Goal: Task Accomplishment & Management: Use online tool/utility

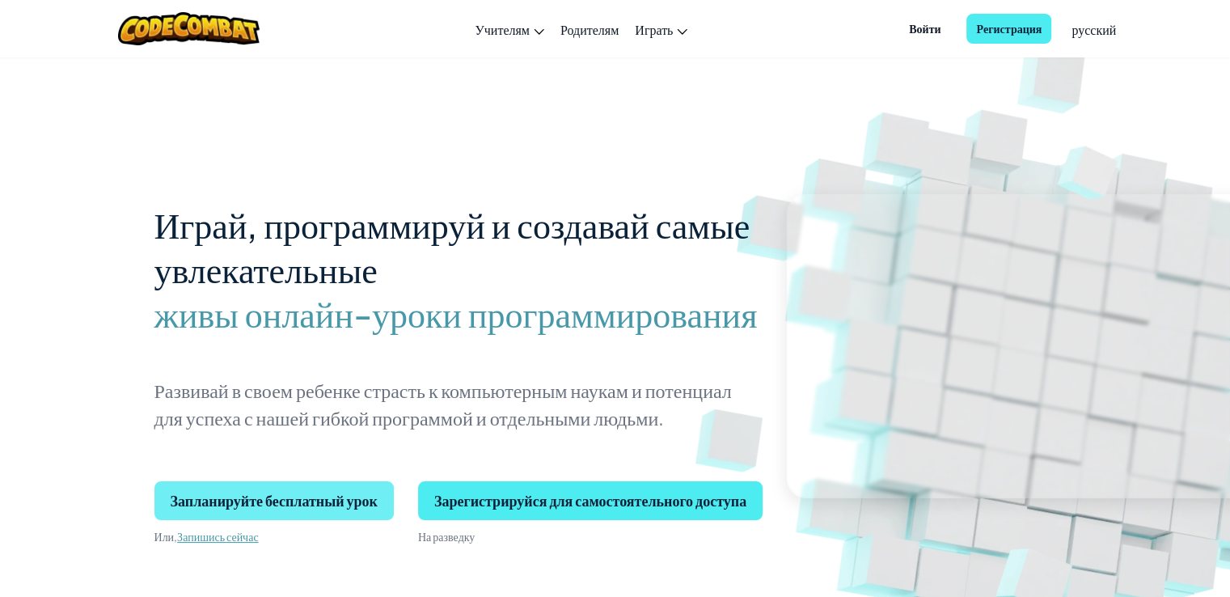
click at [262, 510] on span "Запланируйте бесплатный урок" at bounding box center [273, 500] width 239 height 39
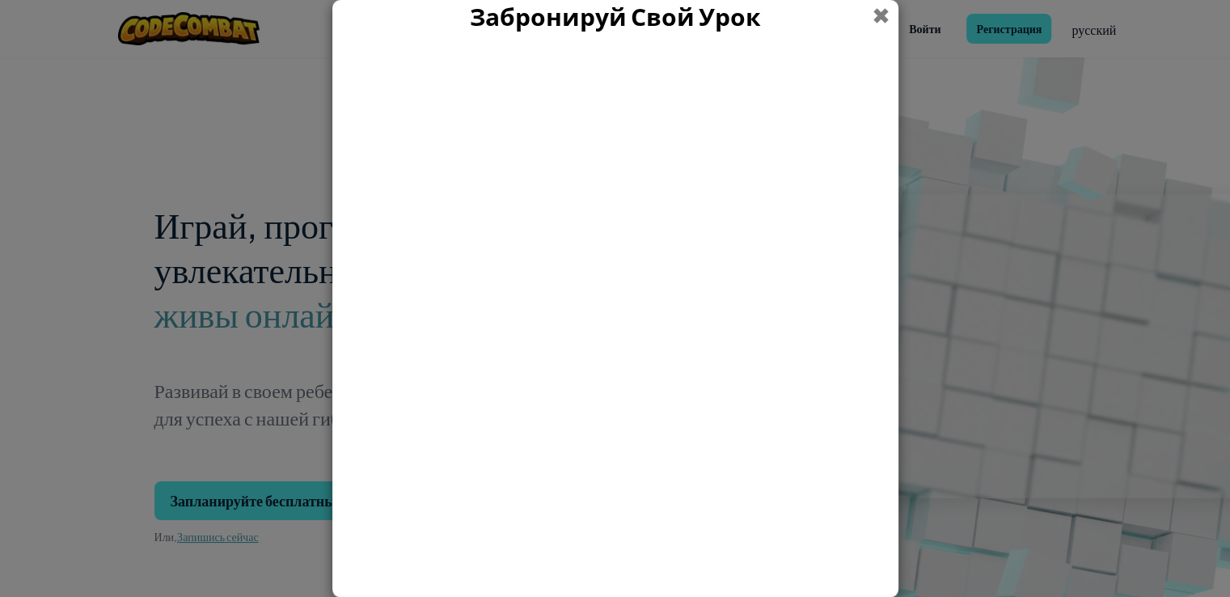
click at [877, 16] on span at bounding box center [880, 16] width 17 height 32
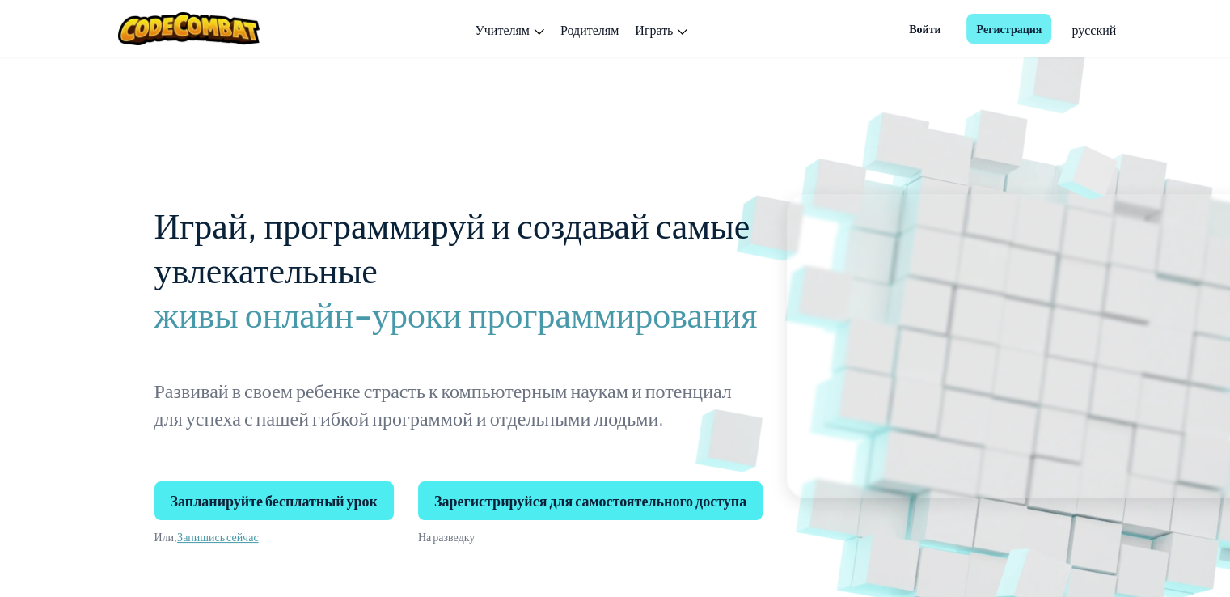
click at [986, 36] on font "Регистрация" at bounding box center [1008, 28] width 65 height 17
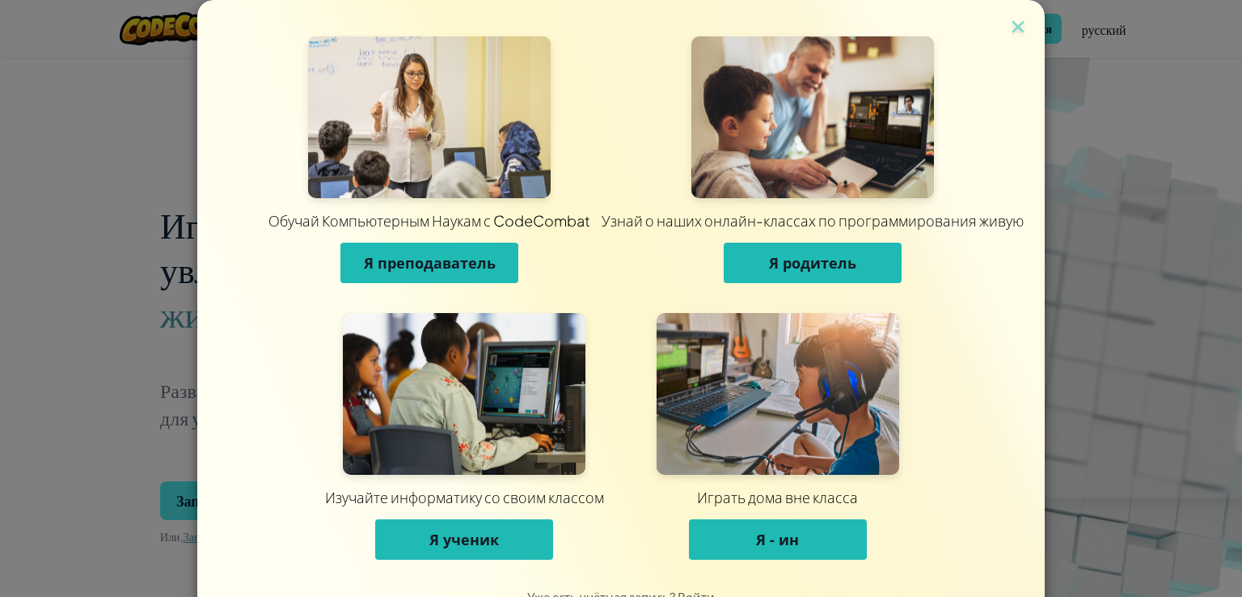
click at [760, 534] on font "Я - ин" at bounding box center [777, 539] width 43 height 19
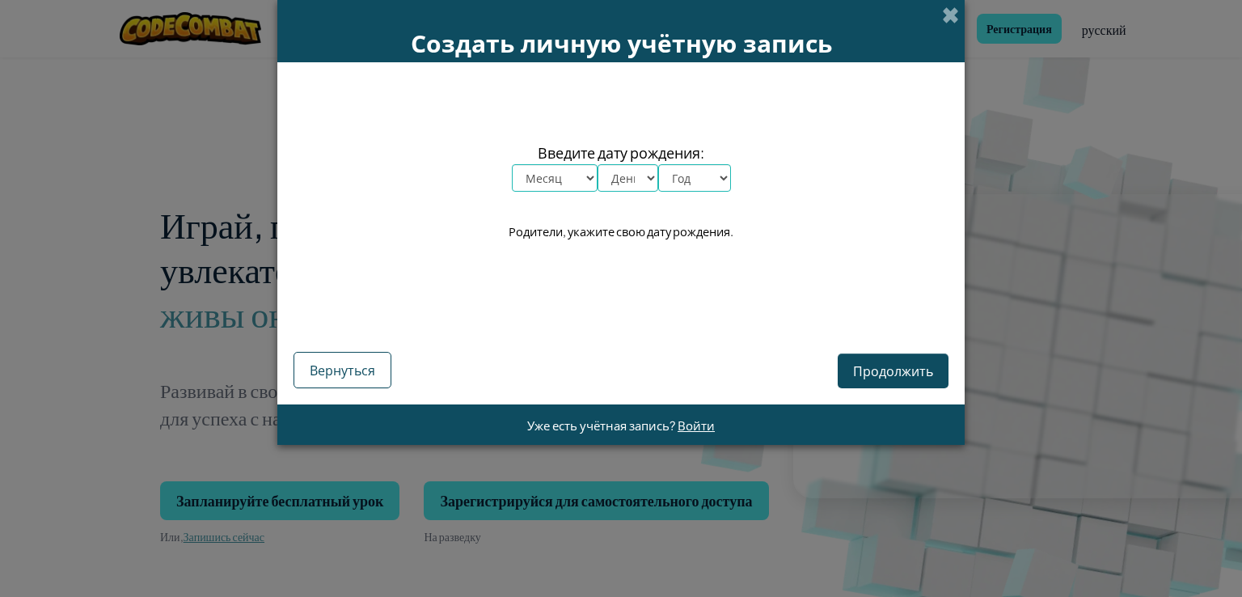
click at [592, 184] on select "Месяц январь февраль март апрель май июнь июль август сентябрь октябрь ноябрь д…" at bounding box center [555, 177] width 86 height 27
select select "3"
click at [512, 164] on select "Месяц январь февраль март апрель май июнь июль август сентябрь октябрь ноябрь д…" at bounding box center [555, 177] width 86 height 27
click at [634, 183] on select "День 1 2 3 4 5 6 7 8 9 10 11 12 13 14 15 16 17 18 19 20 21 22 23 24 25 26 27 28…" at bounding box center [628, 177] width 61 height 27
select select "23"
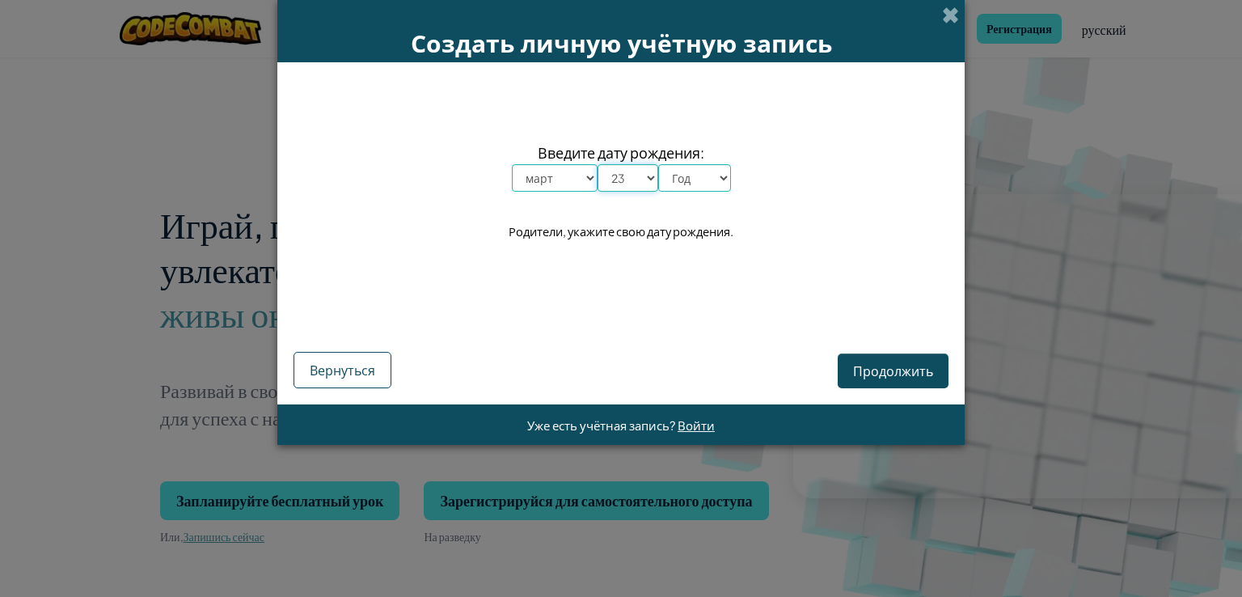
click at [598, 164] on select "День 1 2 3 4 5 6 7 8 9 10 11 12 13 14 15 16 17 18 19 20 21 22 23 24 25 26 27 28…" at bounding box center [628, 177] width 61 height 27
click at [720, 175] on select "Год 2025 2024 2023 2022 2021 2020 2019 2018 2017 2016 2015 2014 2013 2012 2011 …" at bounding box center [694, 177] width 73 height 27
select select "2010"
click at [658, 164] on select "Год 2025 2024 2023 2022 2021 2020 2019 2018 2017 2016 2015 2014 2013 2012 2011 …" at bounding box center [694, 177] width 73 height 27
click at [902, 370] on font "Продолжить" at bounding box center [893, 370] width 80 height 17
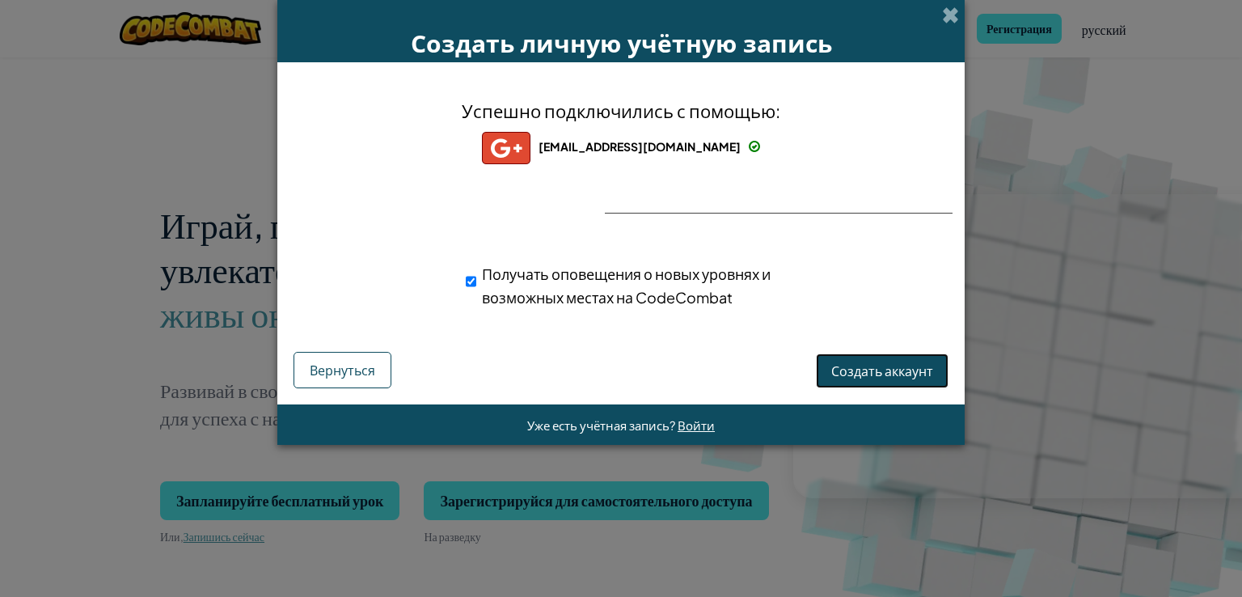
click at [867, 371] on font "Создать аккаунт" at bounding box center [882, 370] width 102 height 17
click at [467, 284] on input "Получать оповещения о новых уровнях и возможных местах на CodeCombat" at bounding box center [471, 281] width 11 height 32
checkbox input "false"
click at [847, 365] on font "Создать аккаунт" at bounding box center [882, 370] width 102 height 17
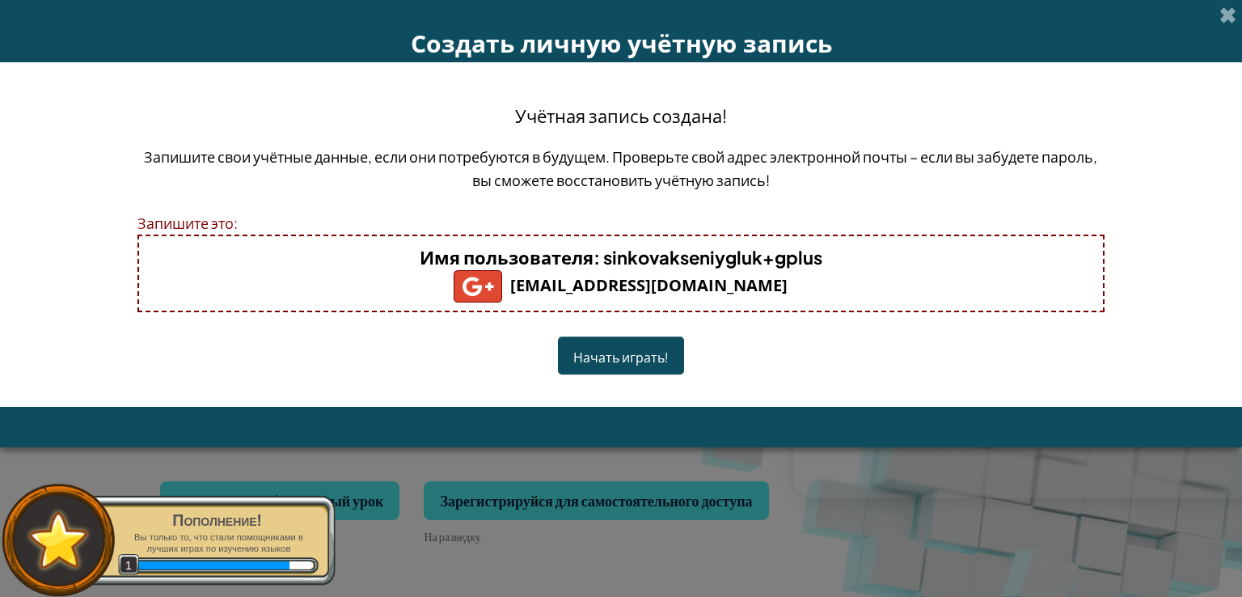
click at [600, 358] on font "Начать играть!" at bounding box center [620, 356] width 95 height 17
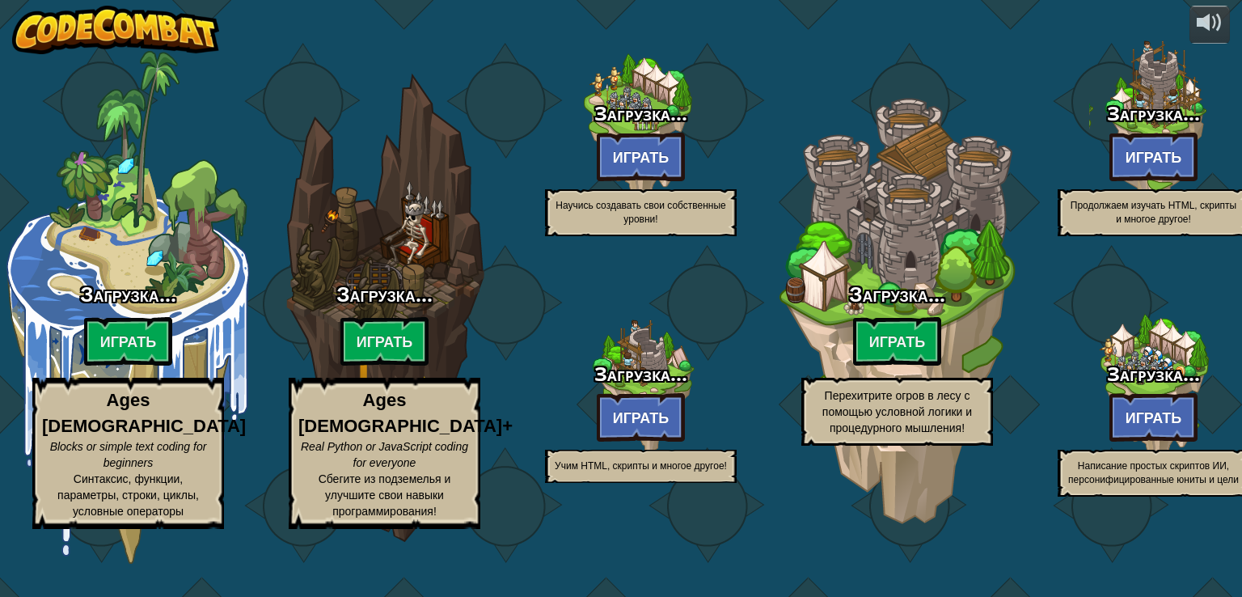
select select "ru"
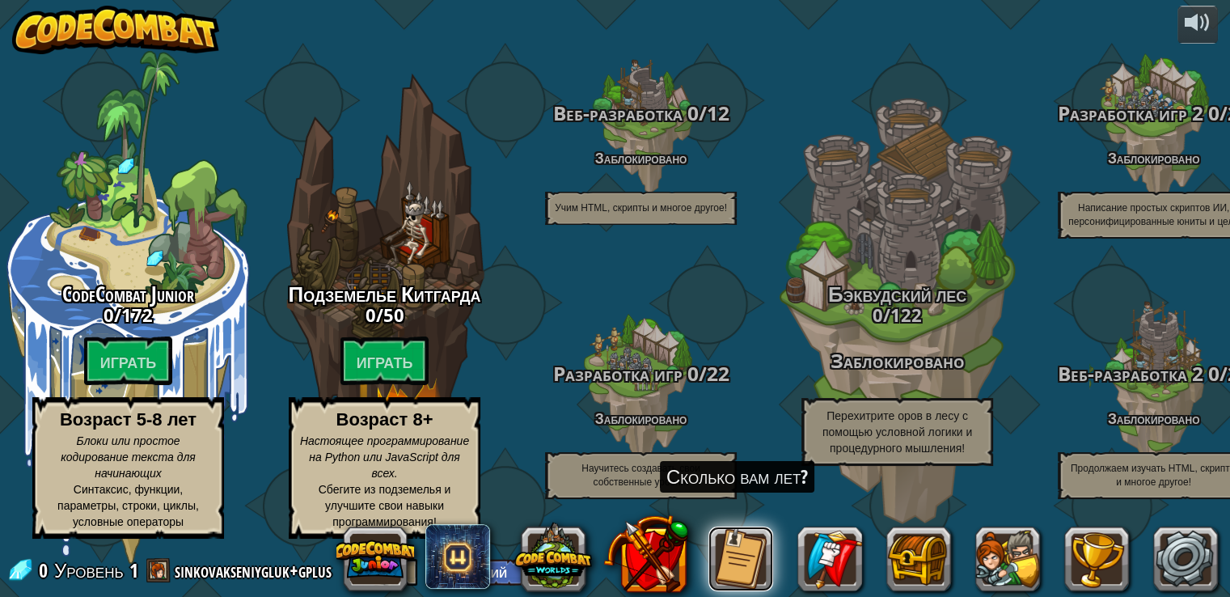
click at [737, 565] on button at bounding box center [740, 558] width 65 height 65
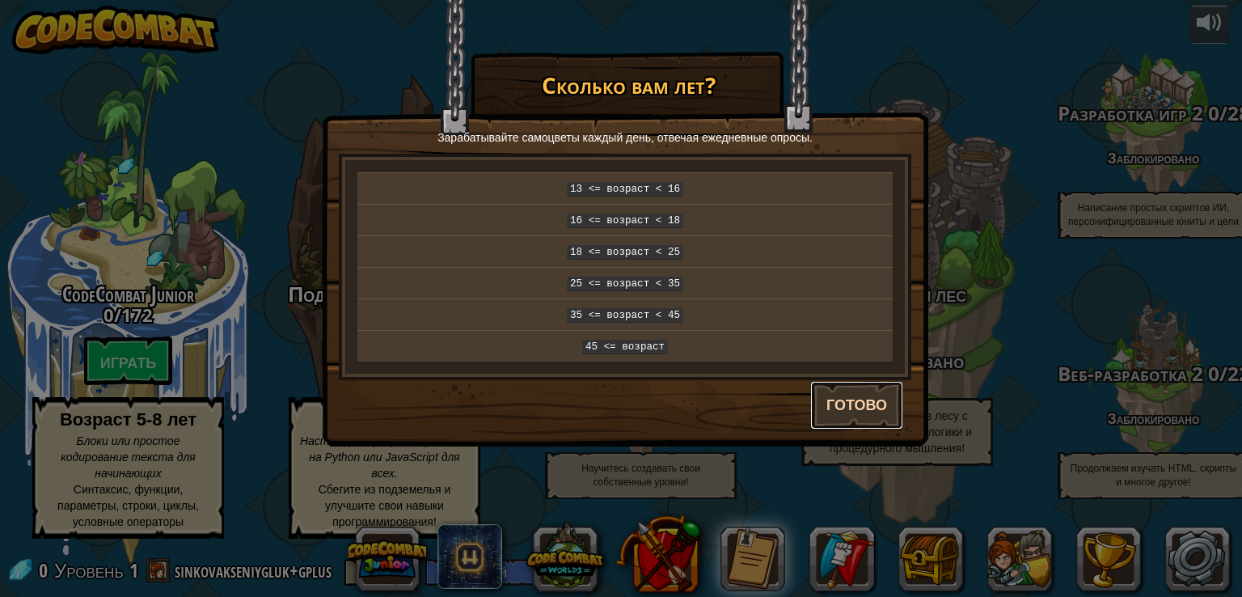
click at [832, 401] on font "Готово" at bounding box center [856, 405] width 61 height 20
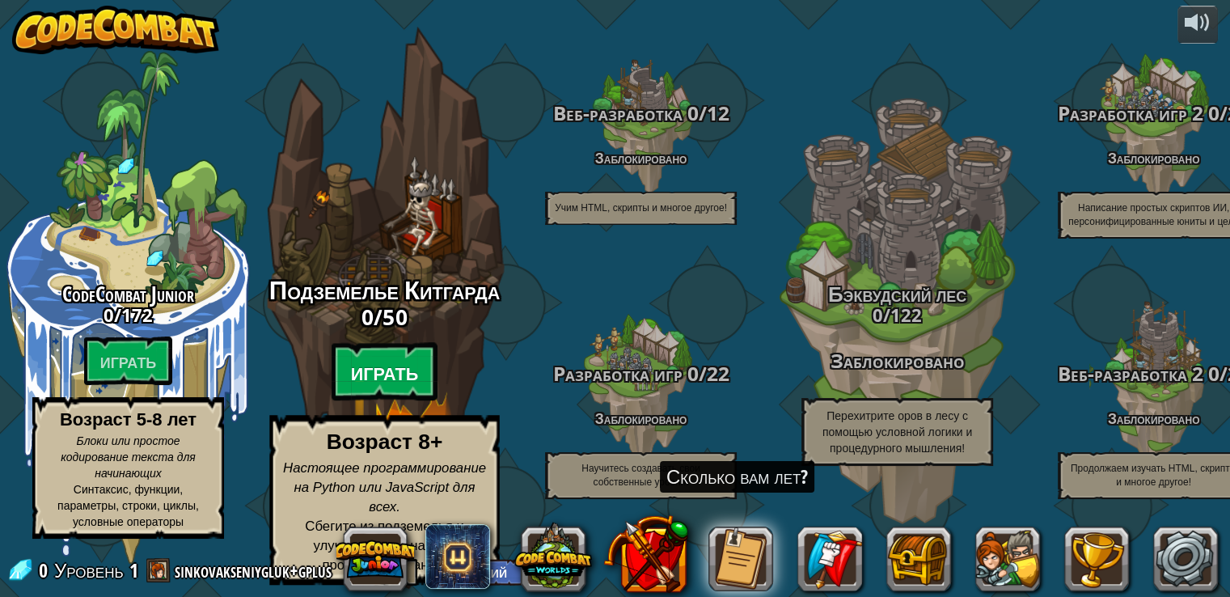
click at [386, 386] on font "Играть" at bounding box center [385, 373] width 68 height 24
select select "ru"
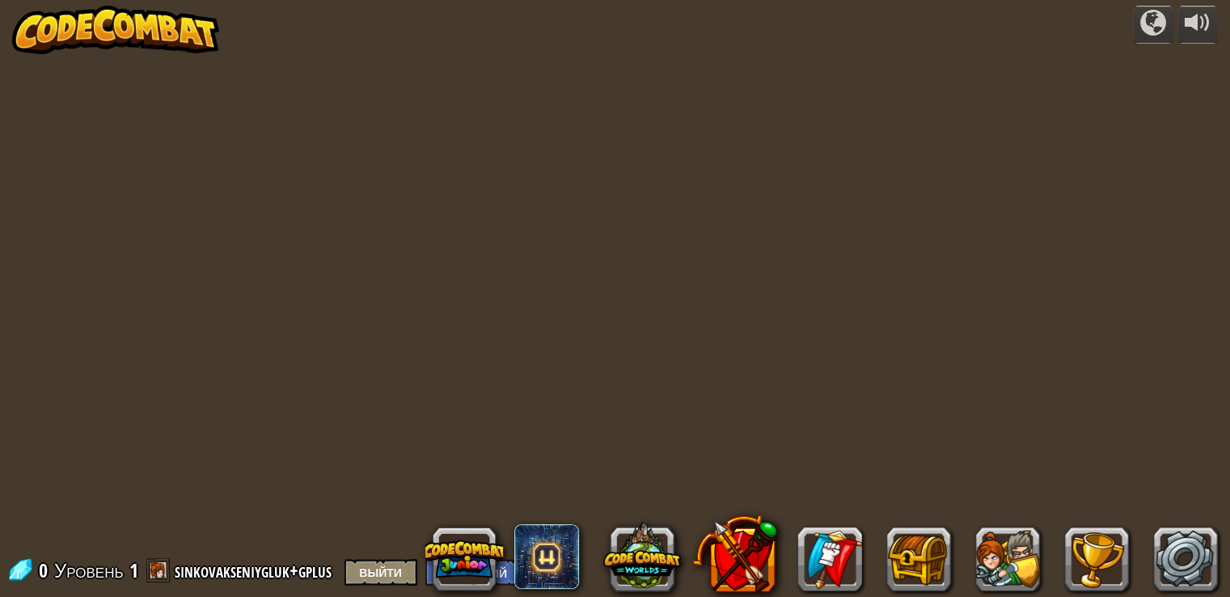
select select "ru"
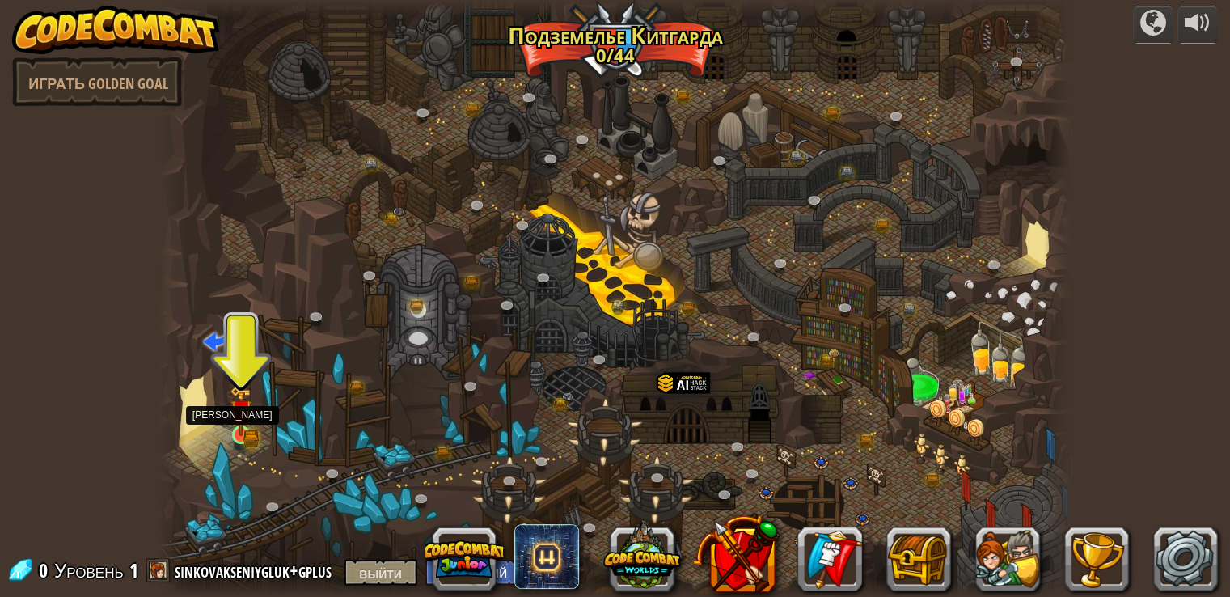
click at [237, 423] on img at bounding box center [241, 411] width 23 height 50
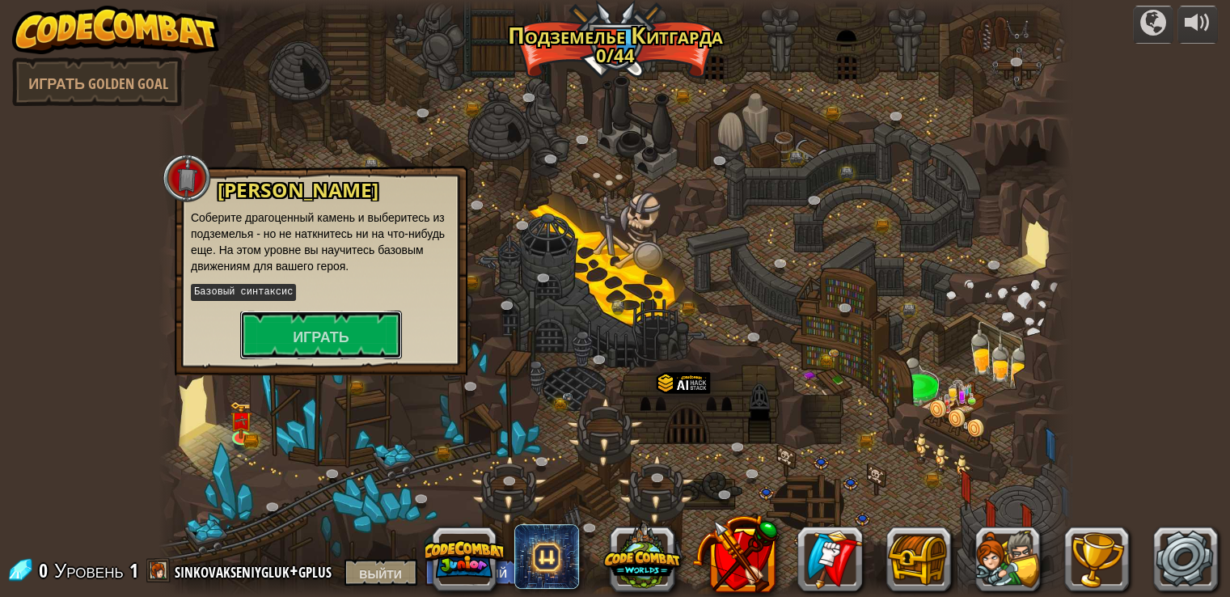
click at [310, 344] on font "Играть" at bounding box center [321, 337] width 57 height 20
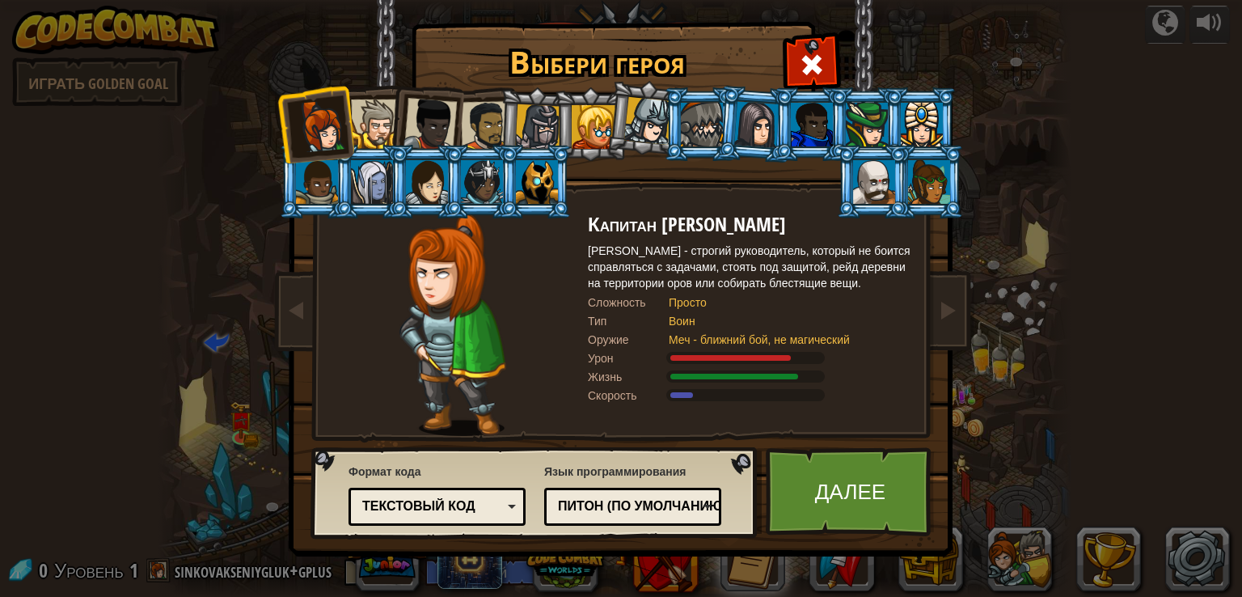
click at [377, 117] on div at bounding box center [375, 123] width 49 height 49
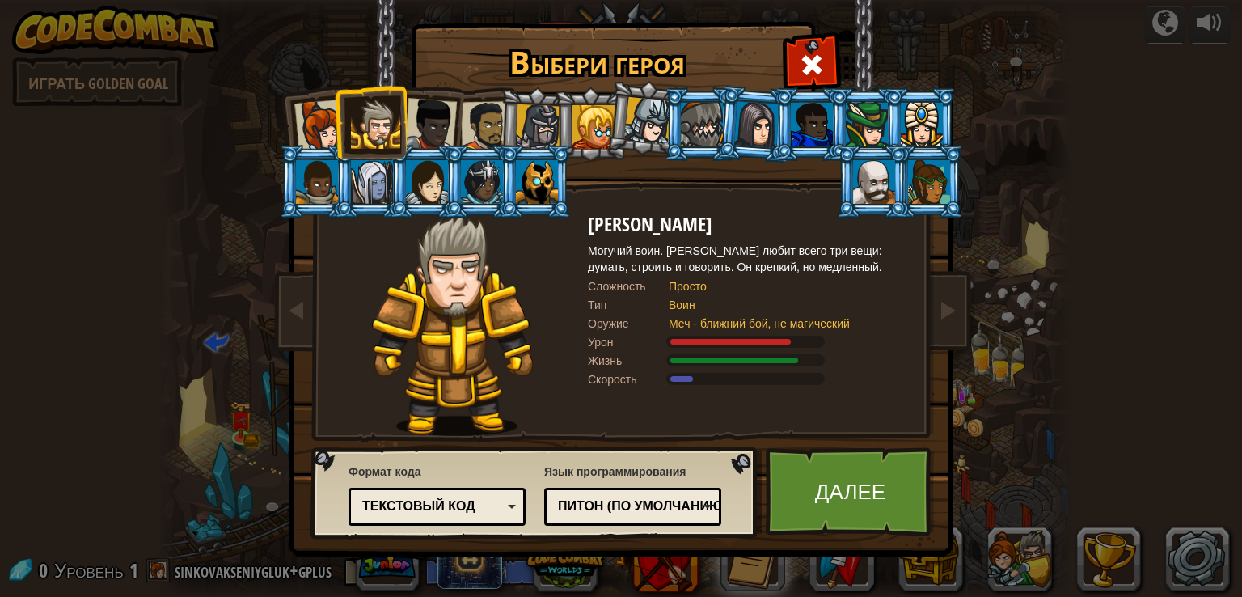
click at [353, 122] on div at bounding box center [375, 123] width 49 height 49
click at [338, 128] on li at bounding box center [370, 122] width 73 height 74
click at [323, 130] on div at bounding box center [320, 125] width 53 height 53
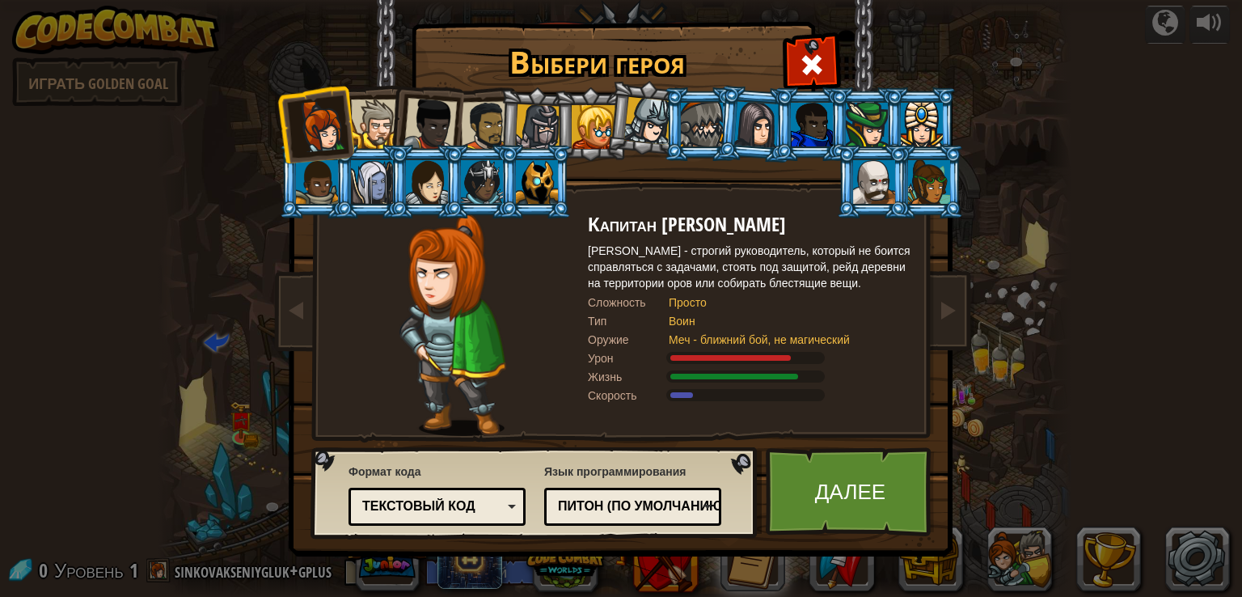
click at [426, 130] on div at bounding box center [429, 124] width 53 height 53
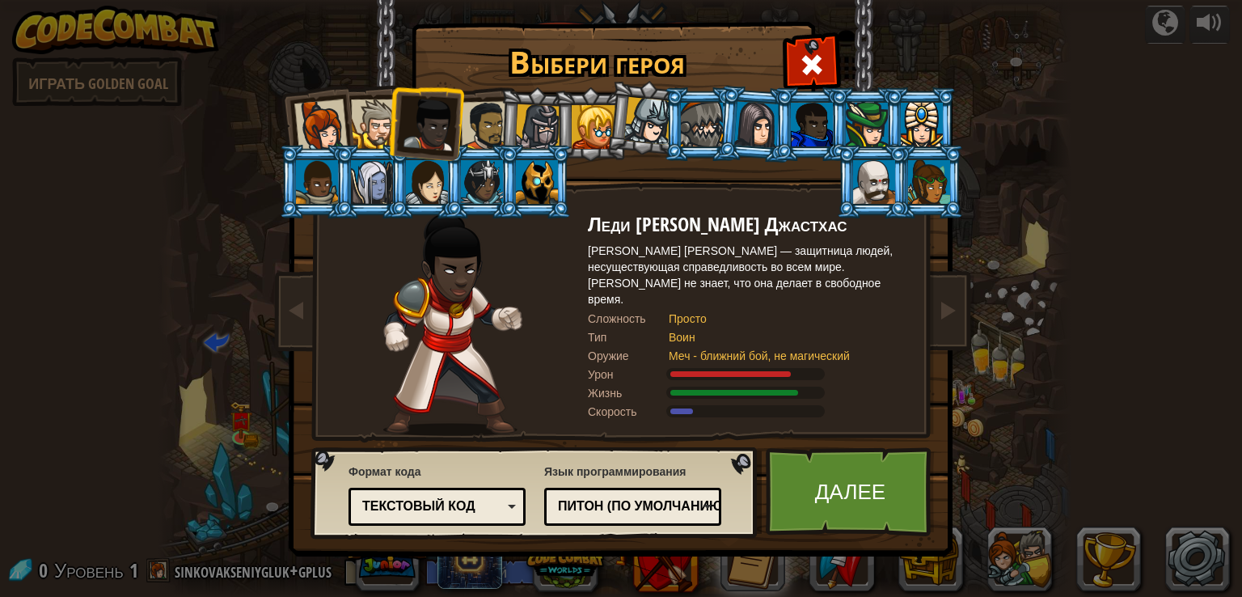
click at [430, 177] on div at bounding box center [427, 182] width 42 height 44
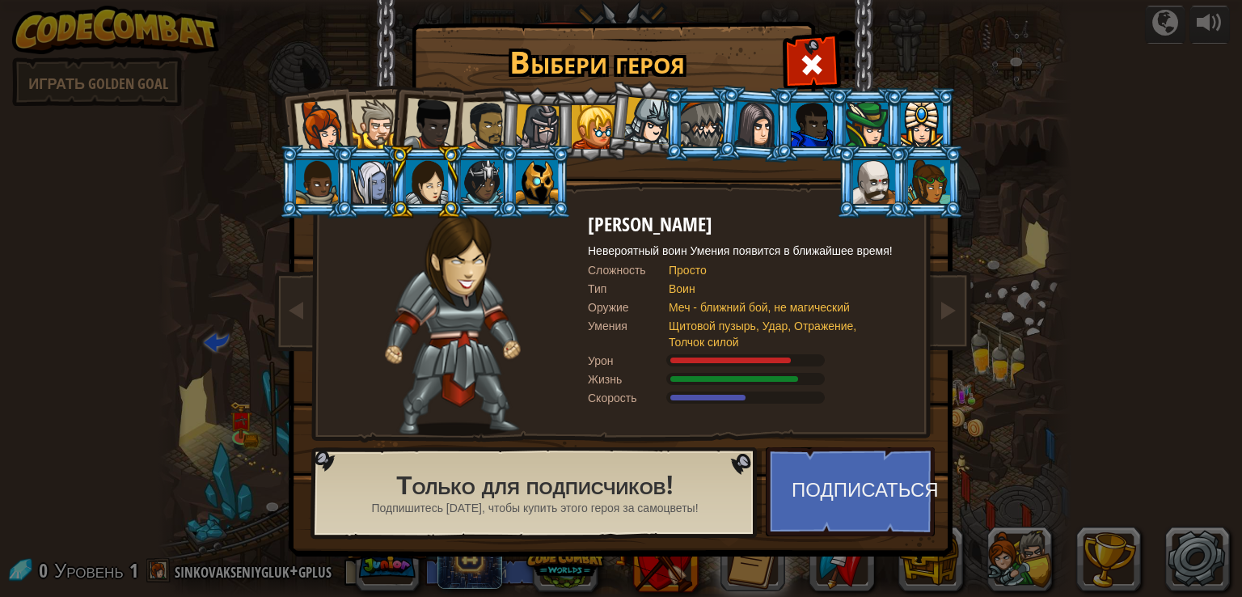
click at [470, 108] on div at bounding box center [486, 126] width 50 height 50
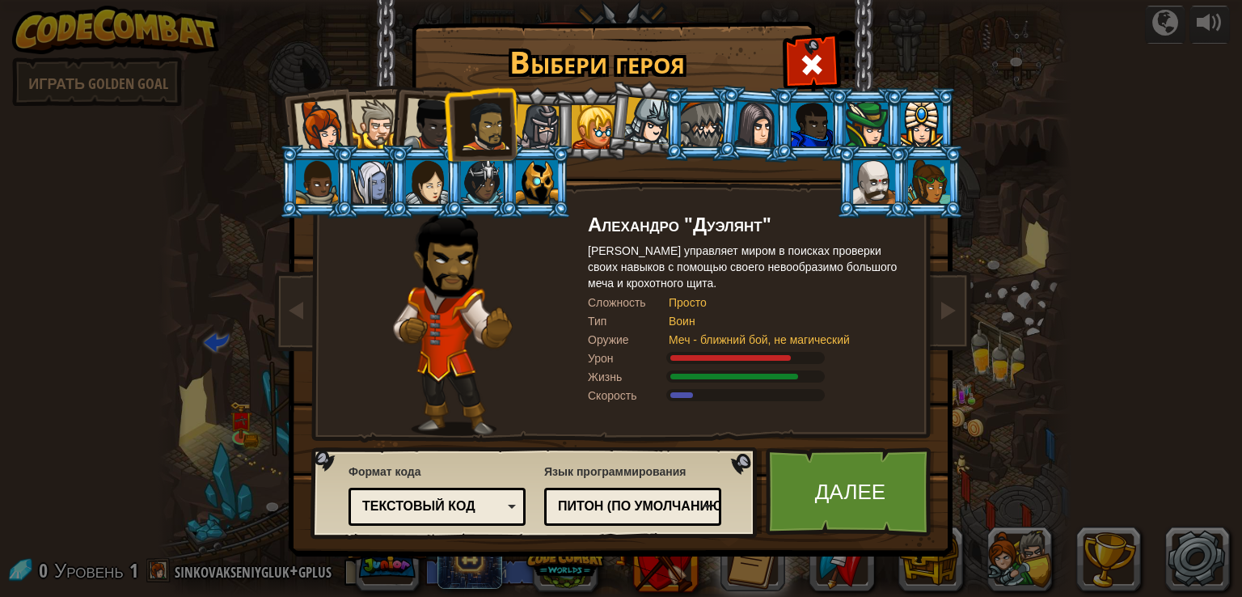
click at [436, 108] on div at bounding box center [429, 124] width 53 height 53
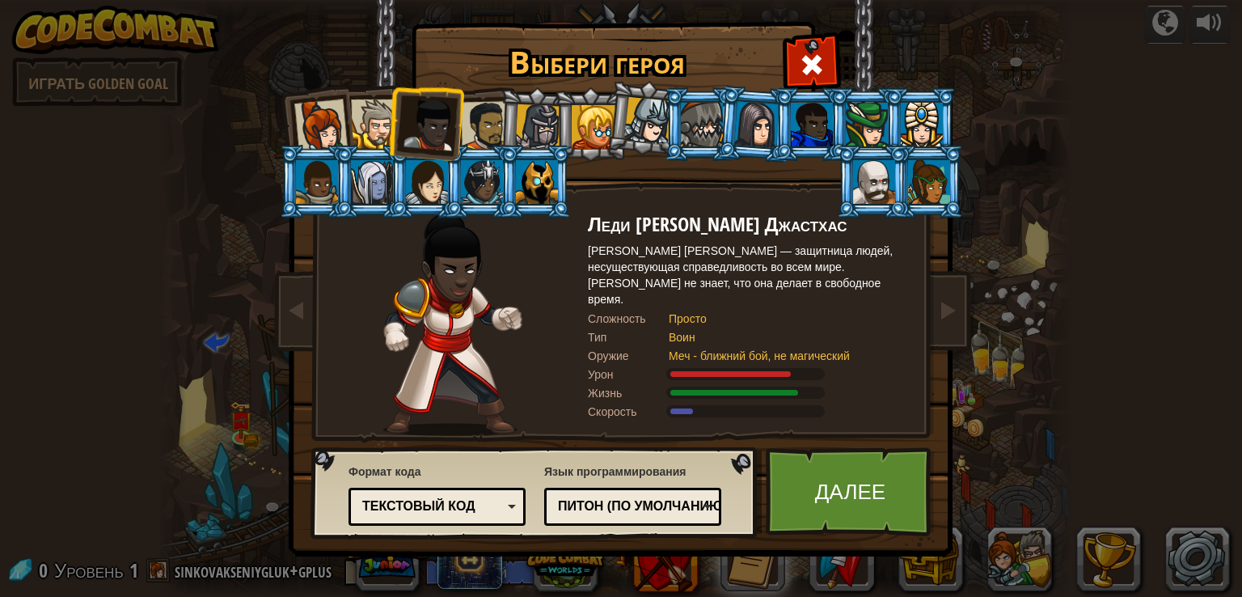
click at [517, 114] on div at bounding box center [538, 127] width 46 height 46
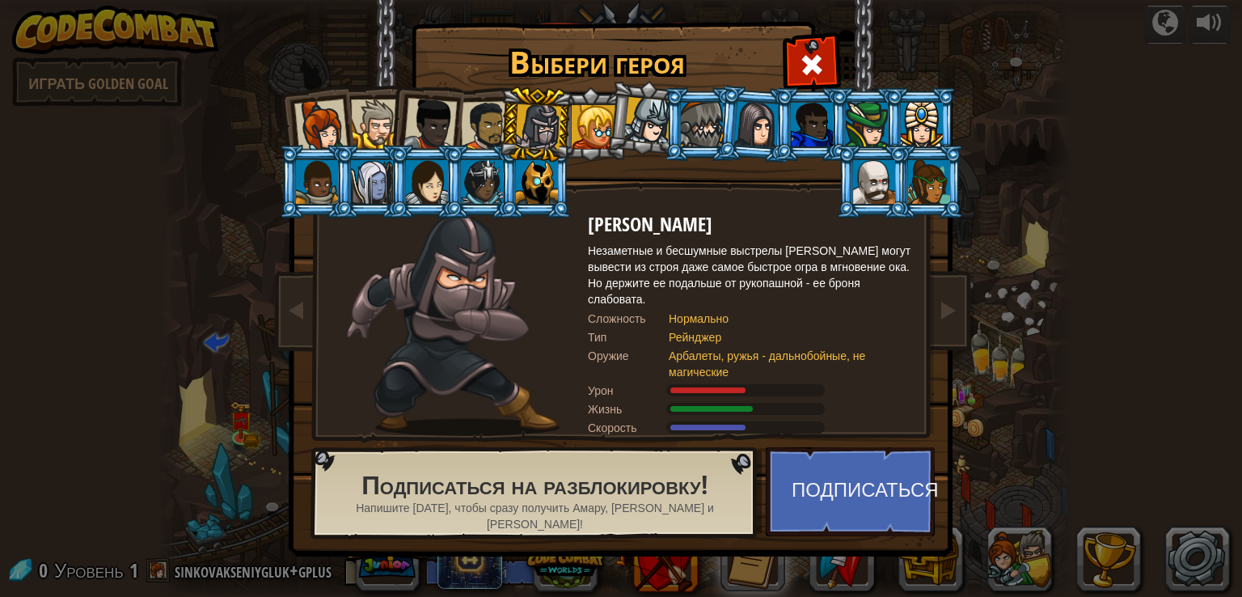
click at [478, 117] on div at bounding box center [486, 126] width 50 height 50
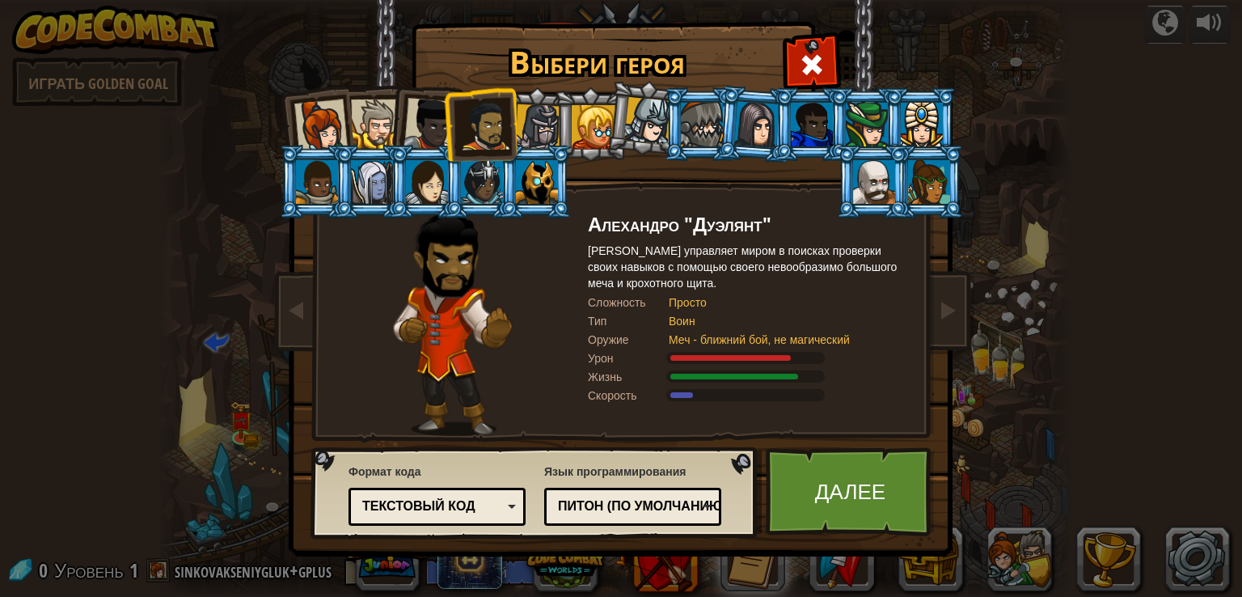
click at [691, 122] on div at bounding box center [702, 125] width 42 height 44
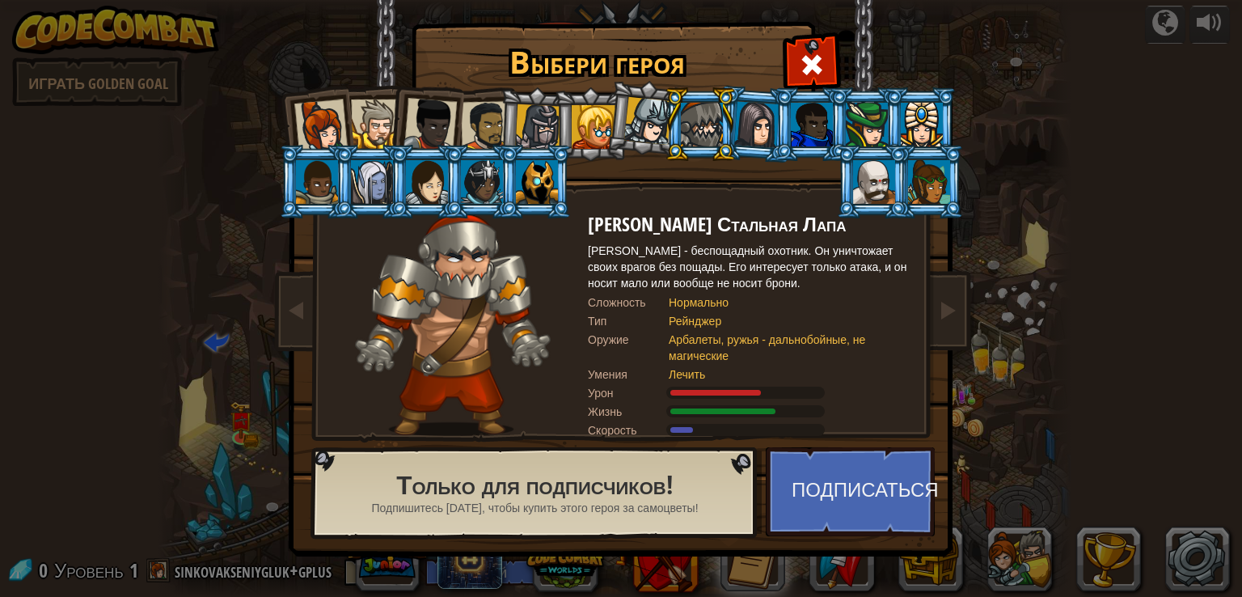
click at [324, 135] on div at bounding box center [320, 125] width 53 height 53
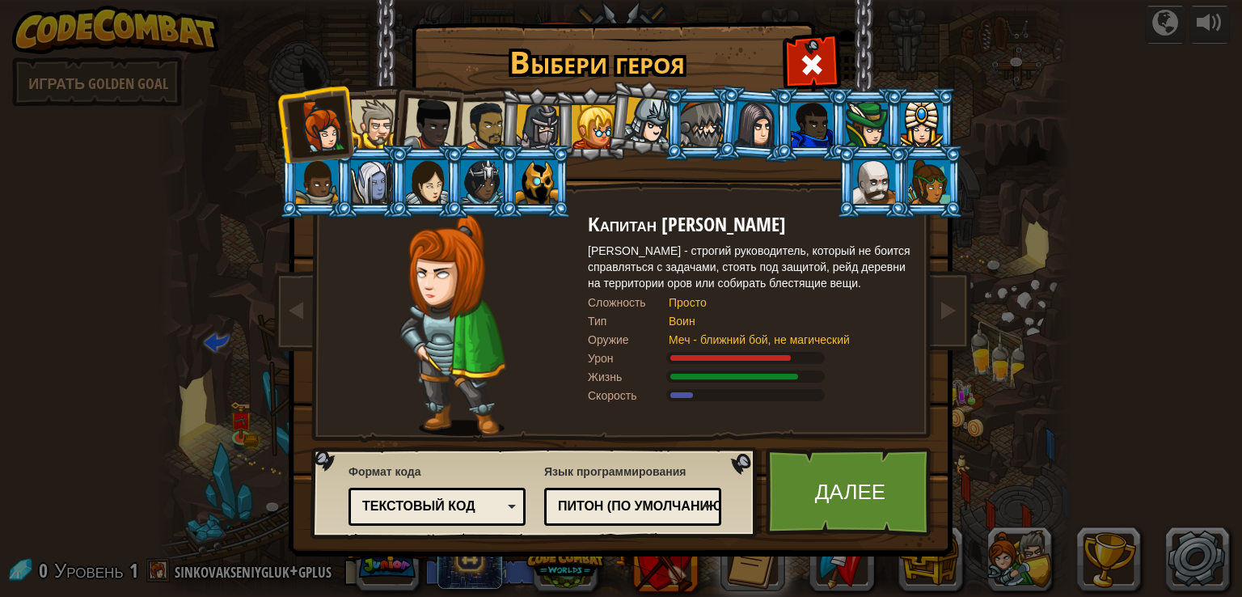
click at [361, 119] on div at bounding box center [375, 123] width 49 height 49
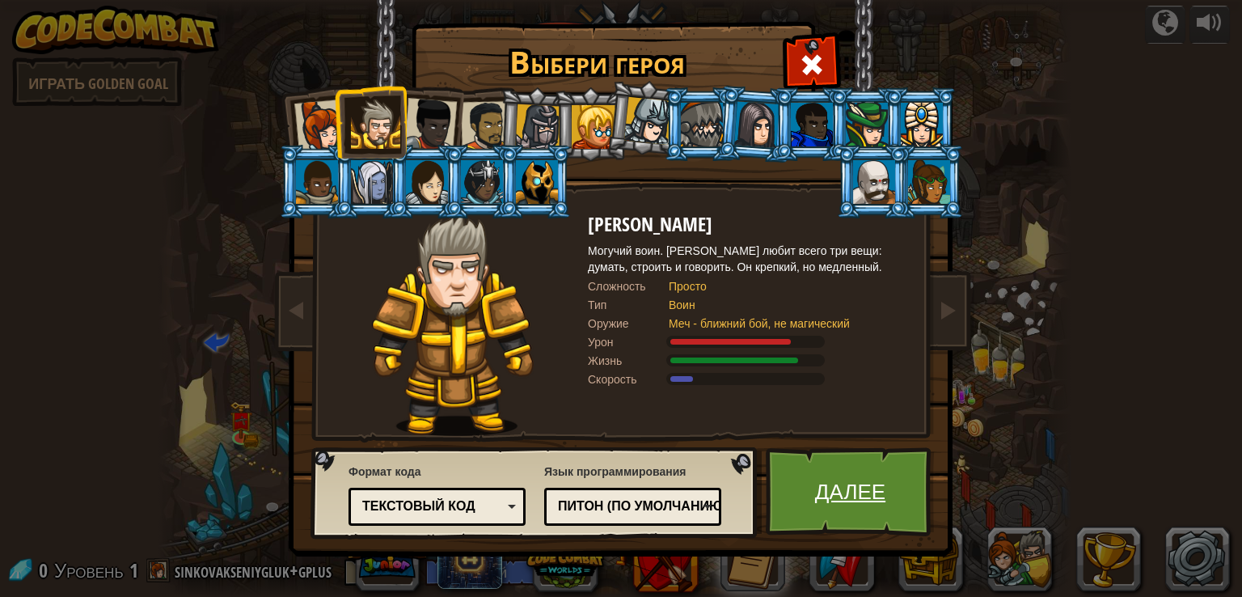
click at [849, 486] on font "Далее" at bounding box center [850, 490] width 70 height 29
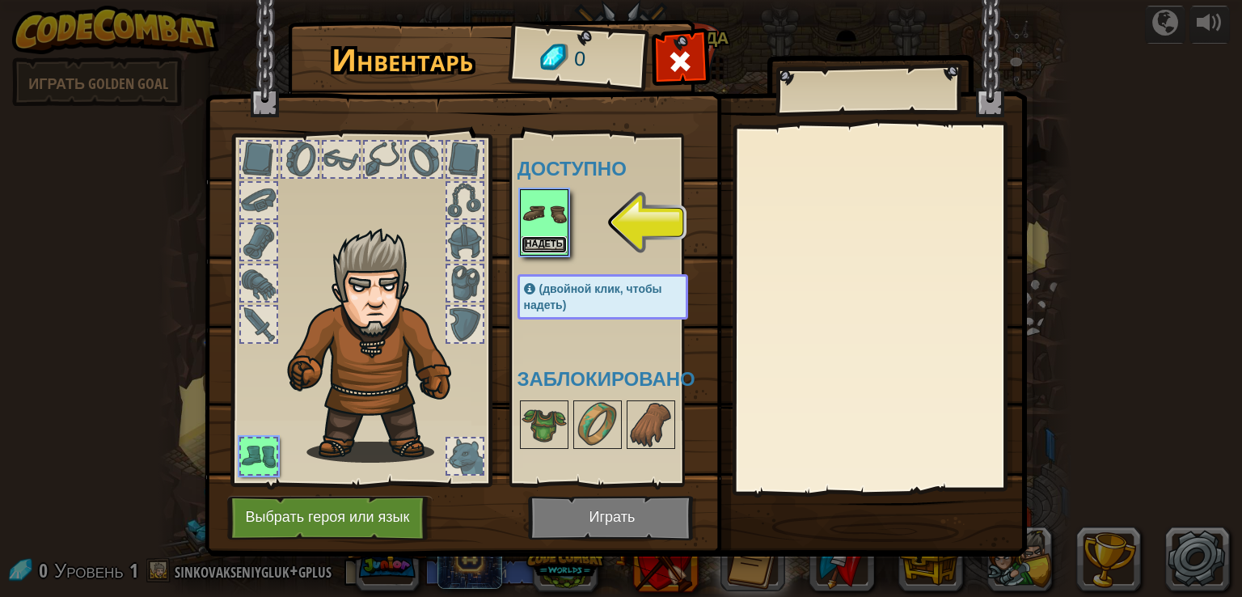
click at [542, 245] on font "Надеть" at bounding box center [543, 244] width 37 height 10
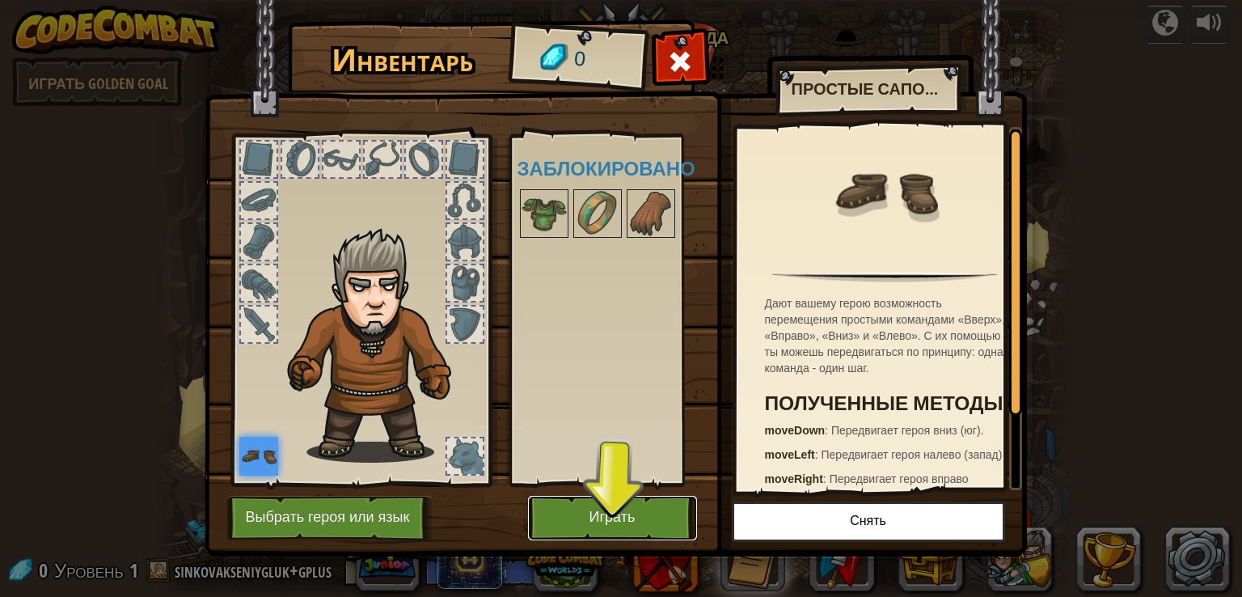
click at [635, 526] on button "Играть" at bounding box center [612, 518] width 169 height 44
click at [634, 522] on font "Играть" at bounding box center [612, 517] width 46 height 16
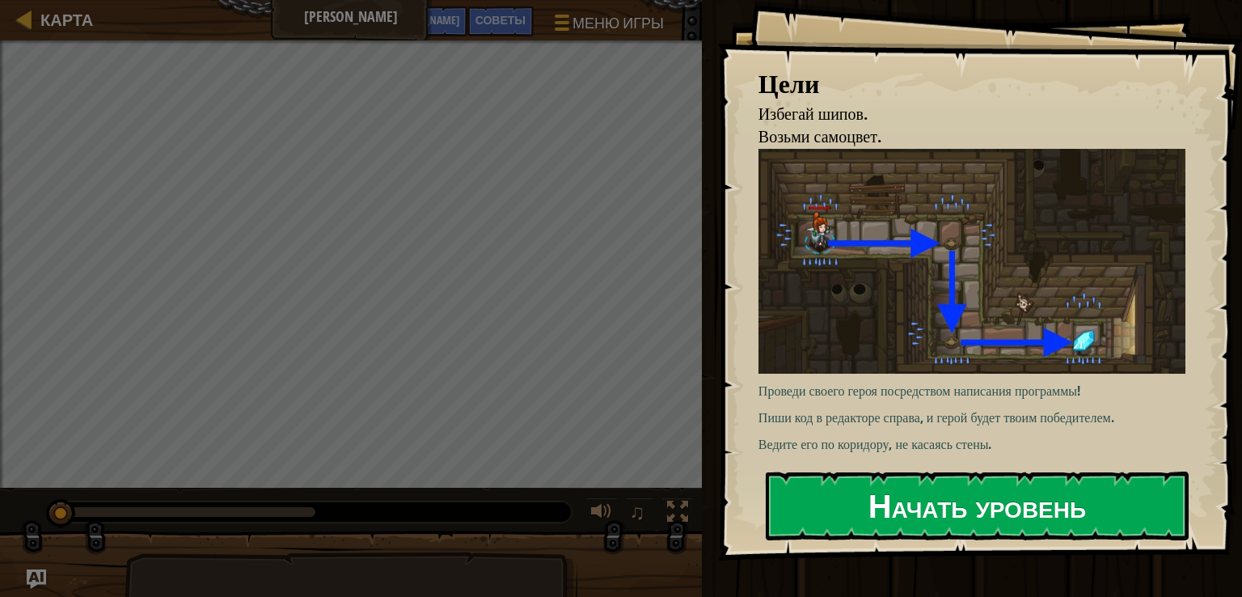
click at [928, 499] on font "Начать уровень" at bounding box center [977, 506] width 218 height 44
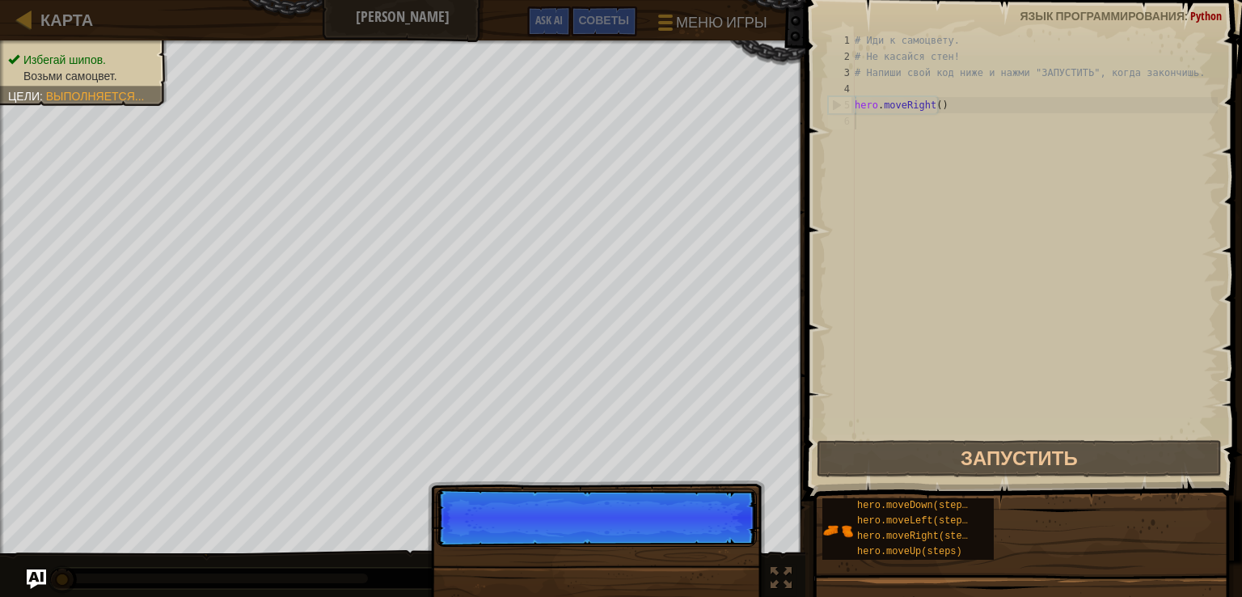
scroll to position [7, 0]
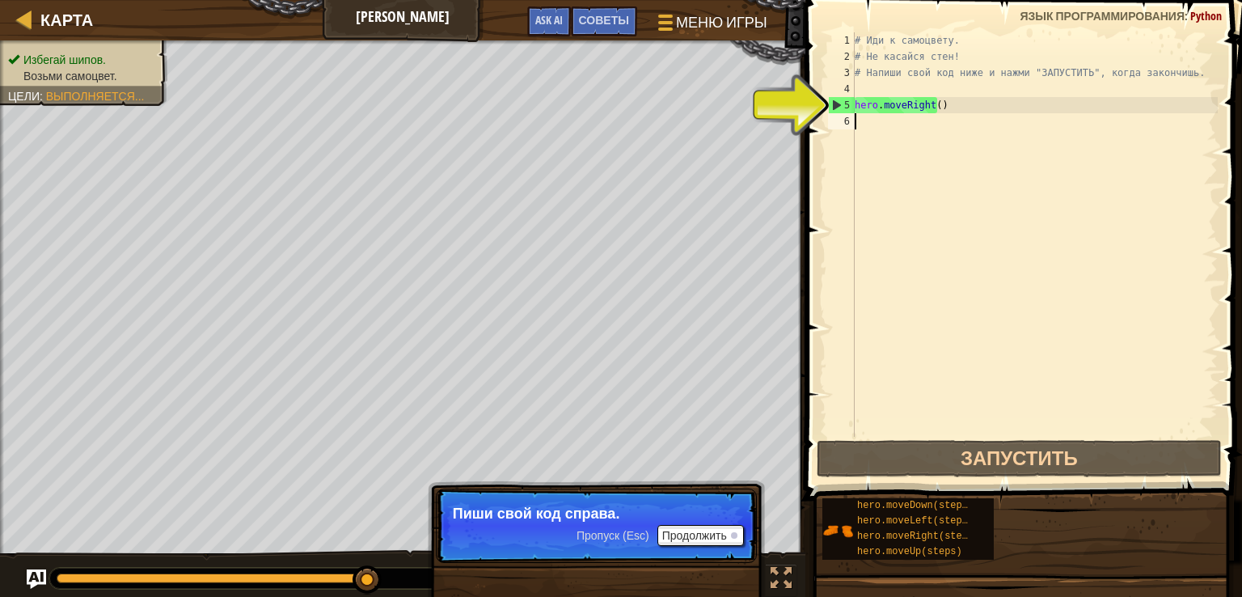
click at [902, 252] on div "# Иди к самоцвету. # Не касайся стен! # Напиши свой код ниже и нажми "ЗАПУСТИТЬ…" at bounding box center [1034, 250] width 366 height 437
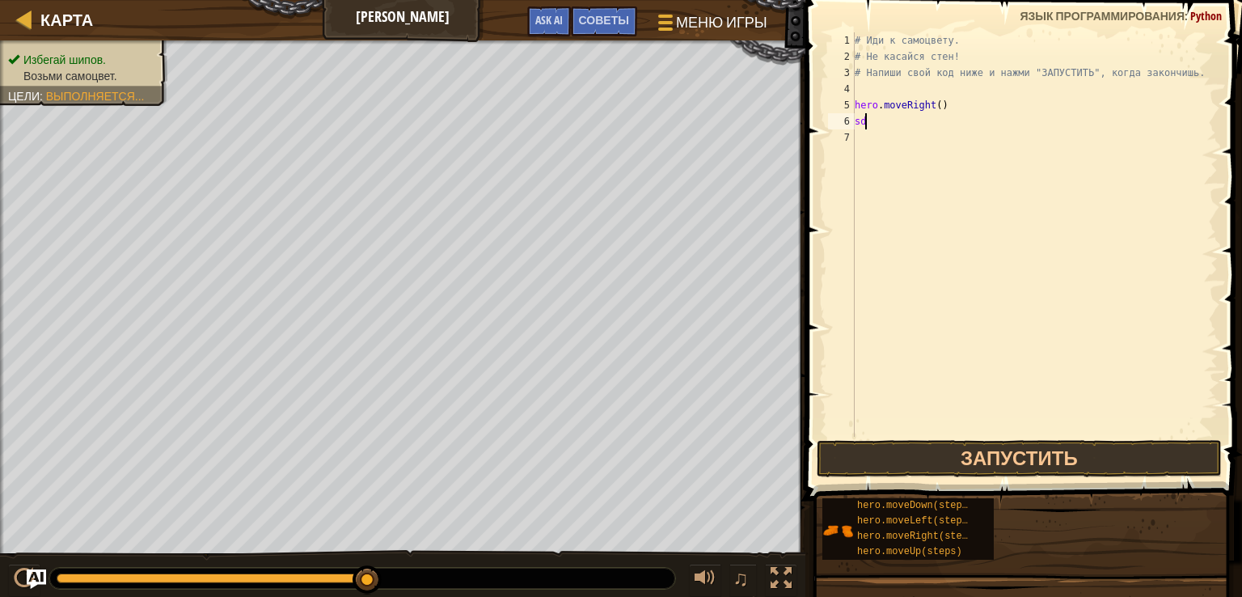
type textarea "s"
click at [953, 146] on div "# Иди к самоцвету. # Не касайся стен! # Напиши свой код ниже и нажми "ЗАПУСТИТЬ…" at bounding box center [1034, 250] width 366 height 437
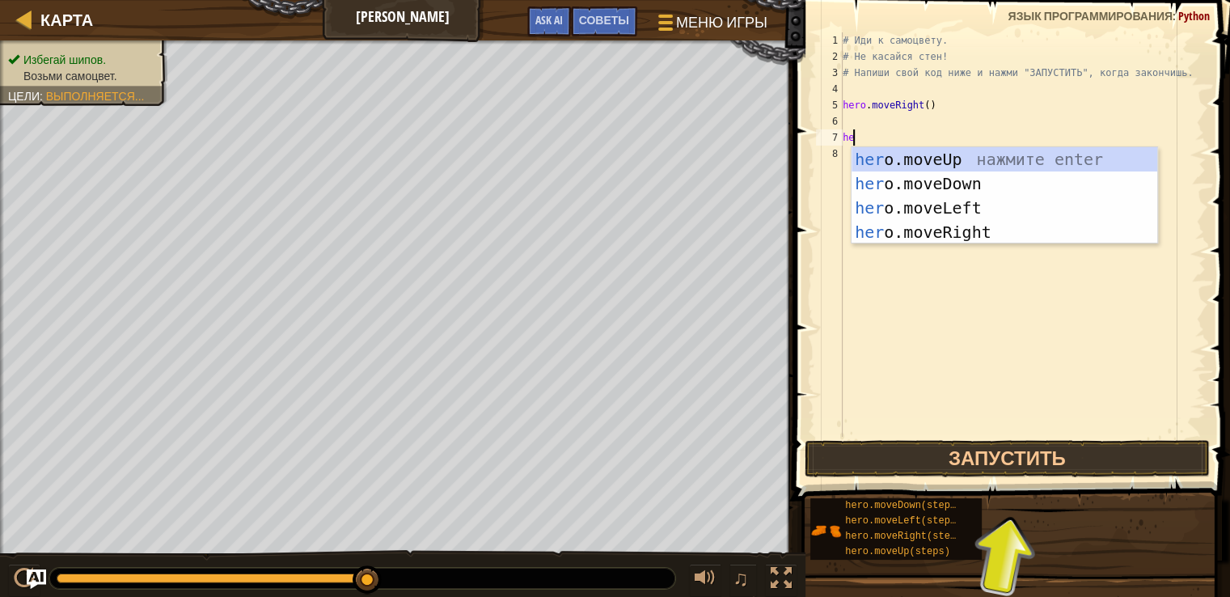
type textarea "h"
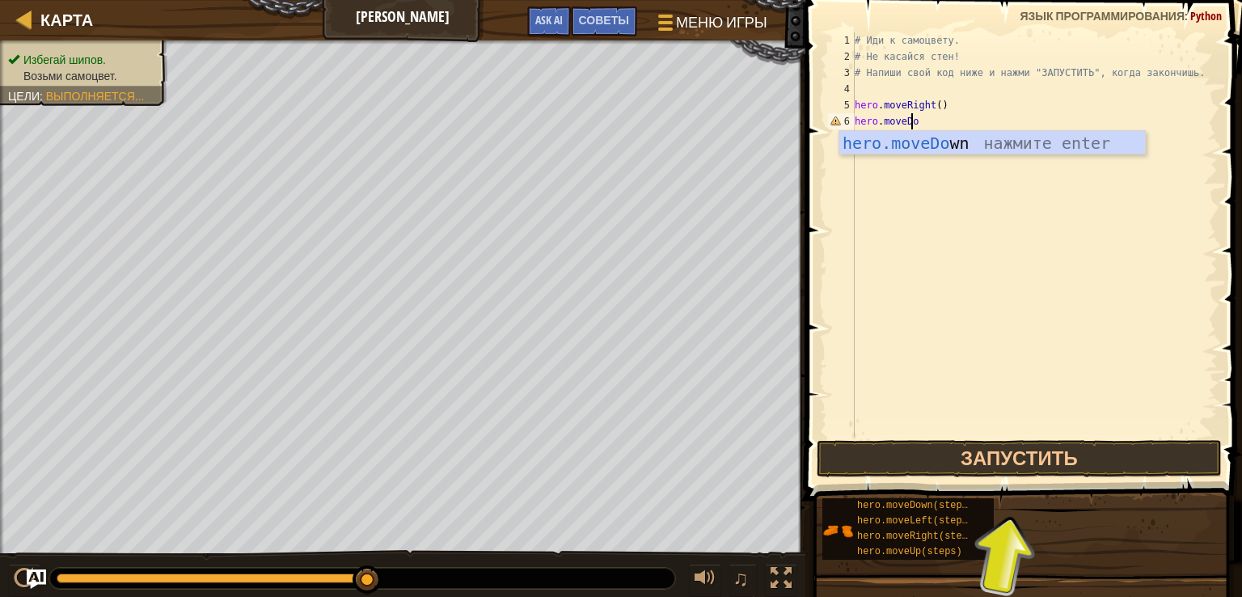
scroll to position [7, 6]
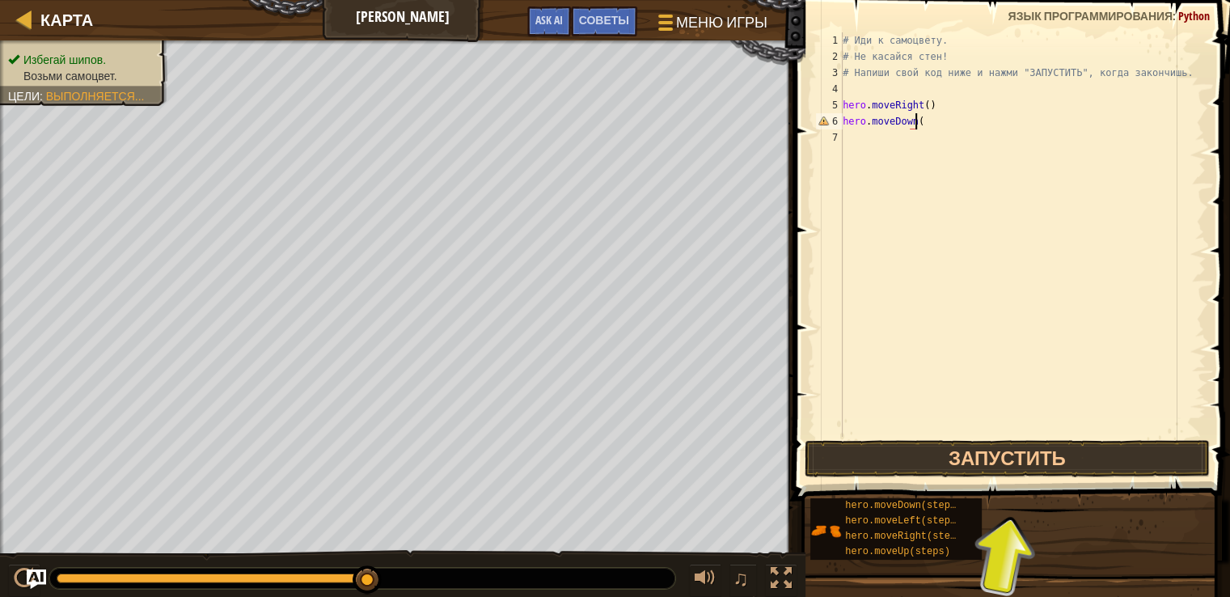
type textarea "hero.moveDown()"
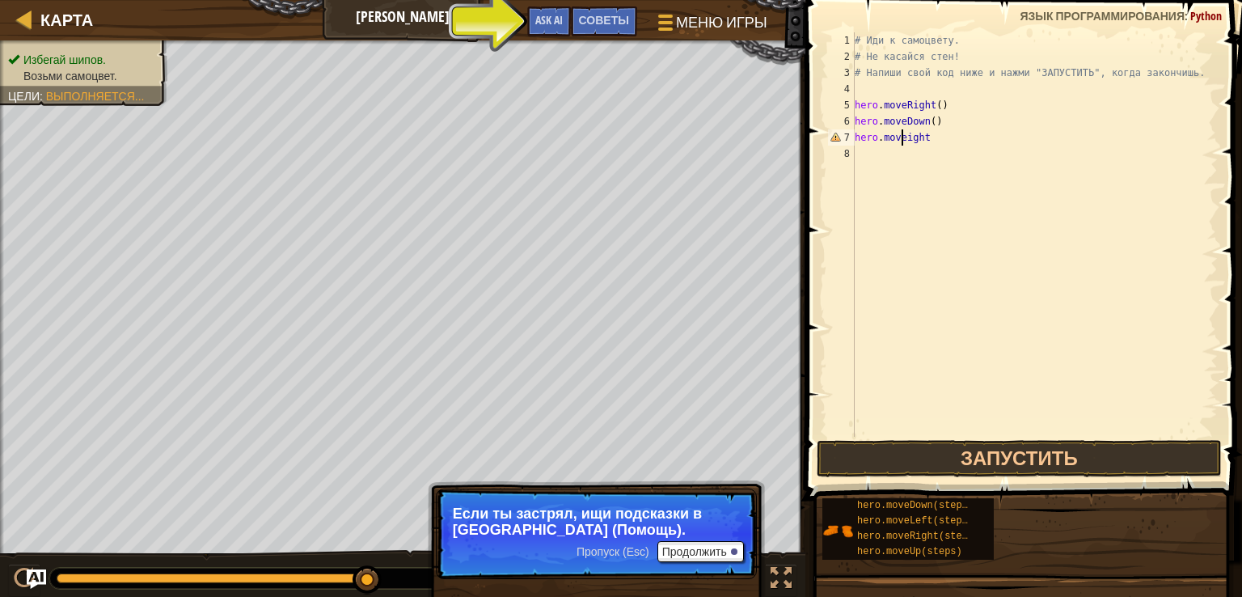
type textarea "hero.moveRight"
type textarea "hero.moveRight()"
drag, startPoint x: 1029, startPoint y: 467, endPoint x: 1030, endPoint y: 476, distance: 9.8
click at [1029, 476] on button "Запустить" at bounding box center [1019, 458] width 405 height 37
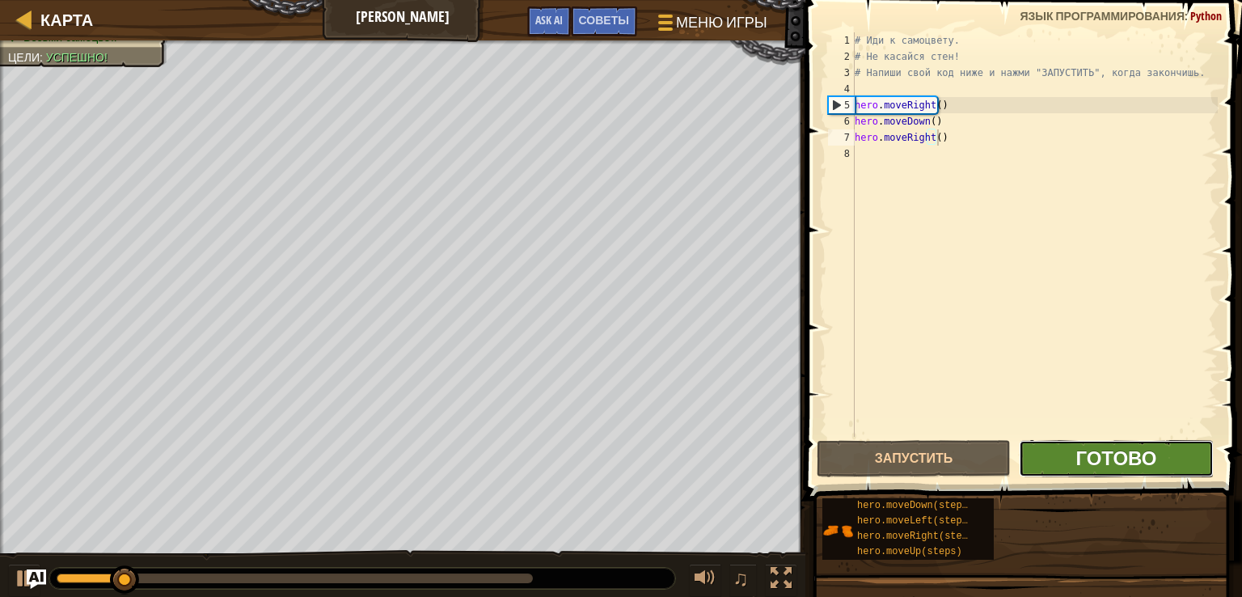
click at [1085, 455] on span "Готово" at bounding box center [1115, 458] width 81 height 26
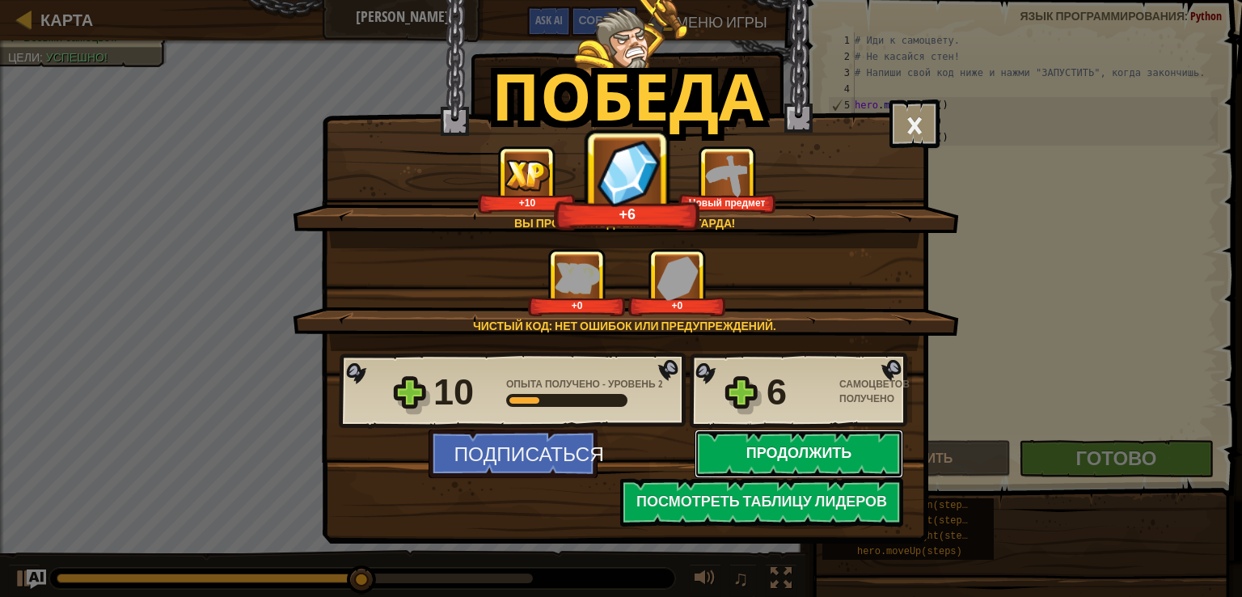
click at [779, 458] on button "Продолжить" at bounding box center [799, 453] width 209 height 49
select select "ru"
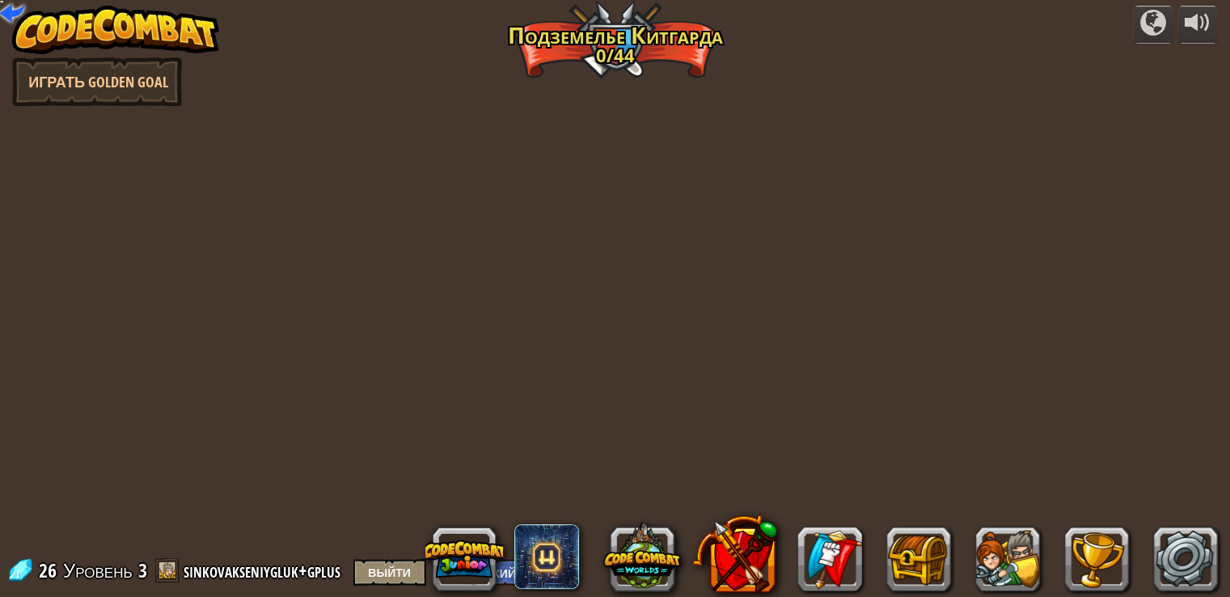
select select "ru"
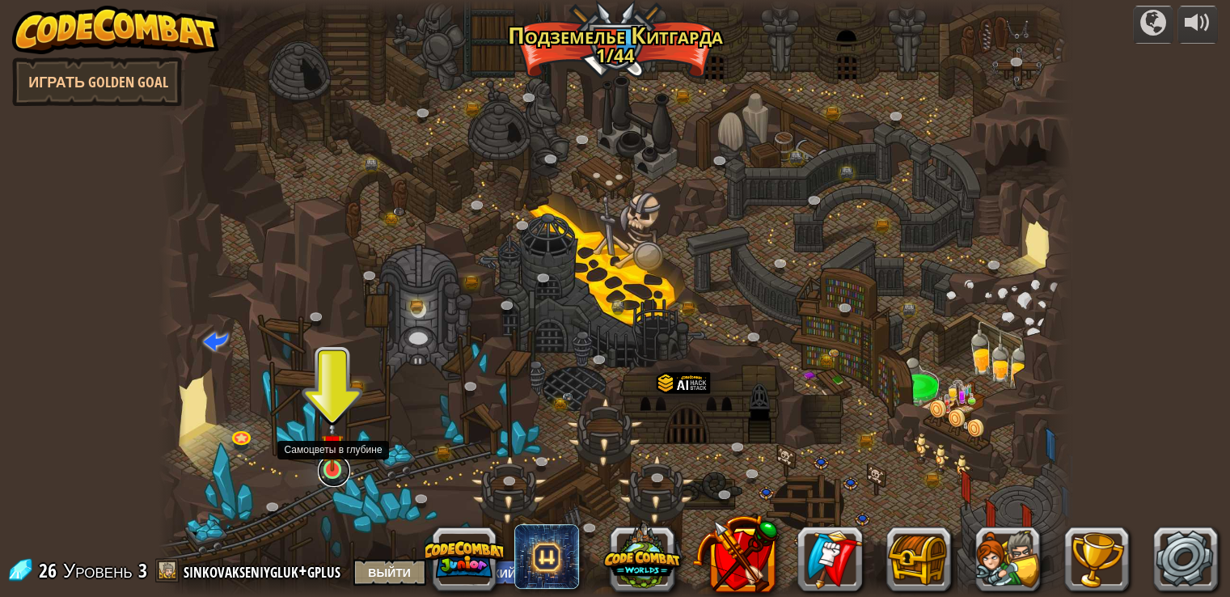
click at [327, 471] on link at bounding box center [334, 470] width 32 height 32
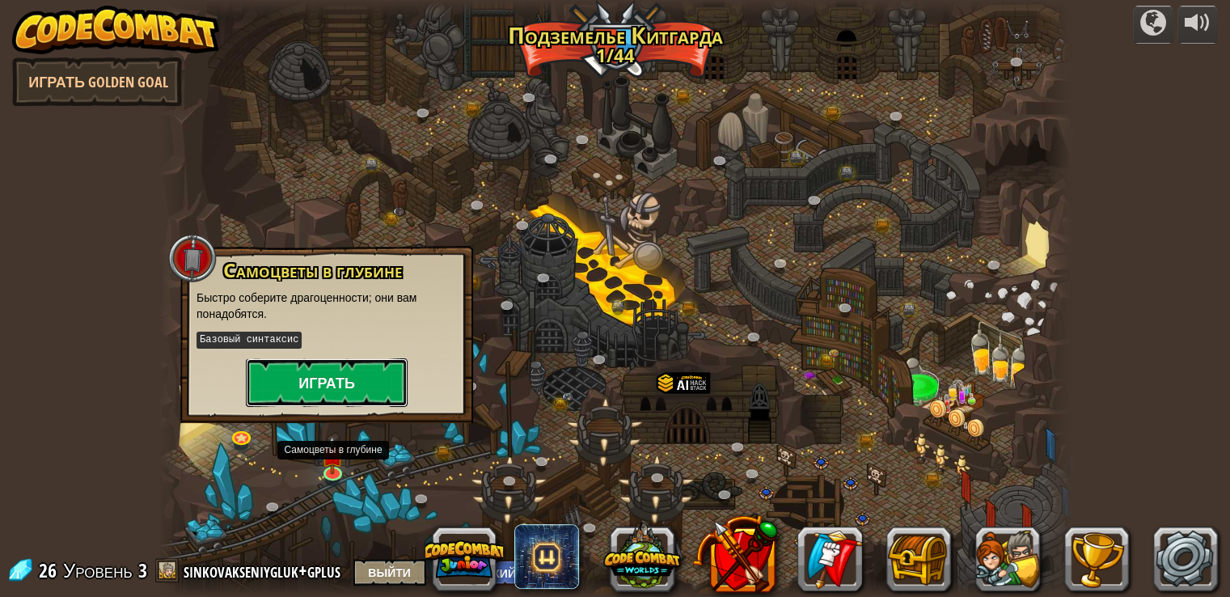
click at [321, 379] on button "Играть" at bounding box center [327, 382] width 162 height 49
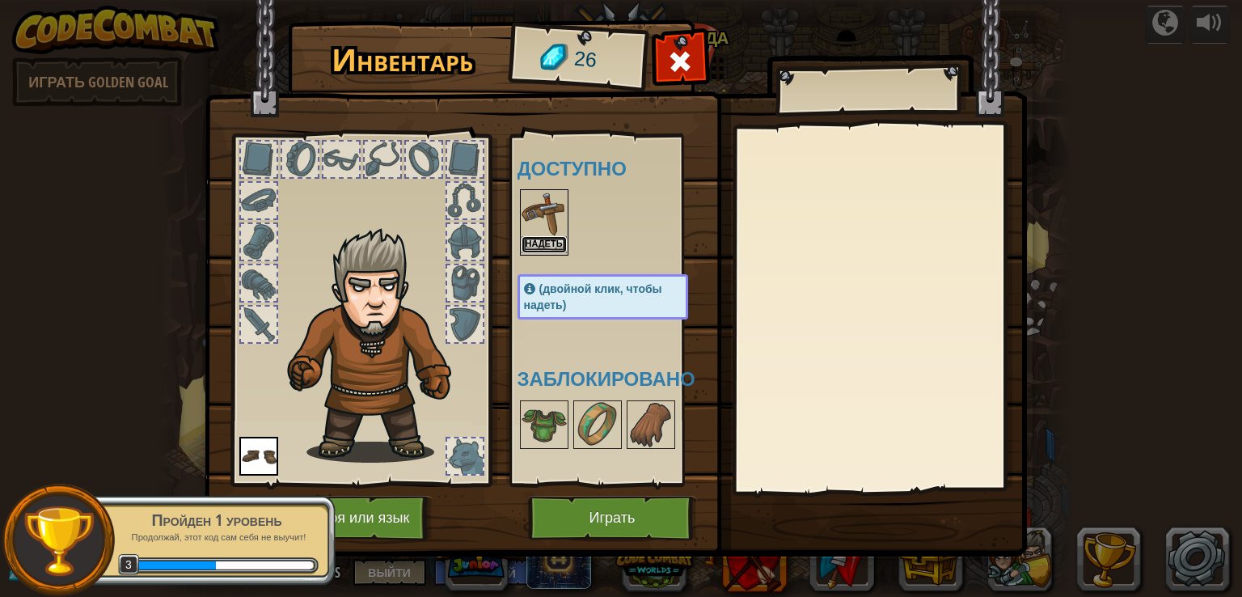
click at [545, 243] on button "Надеть" at bounding box center [544, 244] width 45 height 17
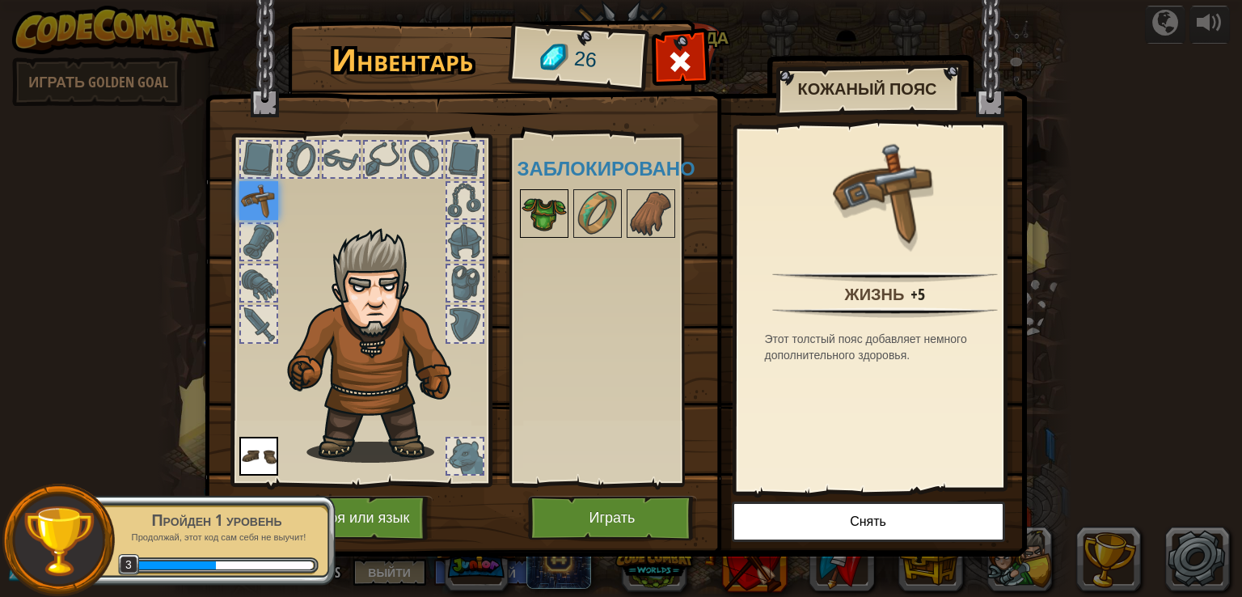
click at [544, 213] on img at bounding box center [544, 213] width 45 height 45
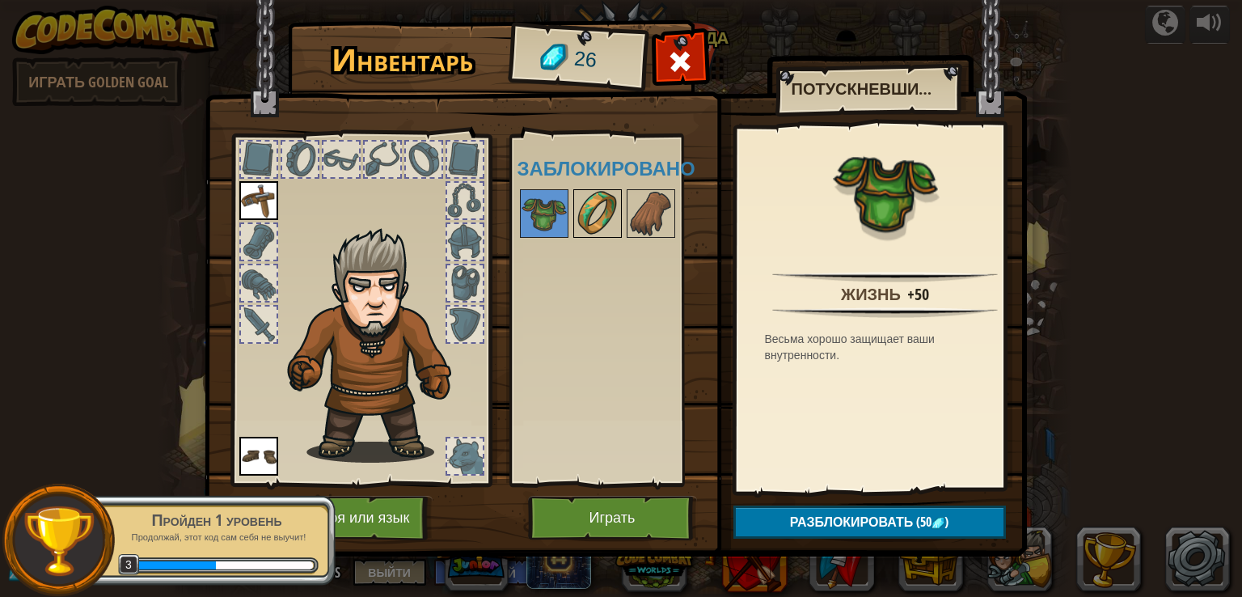
click at [585, 213] on img at bounding box center [597, 213] width 45 height 45
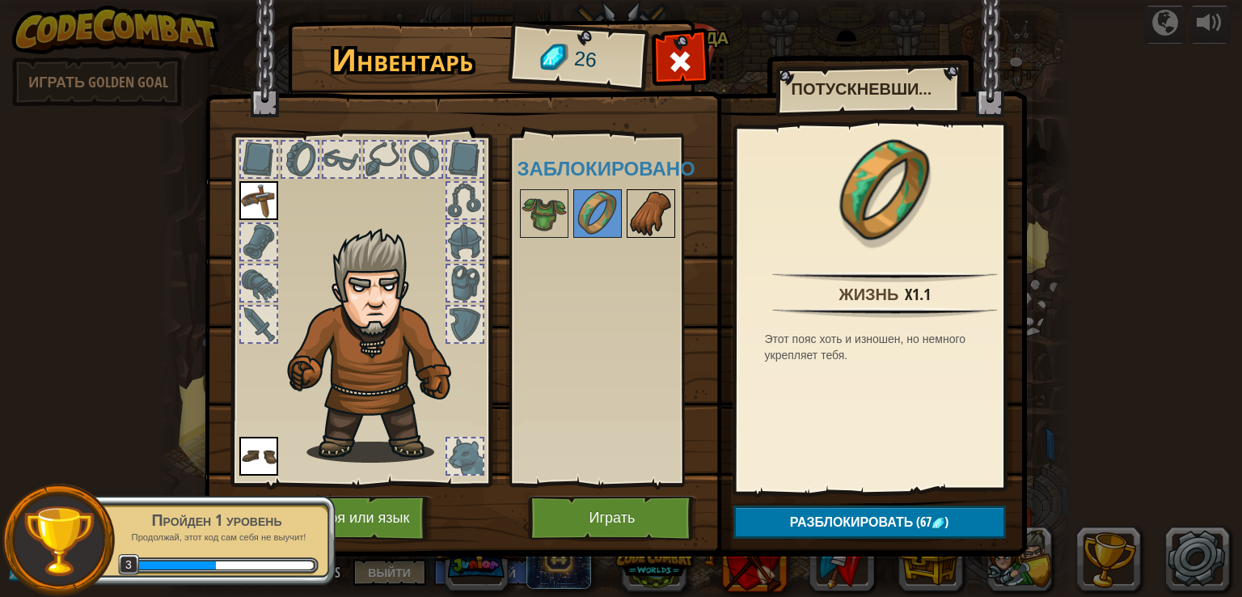
click at [635, 214] on img at bounding box center [650, 213] width 45 height 45
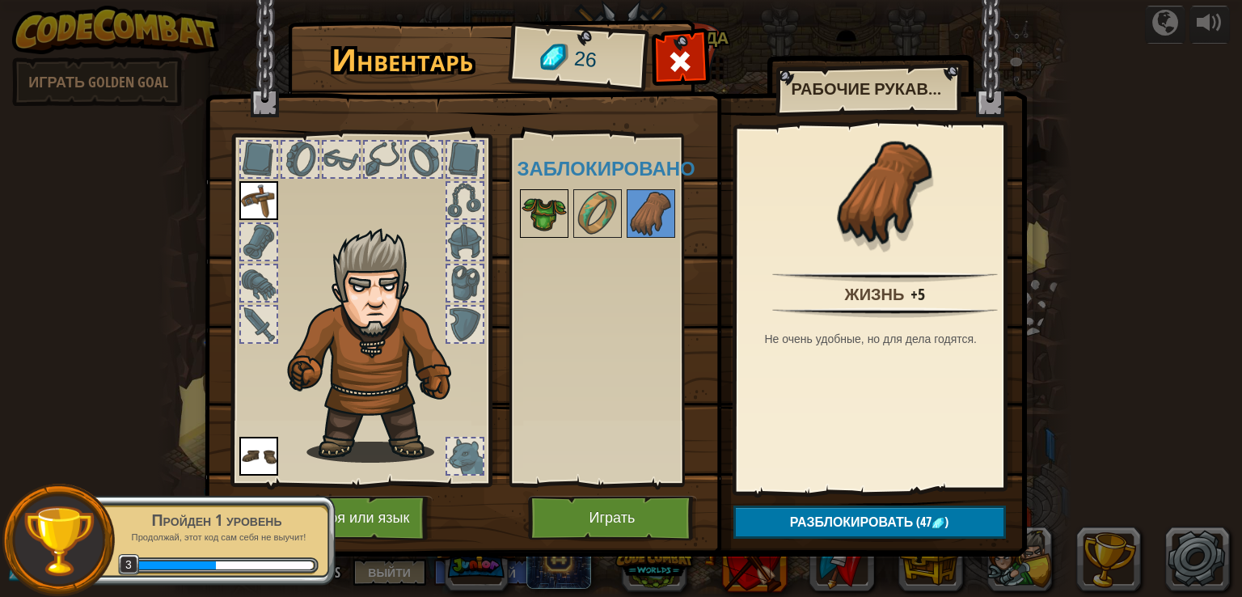
click at [560, 218] on img at bounding box center [544, 213] width 45 height 45
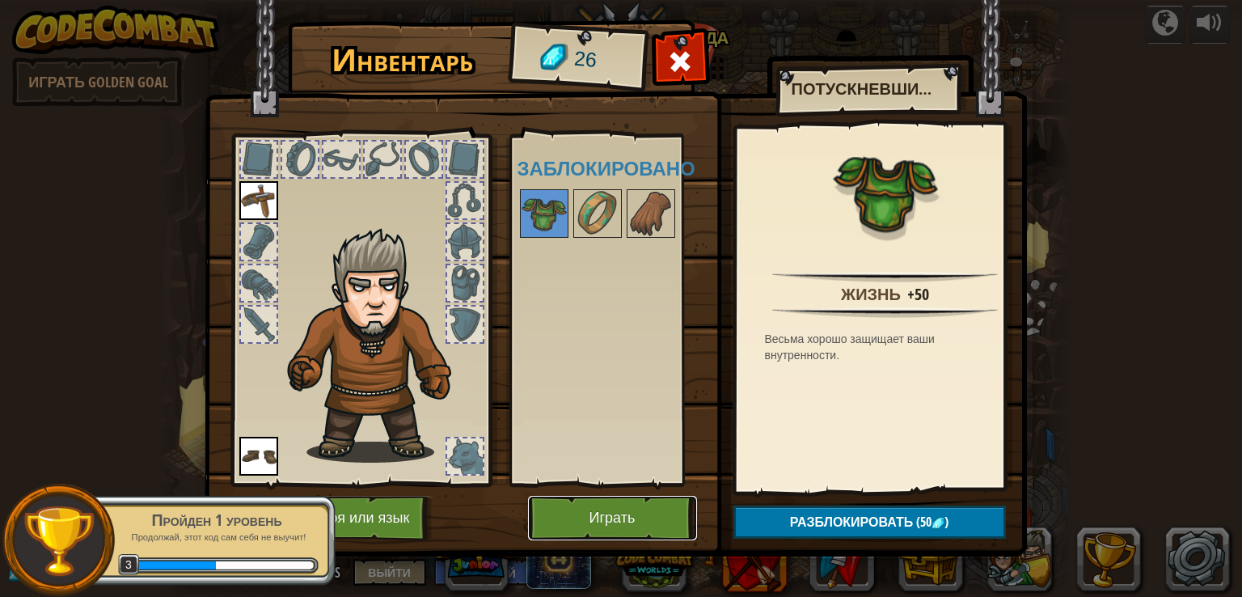
drag, startPoint x: 602, startPoint y: 505, endPoint x: 608, endPoint y: 520, distance: 15.9
click at [605, 513] on button "Играть" at bounding box center [612, 518] width 169 height 44
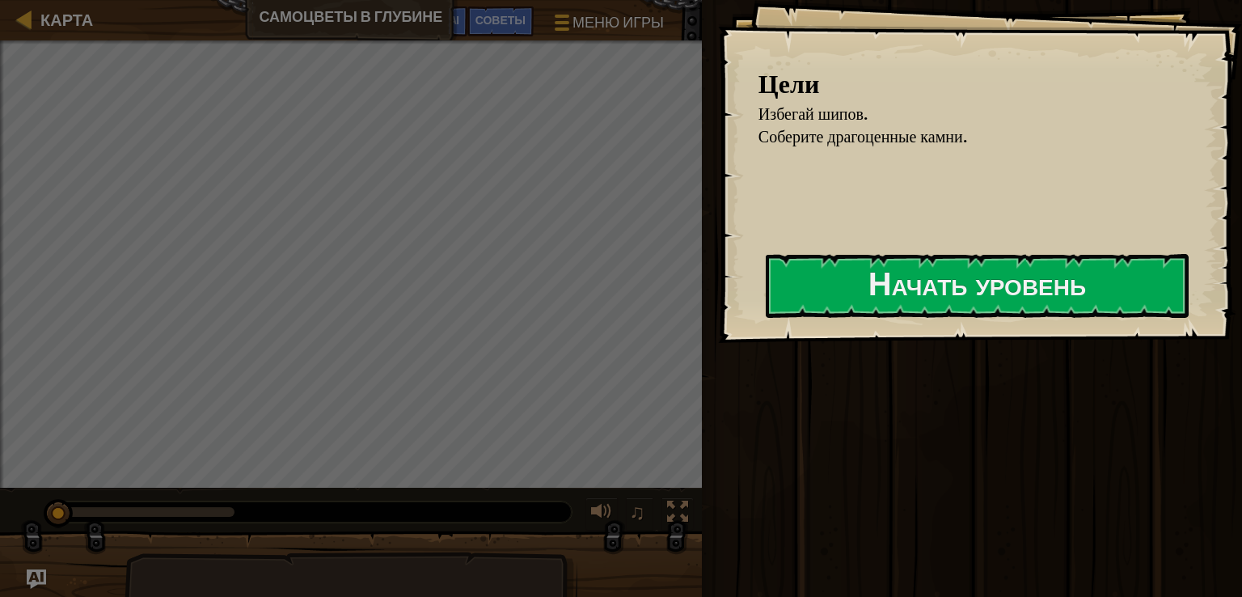
click at [1012, 216] on div "Цели Избегай шипов. Соберите драгоценные камни. Начать уровень Ошибка загрузки …" at bounding box center [980, 171] width 524 height 343
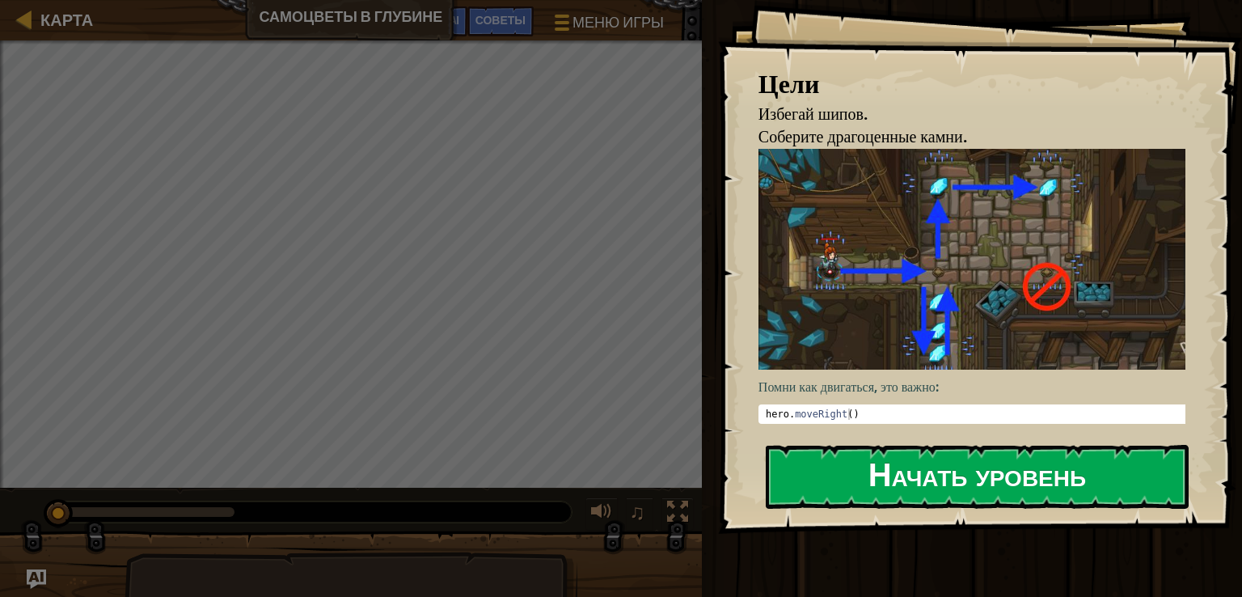
drag, startPoint x: 1001, startPoint y: 285, endPoint x: 983, endPoint y: 285, distance: 17.8
click at [993, 445] on button "Начать уровень" at bounding box center [977, 477] width 423 height 64
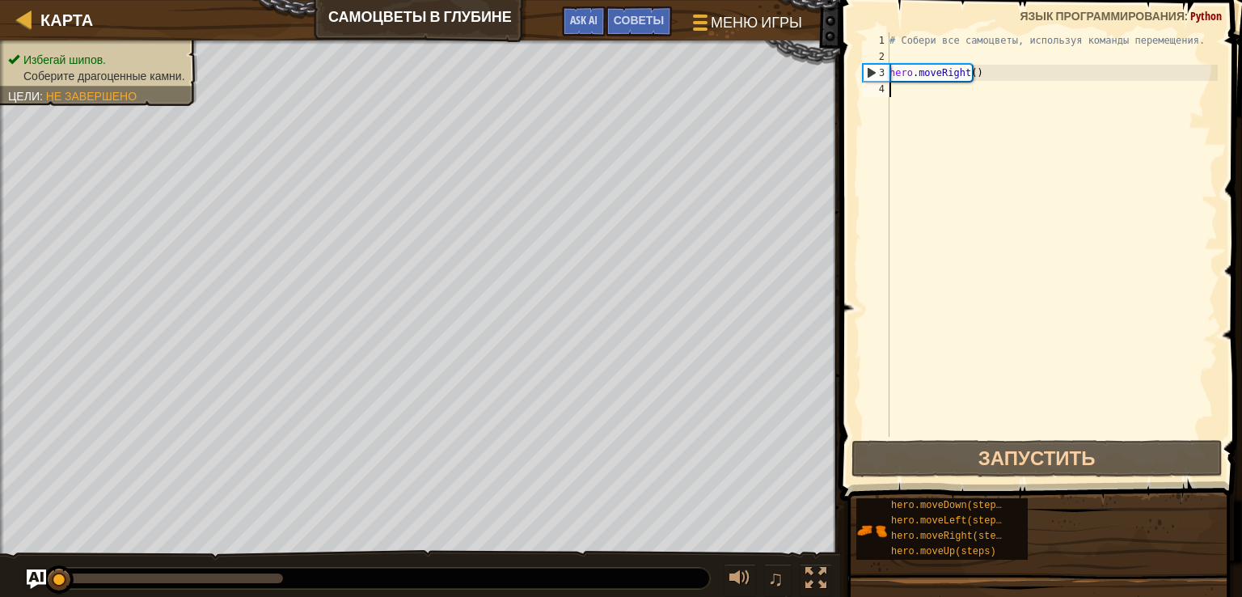
click at [928, 101] on div "# Собери все самоцветы, используя команды перемещения. hero . moveRight ( )" at bounding box center [1052, 250] width 332 height 437
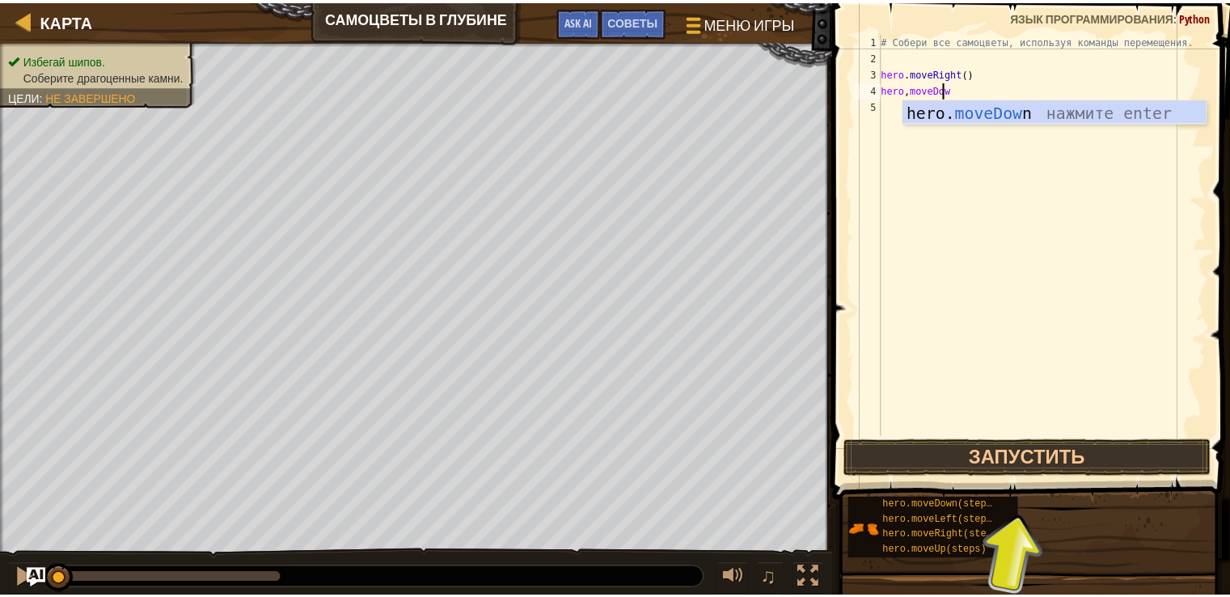
scroll to position [7, 6]
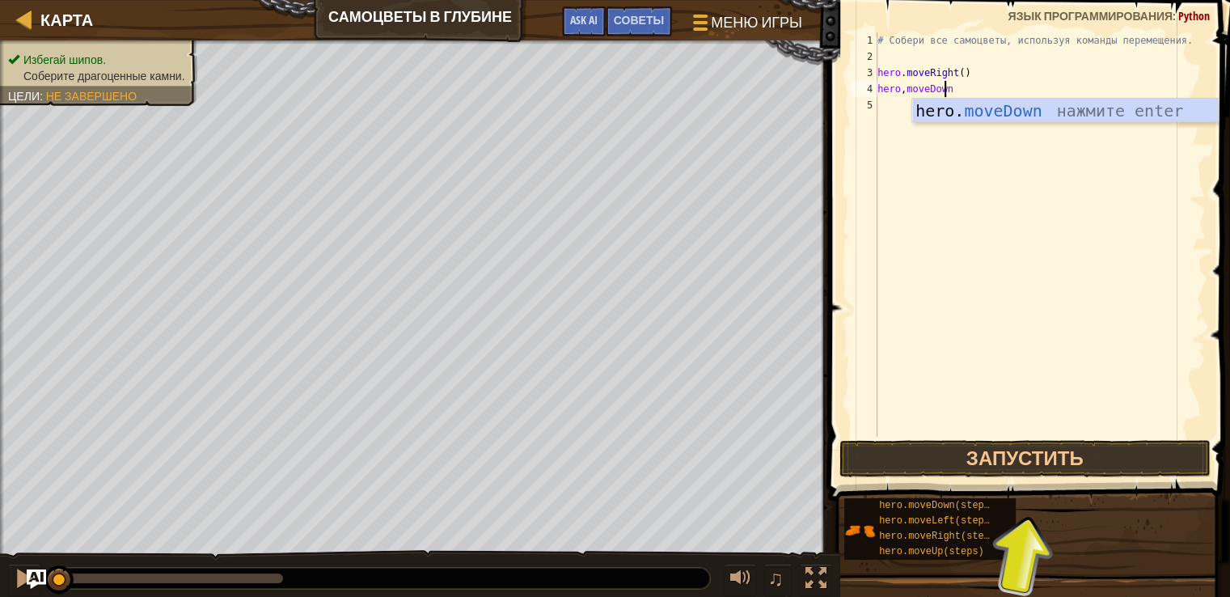
type textarea "hero,moveDown()"
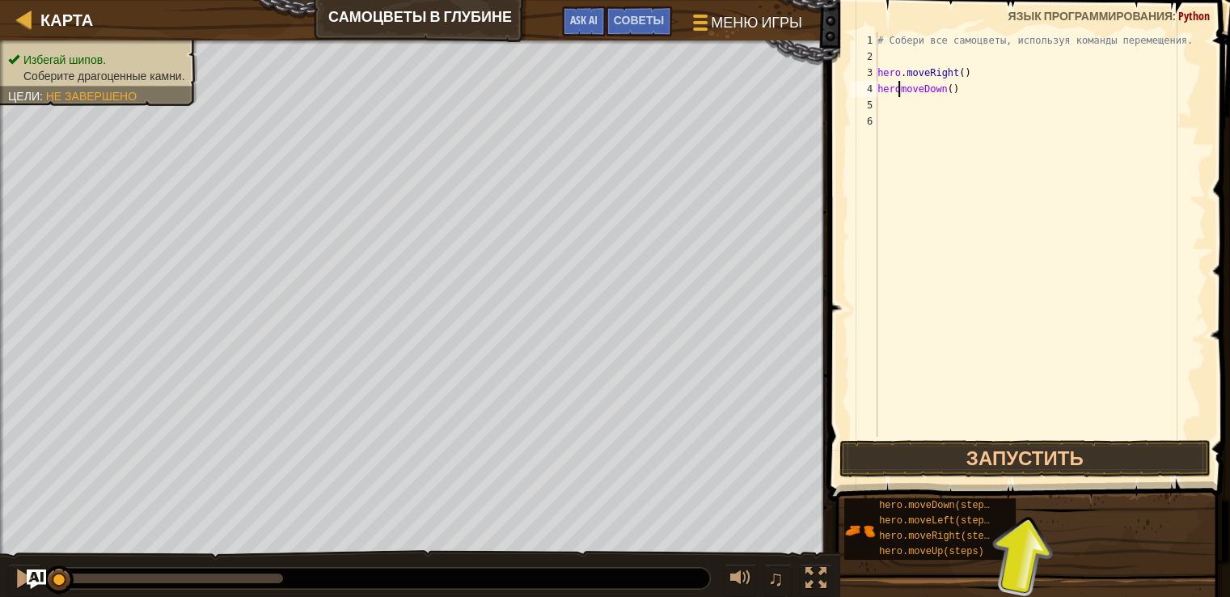
scroll to position [7, 2]
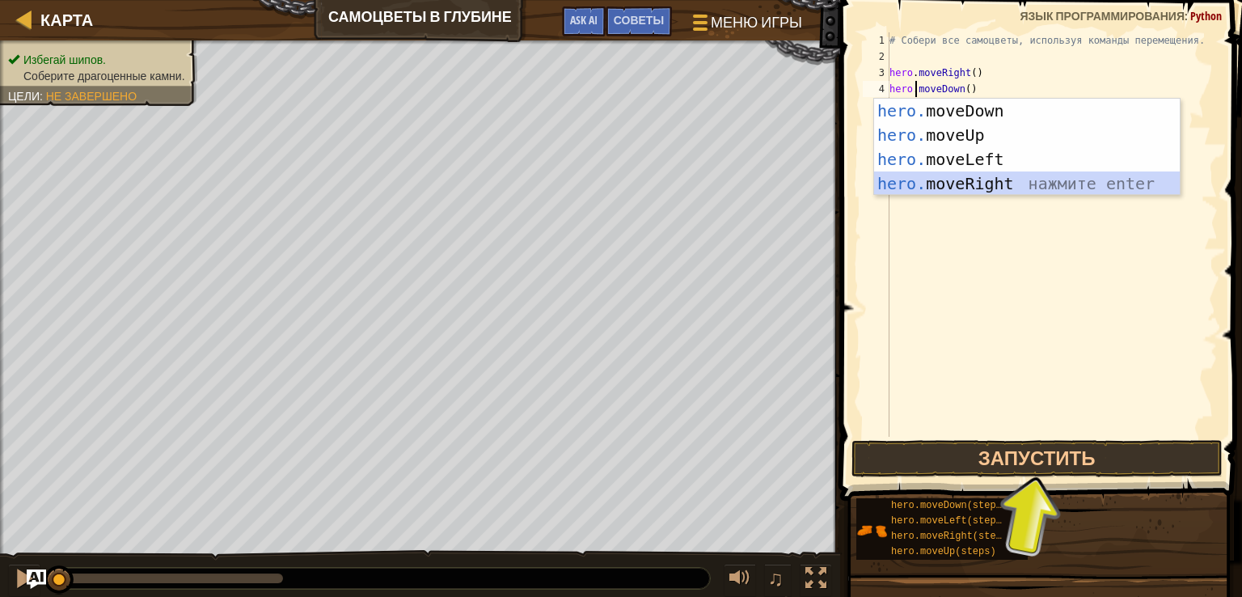
click at [1030, 66] on div "# Собери все самоцветы, используя команды перемещения. hero . moveRight ( ) her…" at bounding box center [1052, 250] width 332 height 437
type textarea "hero.moveRight()"
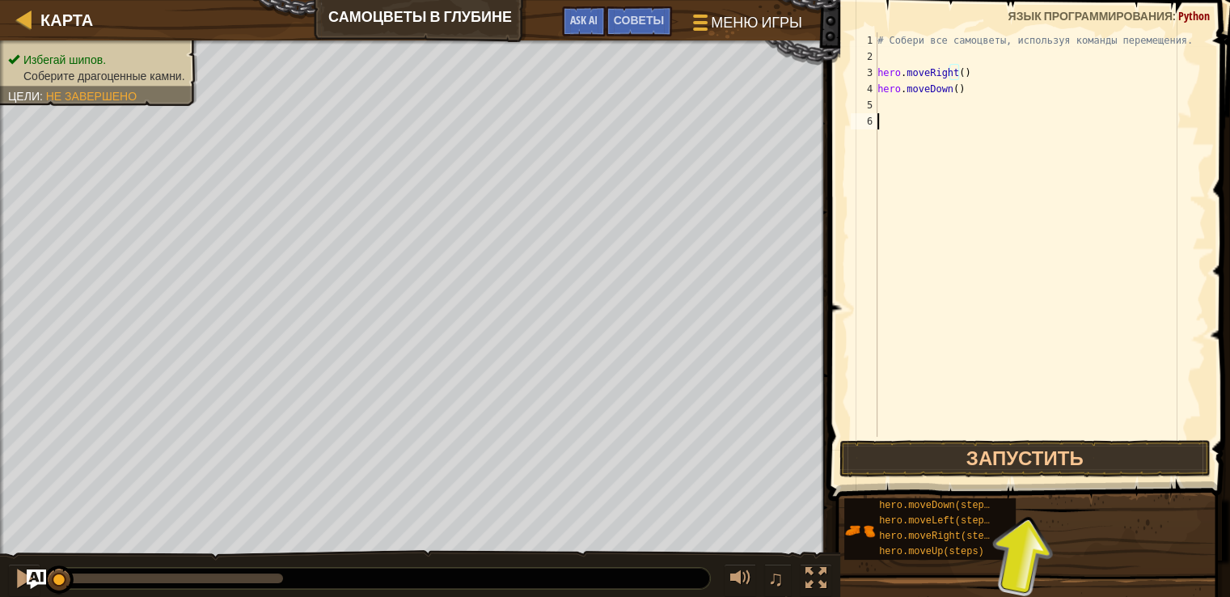
click at [923, 118] on div "# Собери все самоцветы, используя команды перемещения. hero . moveRight ( ) her…" at bounding box center [1040, 250] width 332 height 437
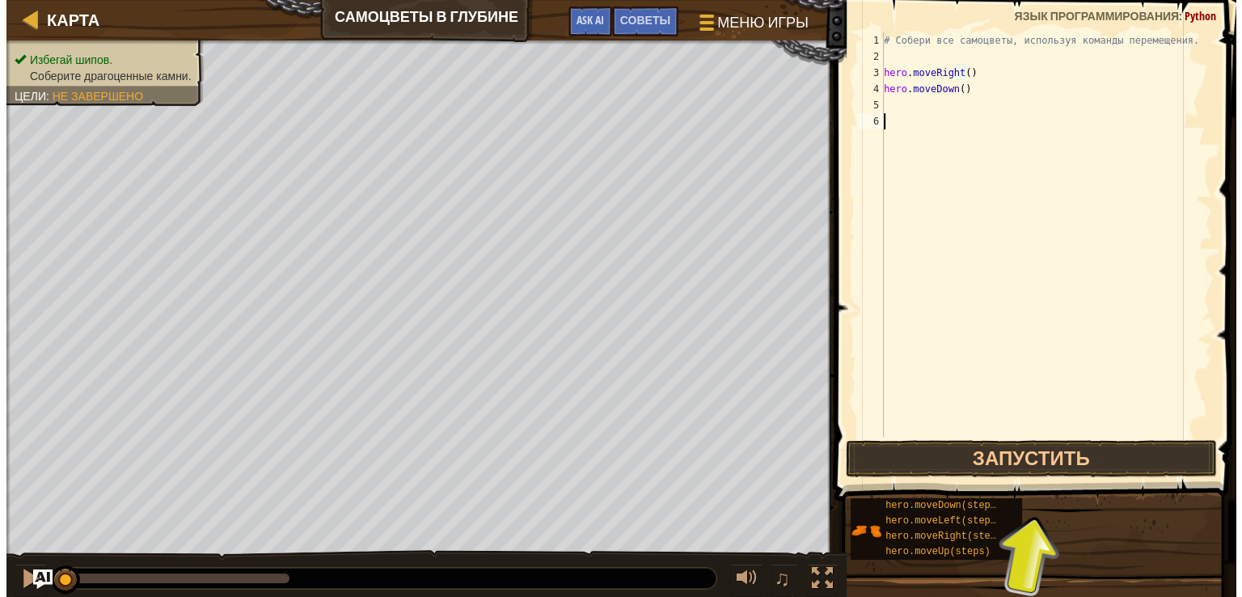
scroll to position [7, 0]
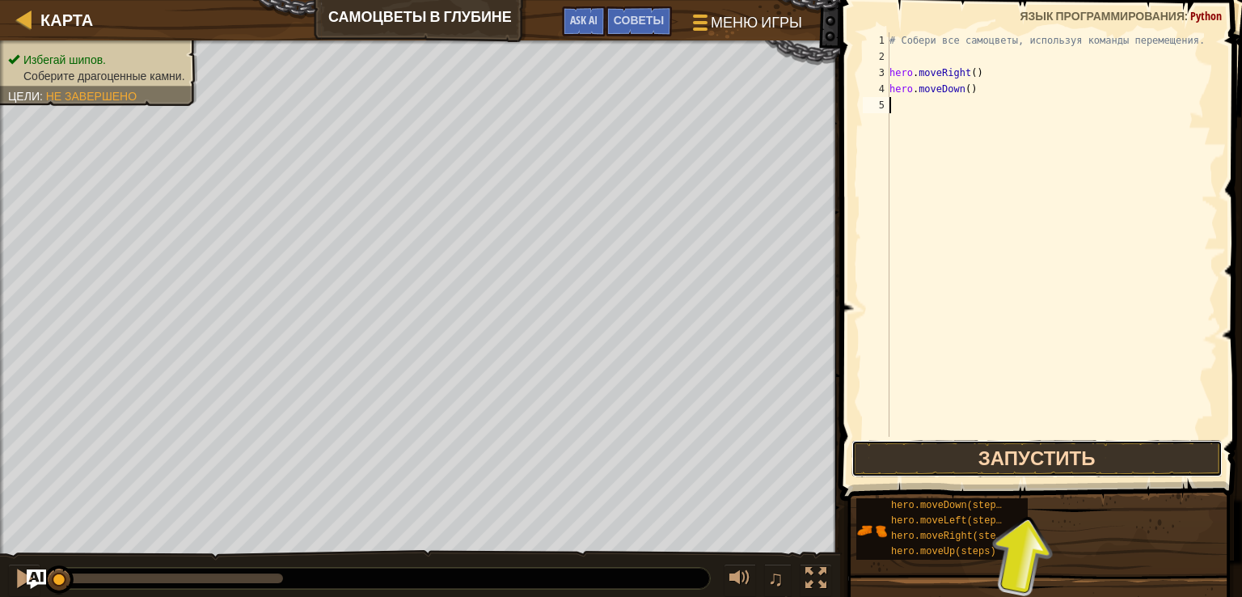
click at [1001, 460] on button "Запустить" at bounding box center [1036, 458] width 371 height 37
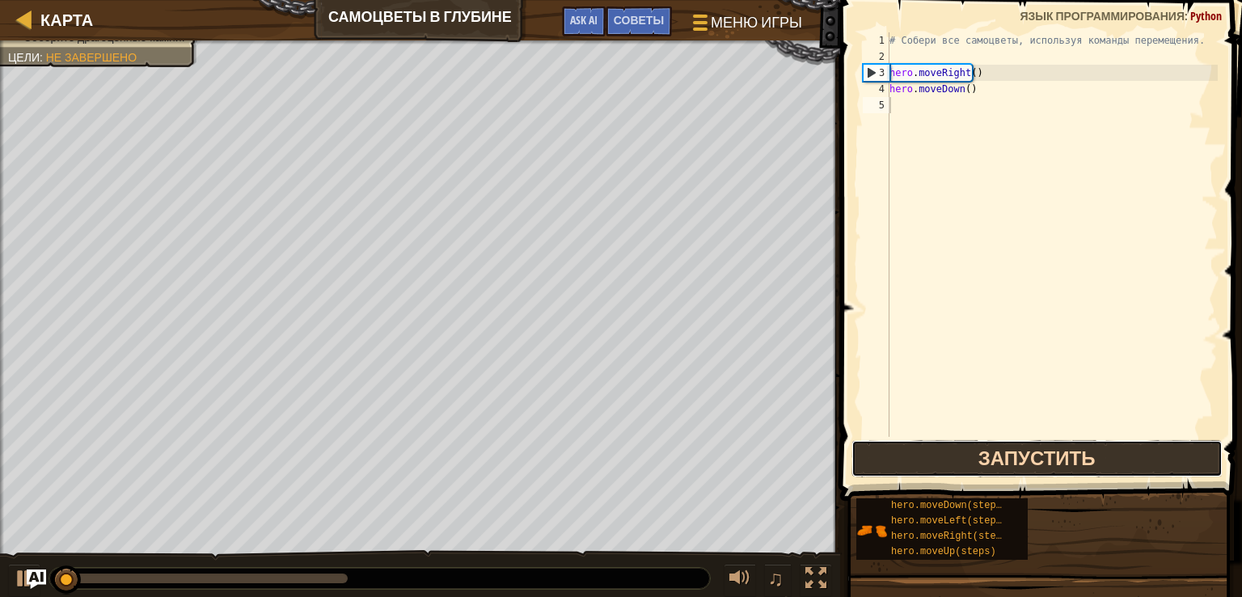
click at [1001, 460] on button "Запустить" at bounding box center [1036, 458] width 371 height 37
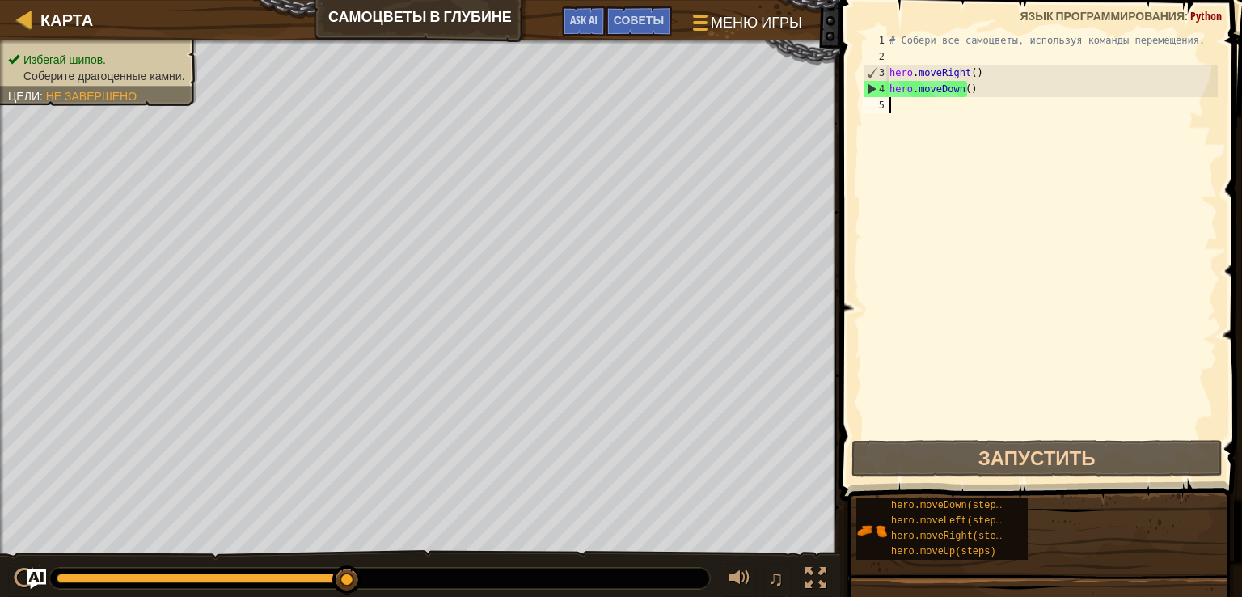
drag, startPoint x: 120, startPoint y: 578, endPoint x: 510, endPoint y: 580, distance: 390.5
click at [467, 580] on div at bounding box center [379, 578] width 661 height 21
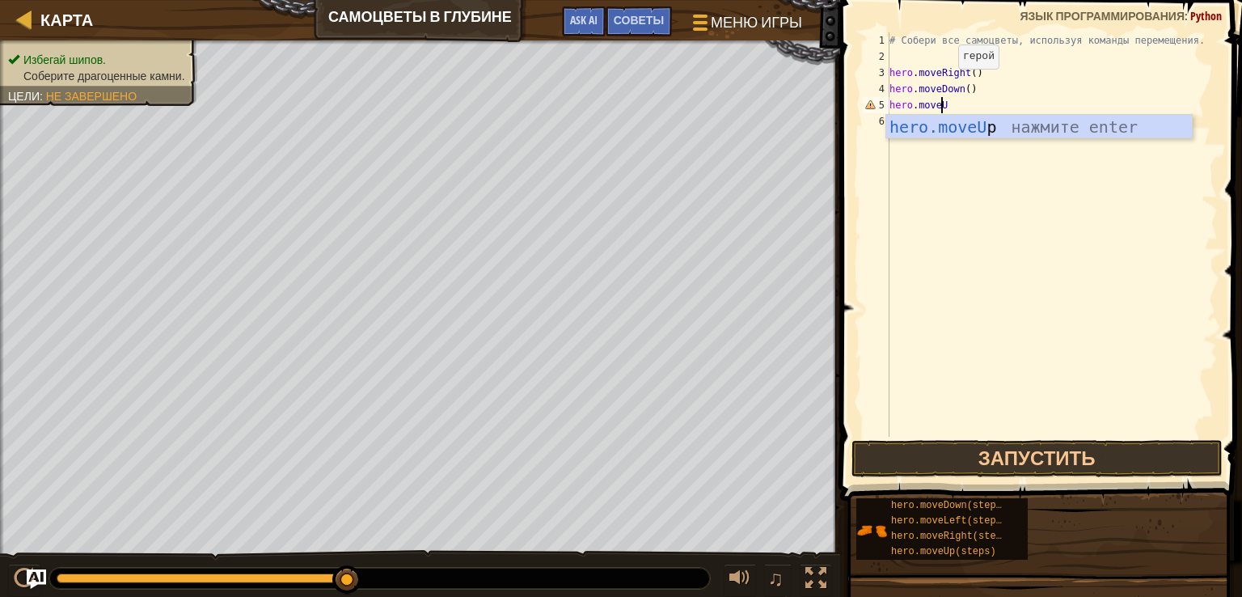
scroll to position [7, 6]
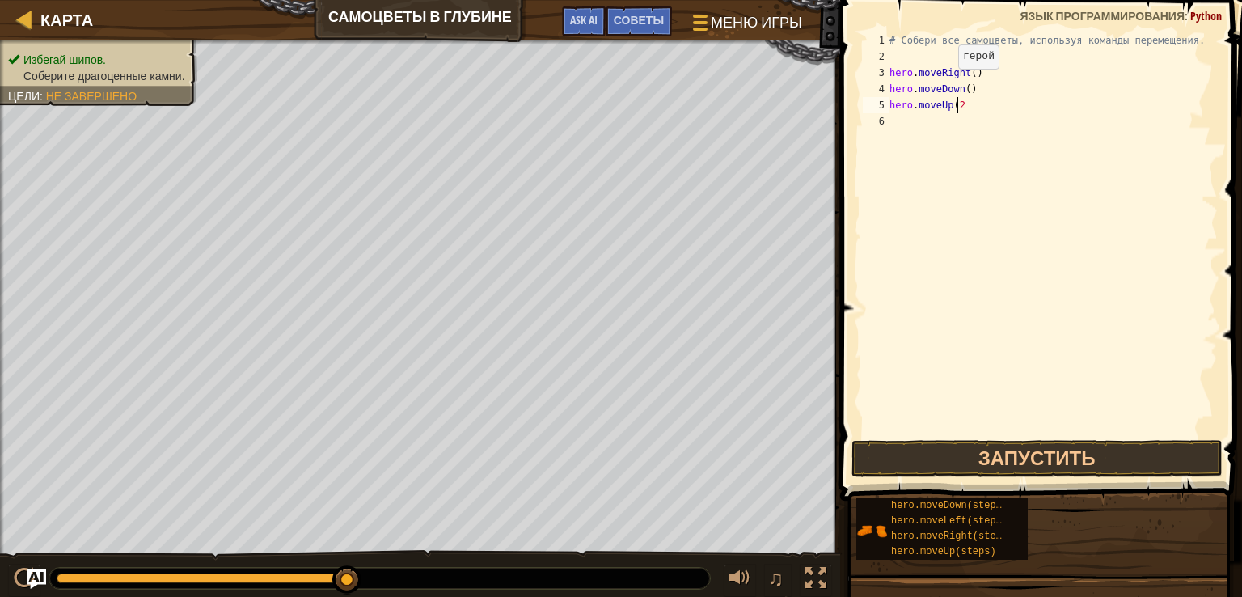
type textarea "hero.moveUp(2)"
type textarea "hero.moveRight()"
click at [973, 466] on button "Запустить" at bounding box center [1036, 458] width 371 height 37
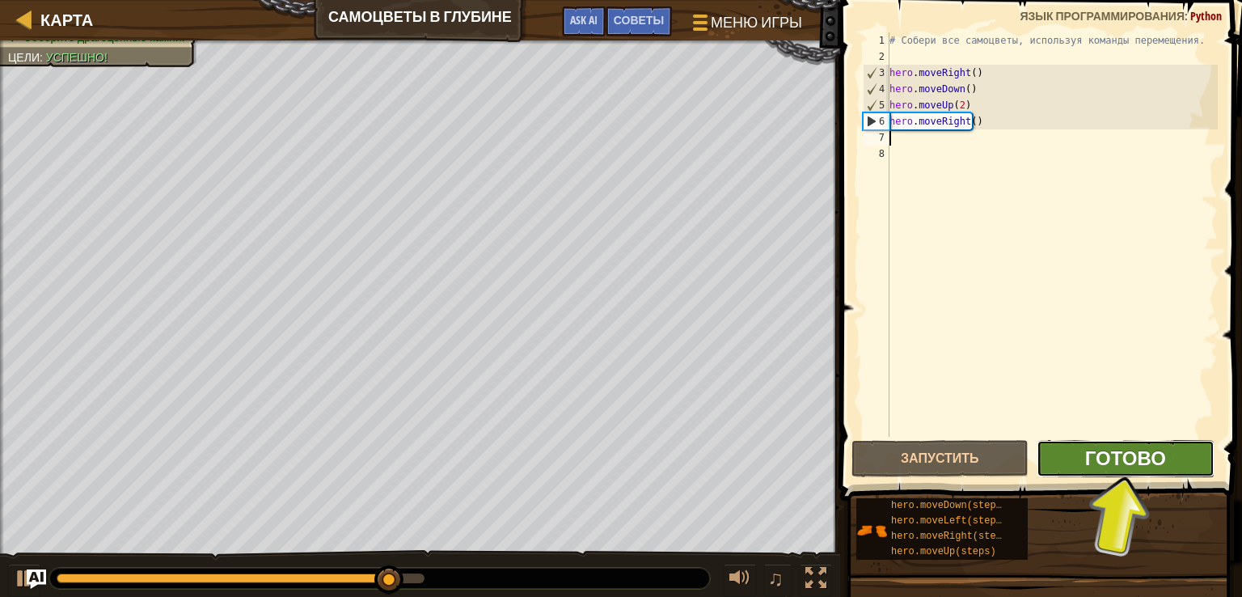
click at [1128, 460] on span "Готово" at bounding box center [1125, 458] width 81 height 26
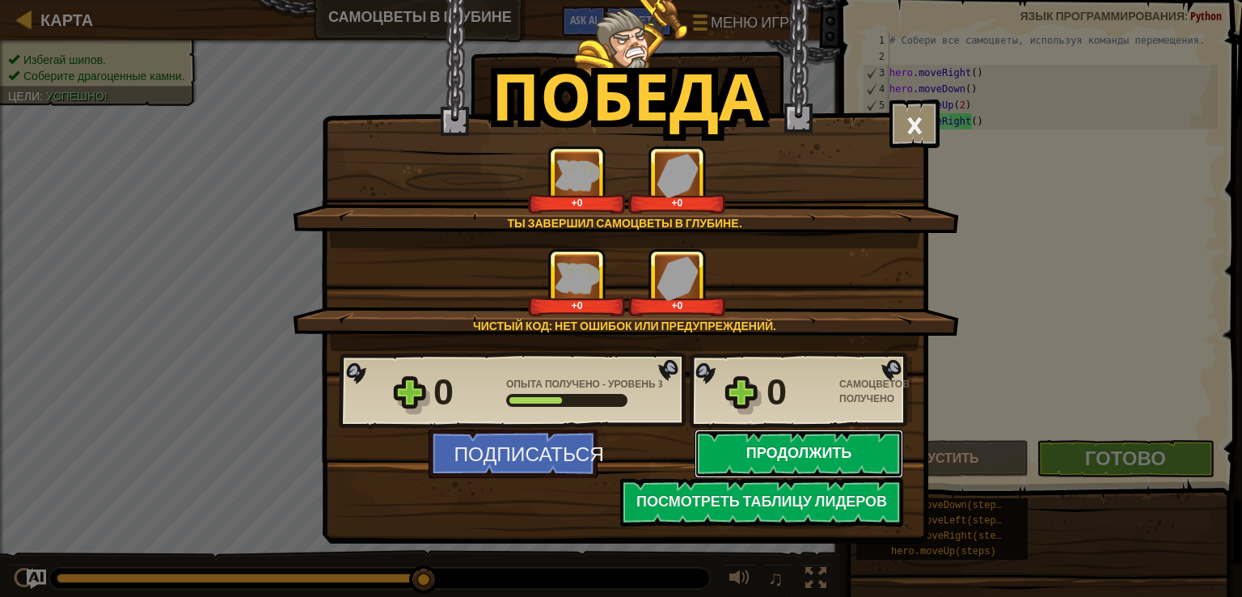
click at [757, 450] on button "Продолжить" at bounding box center [799, 453] width 209 height 49
select select "ru"
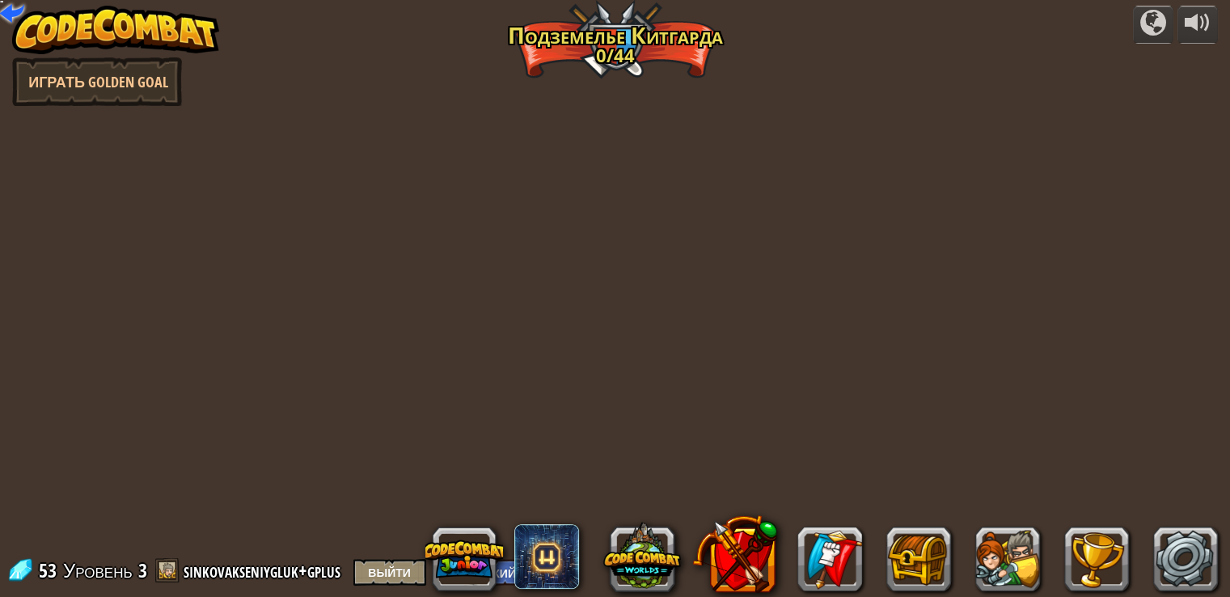
select select "ru"
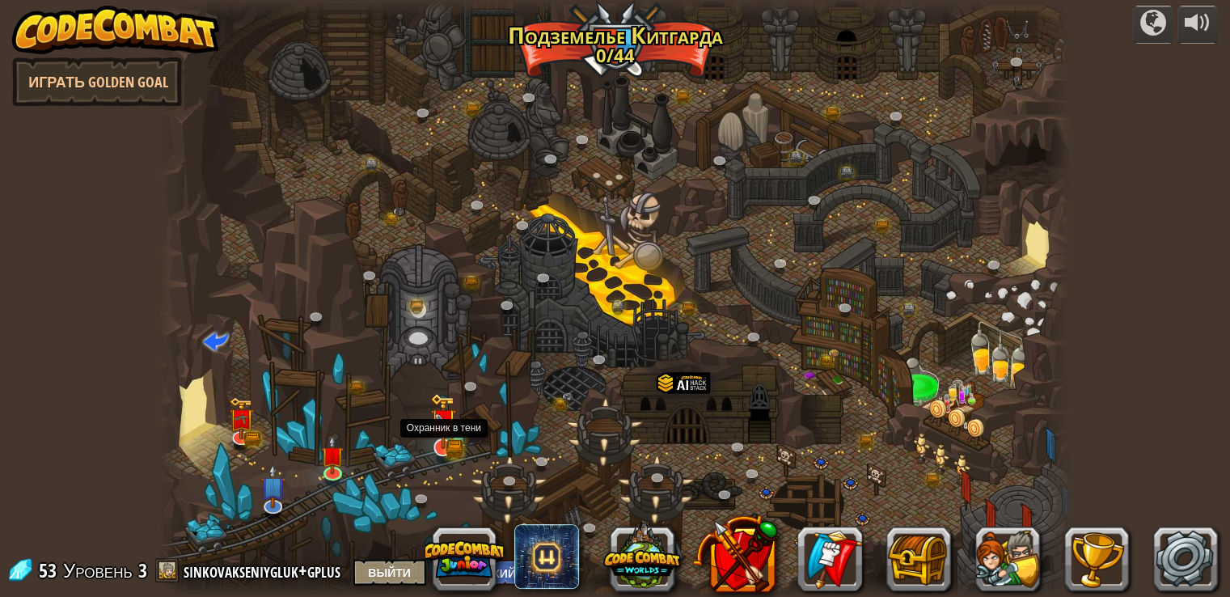
click at [446, 442] on img at bounding box center [443, 421] width 26 height 56
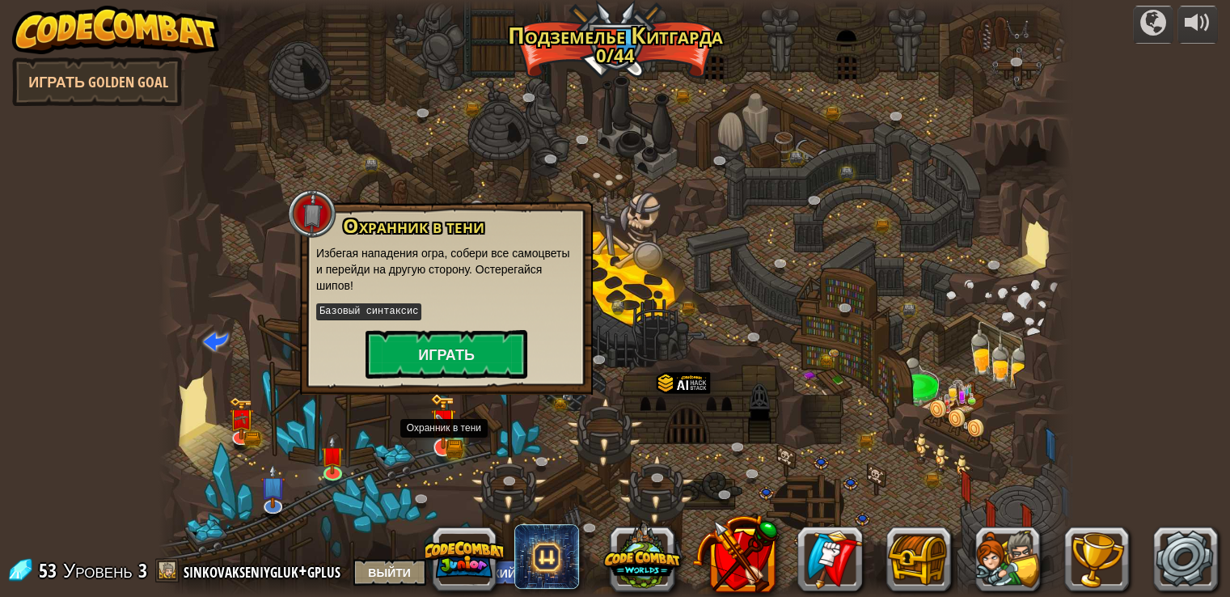
select select "ru"
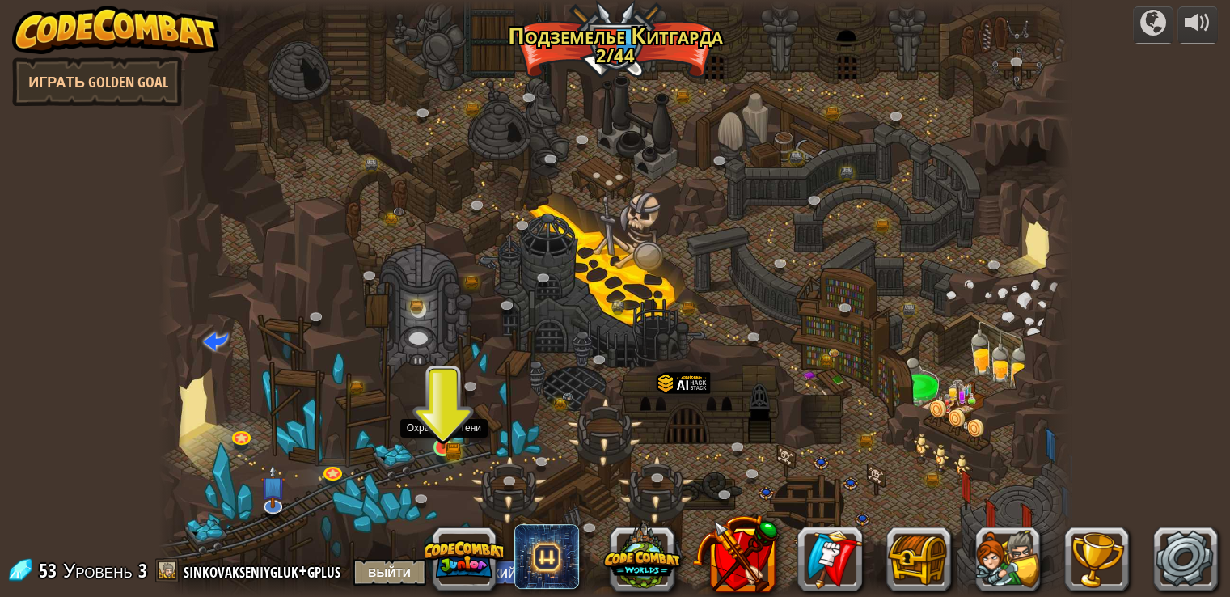
click at [448, 427] on img at bounding box center [443, 425] width 14 height 14
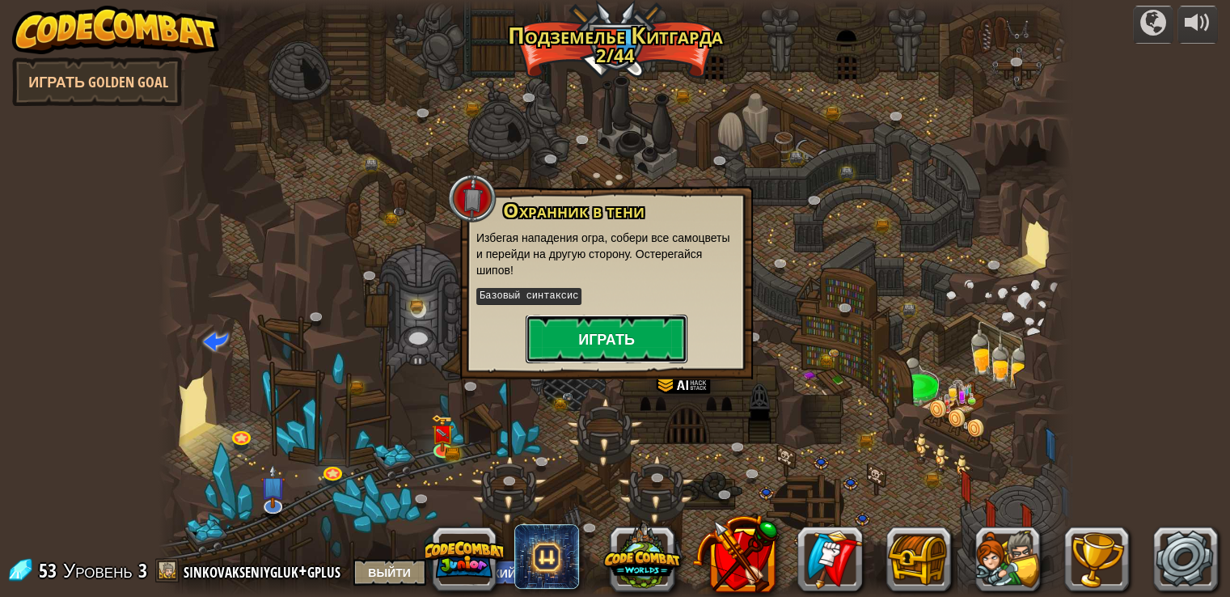
click at [570, 343] on button "Играть" at bounding box center [607, 339] width 162 height 49
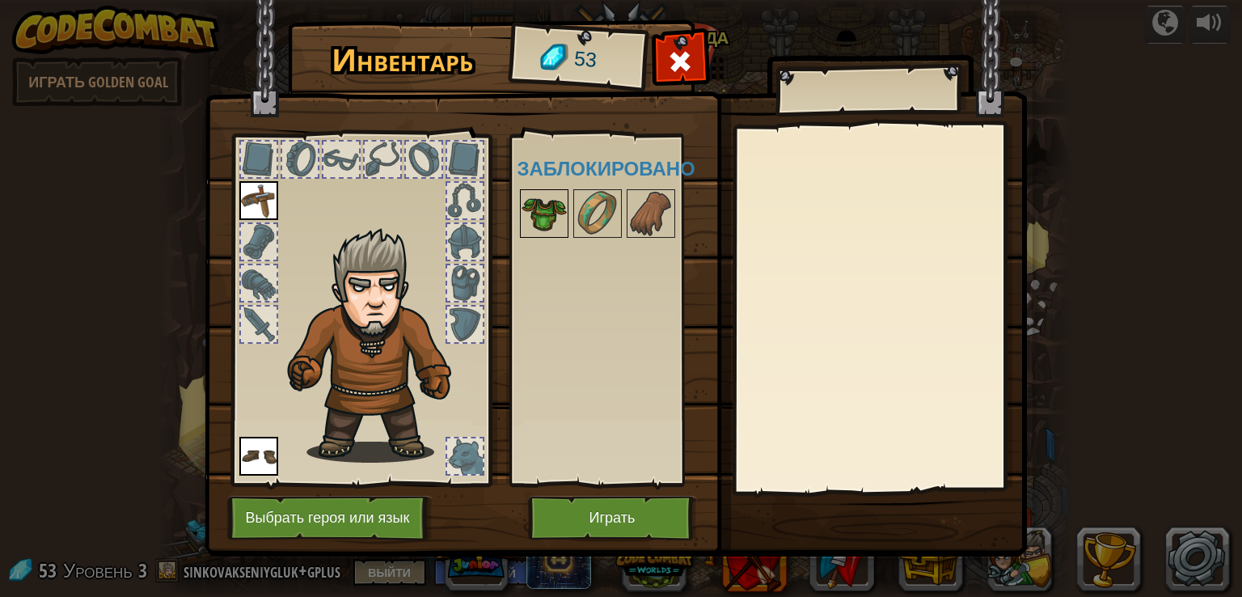
click at [527, 208] on img at bounding box center [544, 213] width 45 height 45
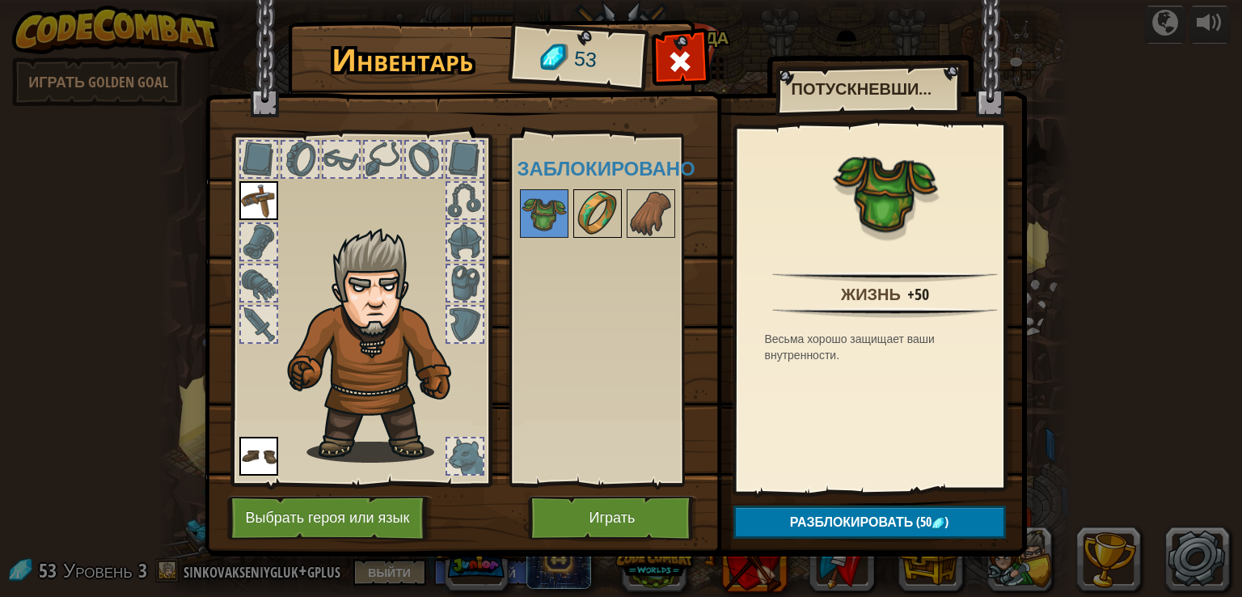
click at [569, 212] on div at bounding box center [618, 213] width 203 height 53
click at [595, 214] on img at bounding box center [597, 213] width 45 height 45
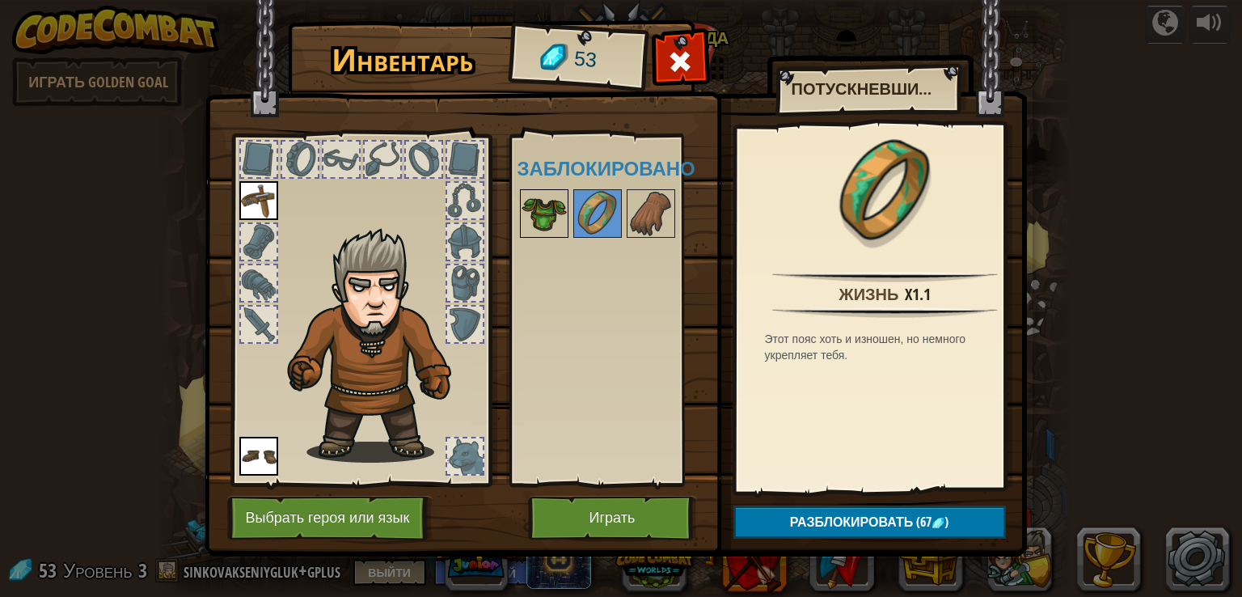
click at [554, 214] on img at bounding box center [544, 213] width 45 height 45
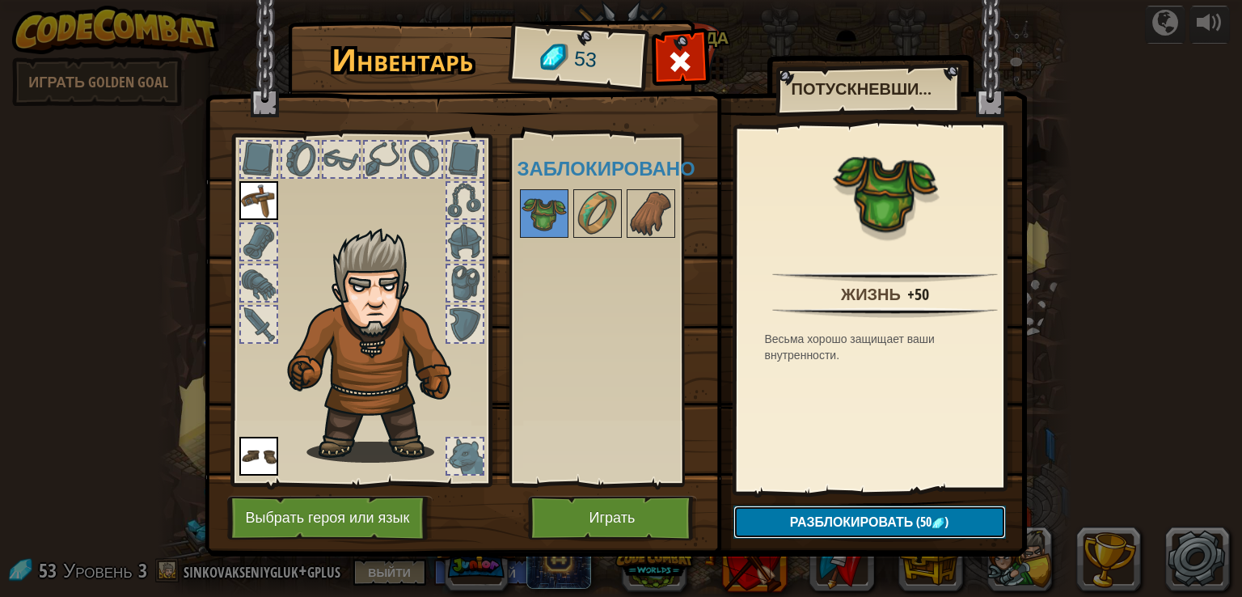
click at [813, 525] on span "Разблокировать" at bounding box center [852, 522] width 124 height 18
drag, startPoint x: 850, startPoint y: 522, endPoint x: 807, endPoint y: 517, distance: 43.2
click at [849, 522] on button "Подтвердить" at bounding box center [869, 521] width 272 height 33
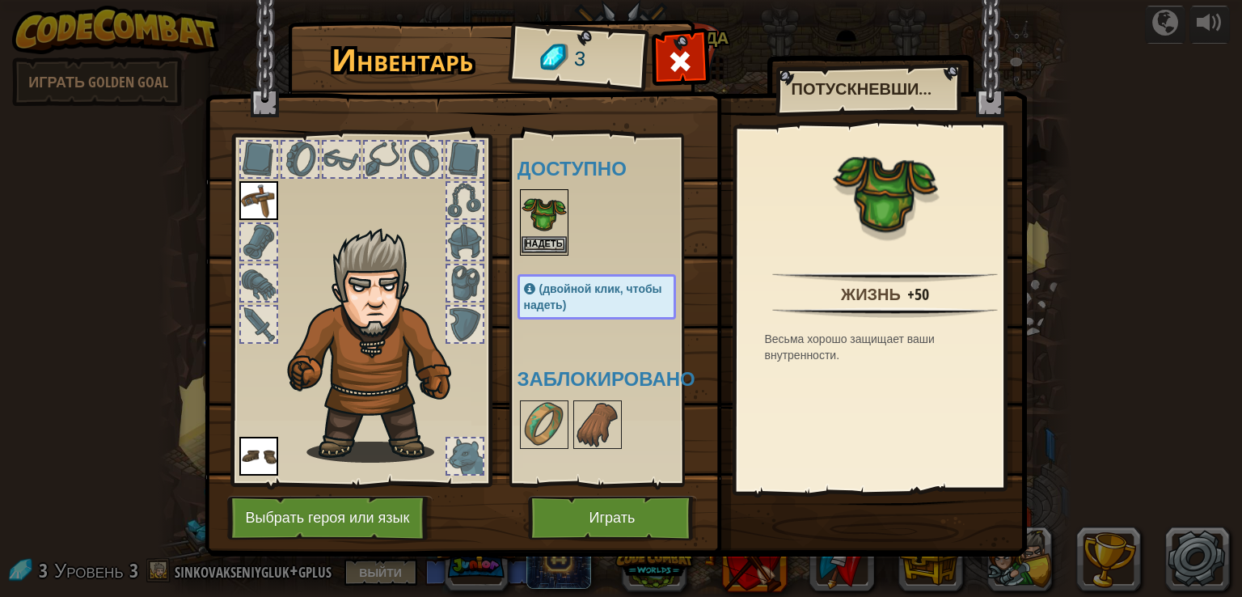
click at [541, 234] on img at bounding box center [544, 213] width 45 height 45
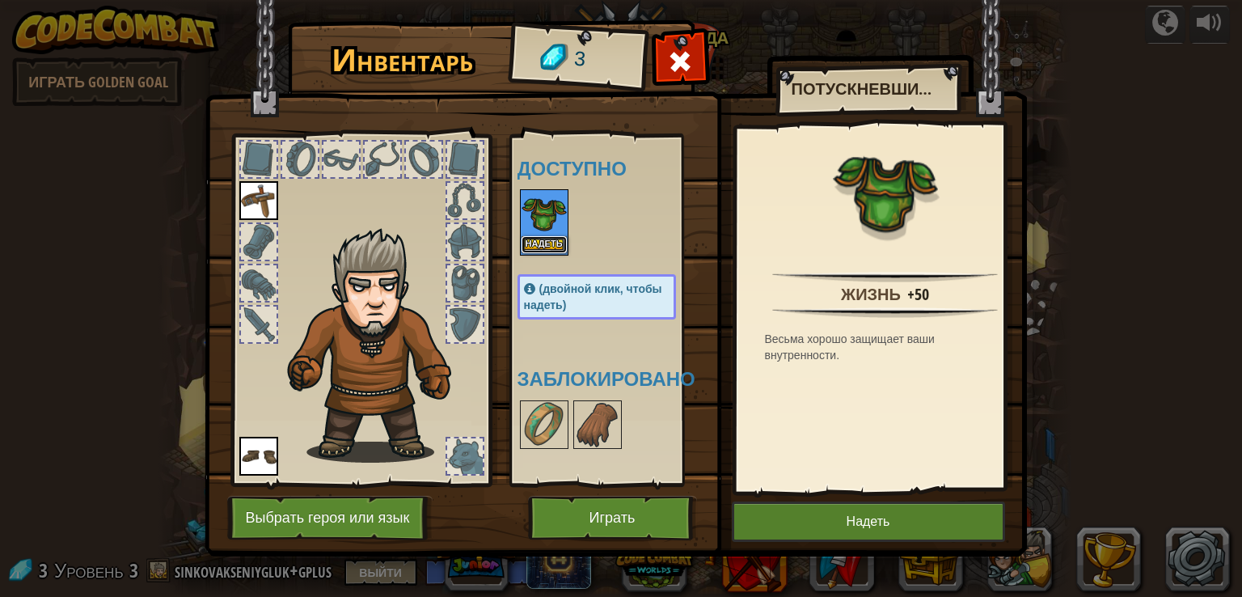
click at [547, 247] on button "Надеть" at bounding box center [544, 244] width 45 height 17
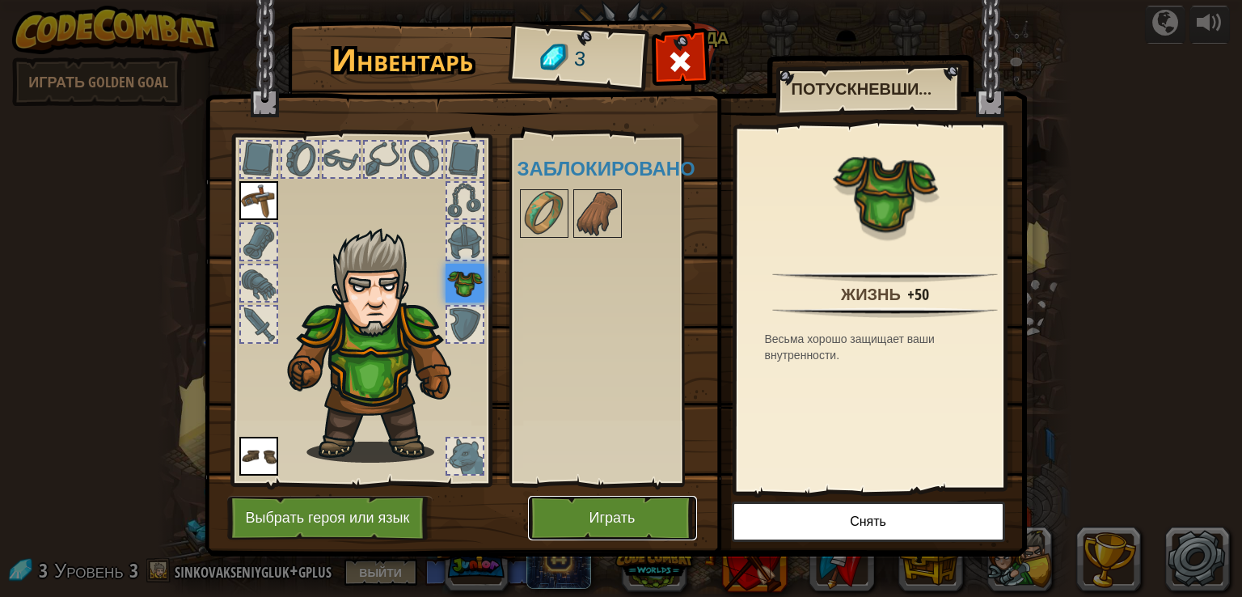
click at [590, 522] on button "Играть" at bounding box center [612, 518] width 169 height 44
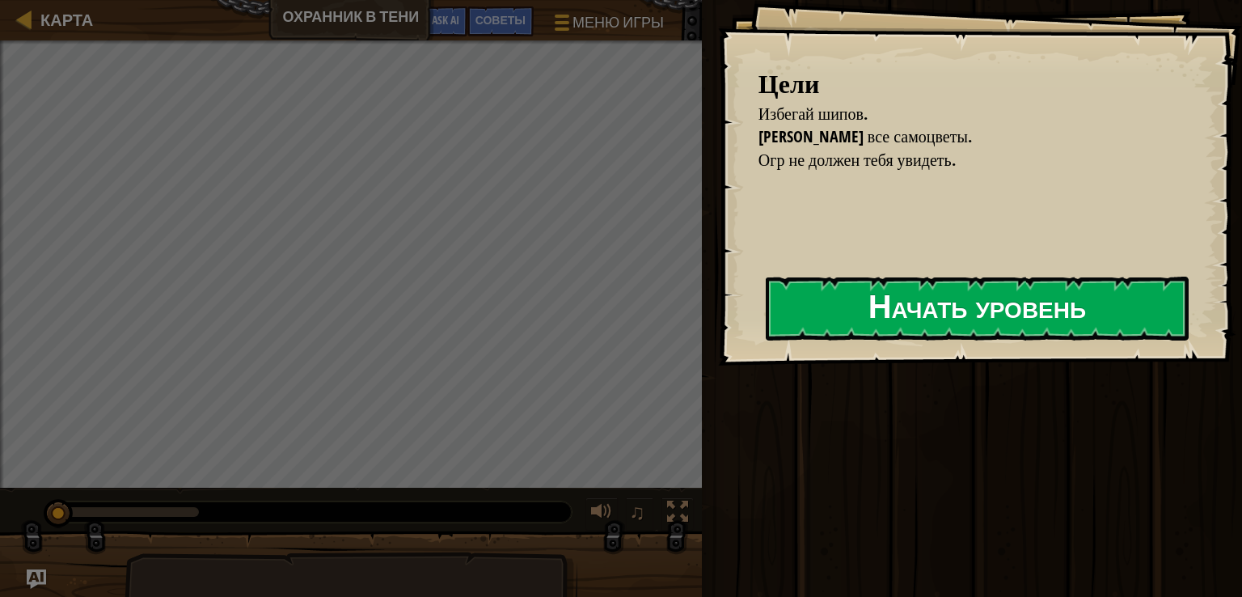
drag, startPoint x: 830, startPoint y: 344, endPoint x: 863, endPoint y: 294, distance: 59.7
click at [834, 336] on button "Начать уровень" at bounding box center [977, 309] width 423 height 64
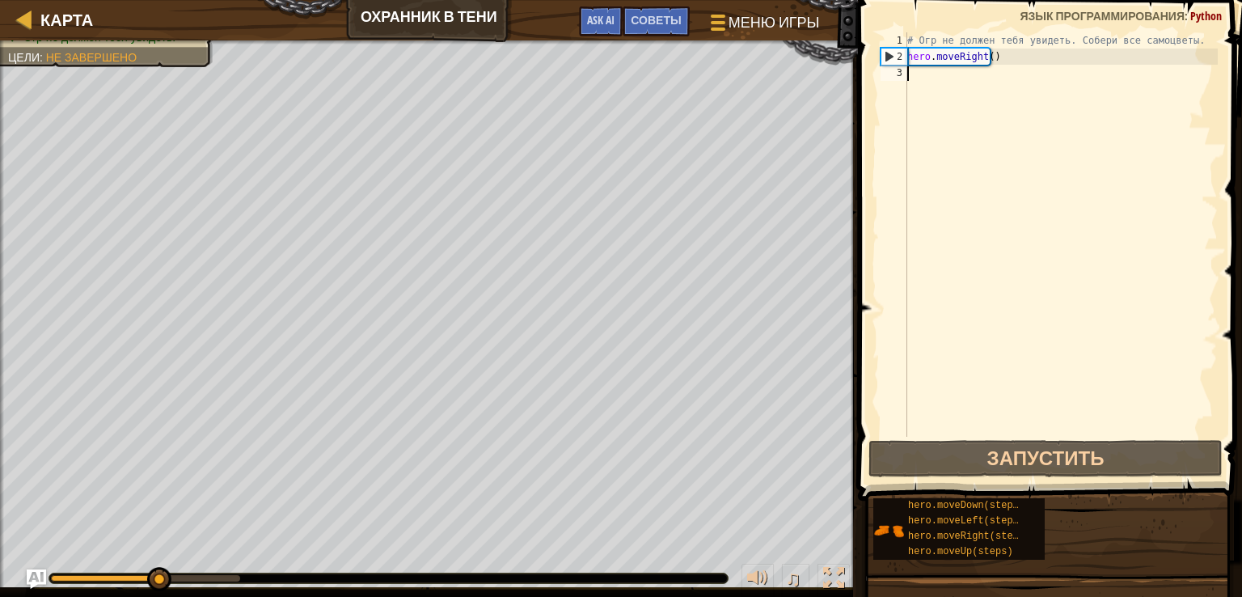
click at [928, 82] on div "# Огр не должен тебя увидеть. Собери все самоцветы. hero . moveRight ( )" at bounding box center [1061, 250] width 314 height 437
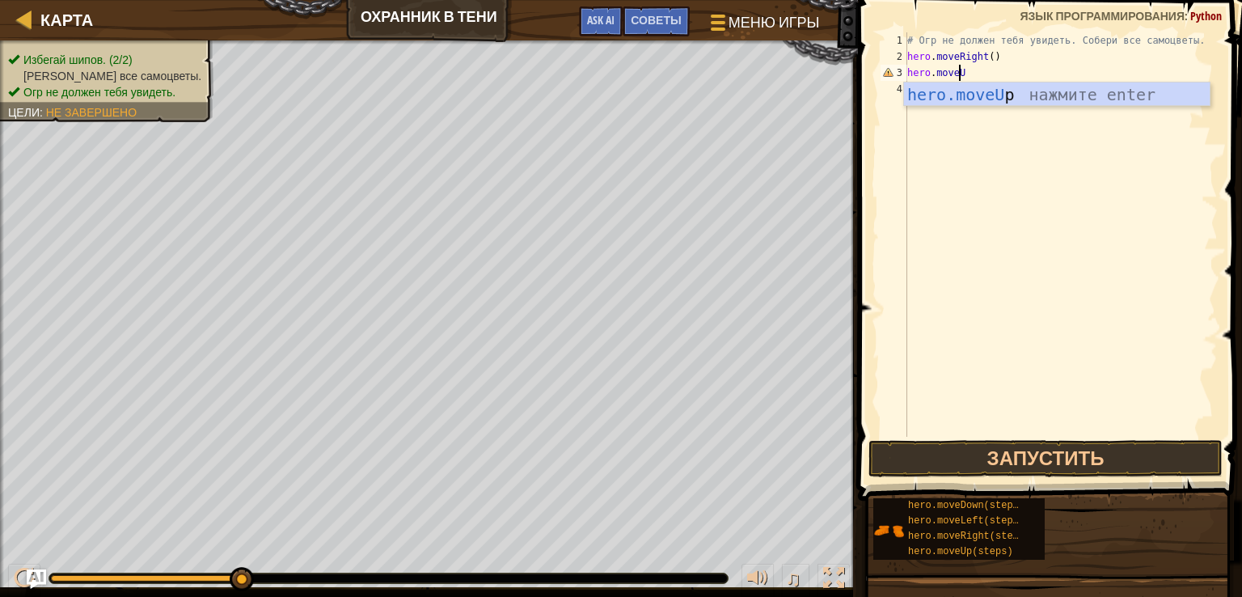
scroll to position [7, 6]
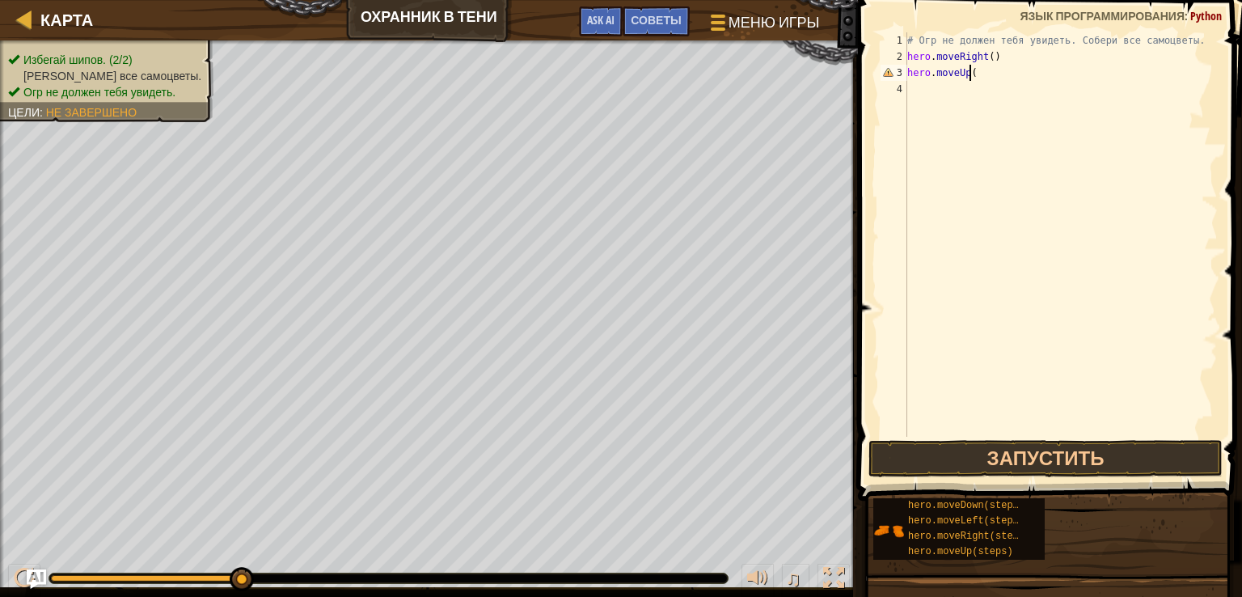
type textarea "hero.moveUp()"
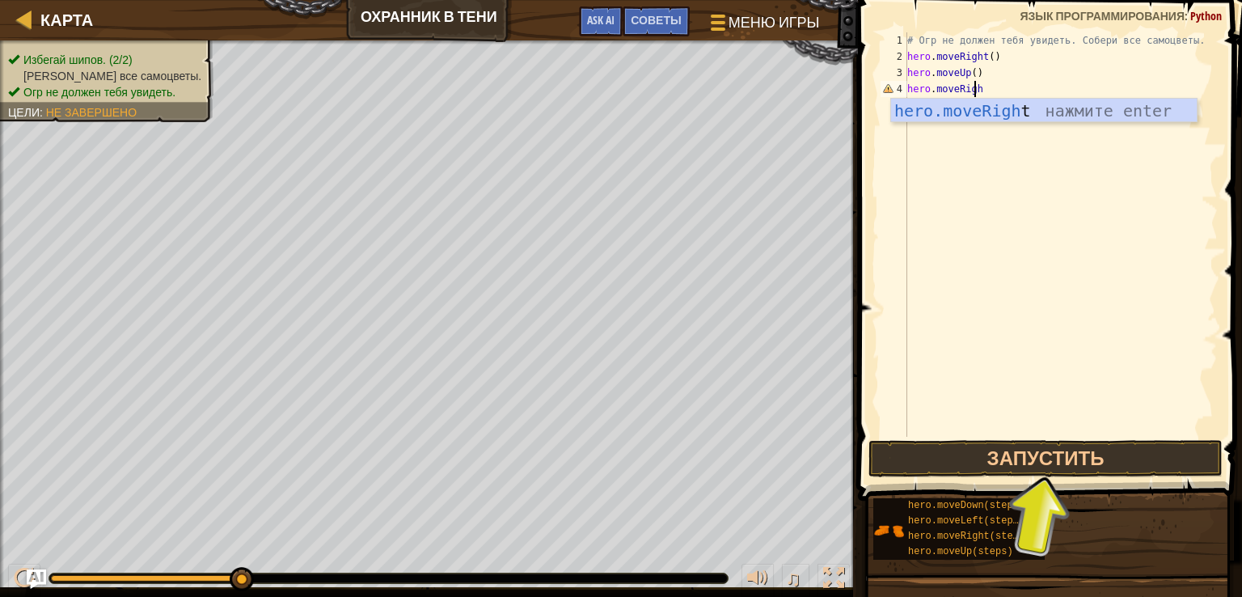
scroll to position [7, 7]
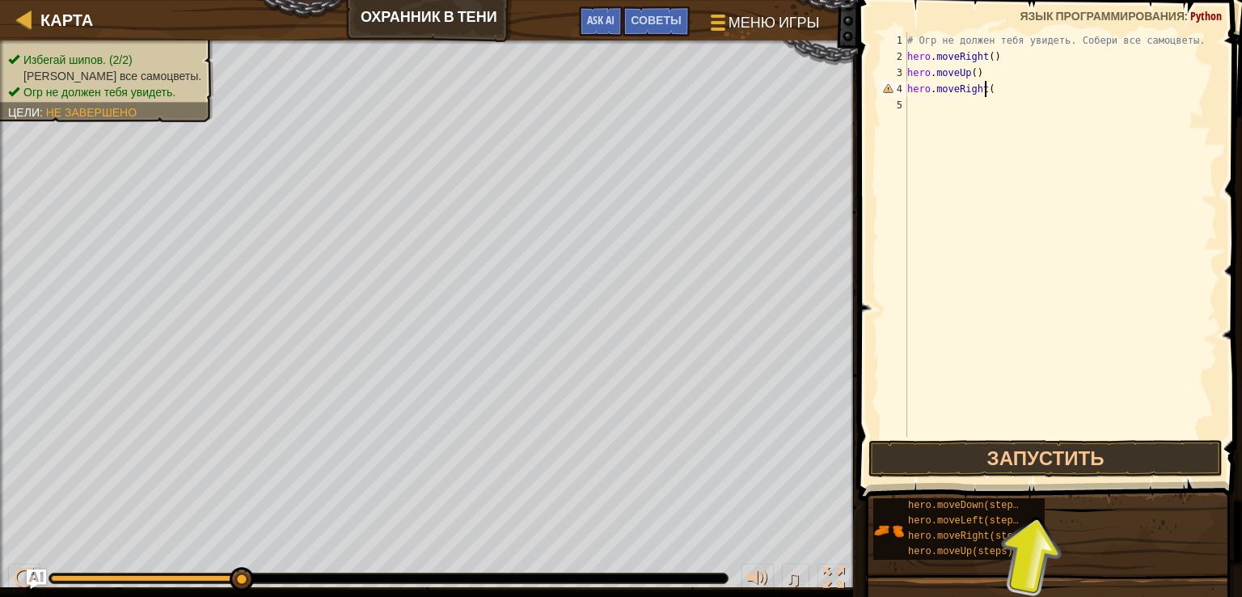
type textarea "hero.moveRight()"
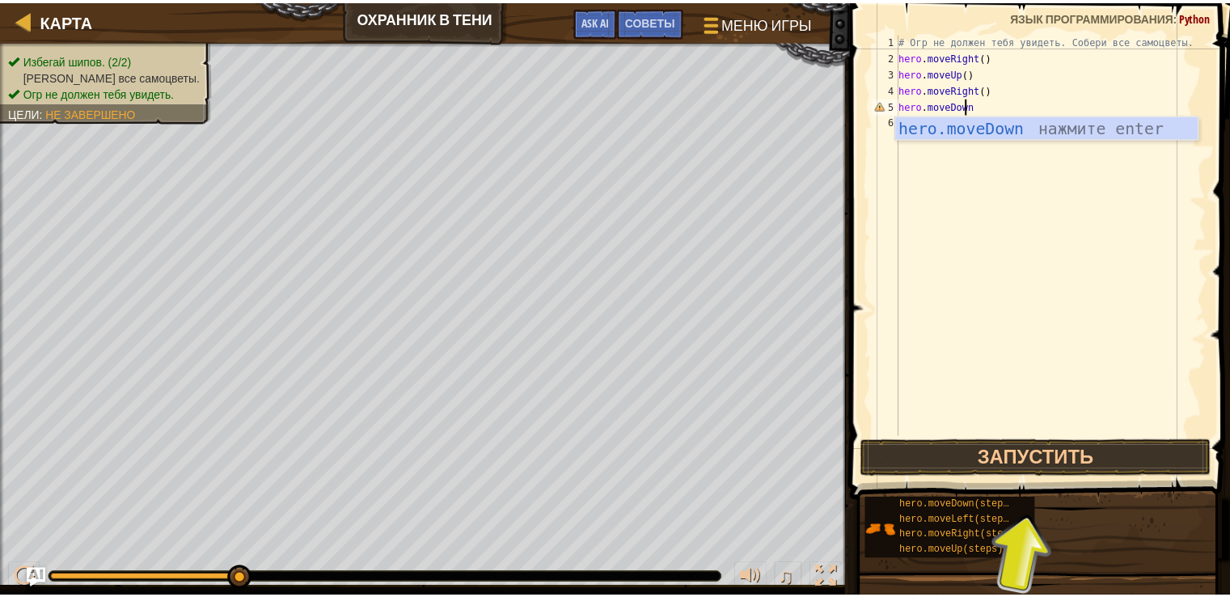
scroll to position [7, 6]
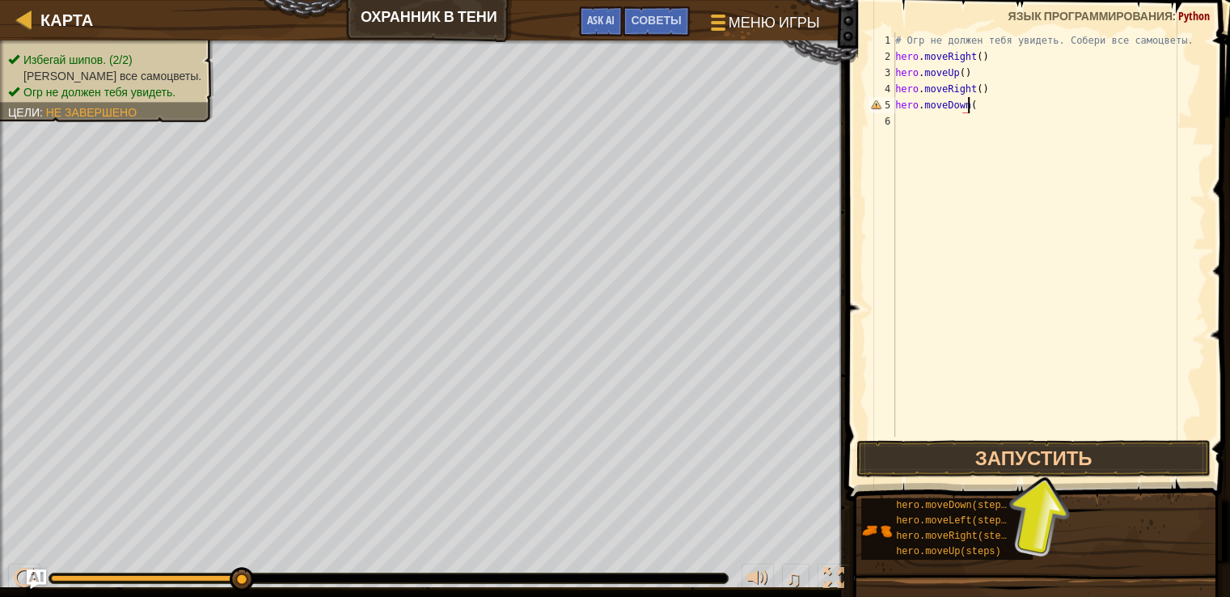
type textarea "hero.moveDown()"
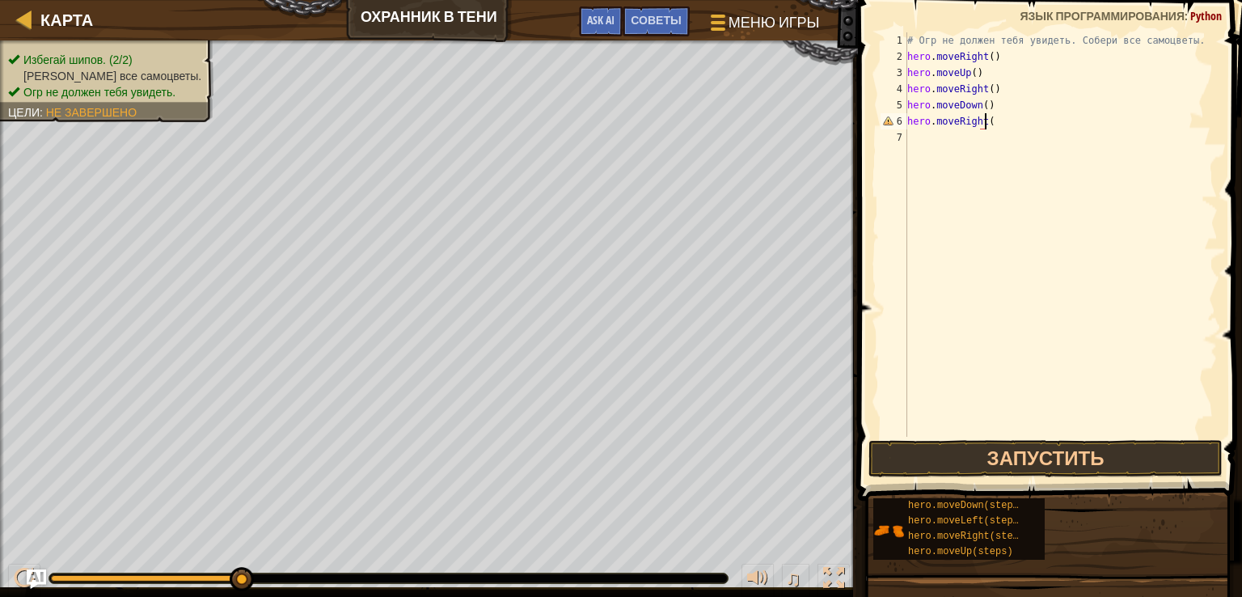
type textarea "hero.moveRight()"
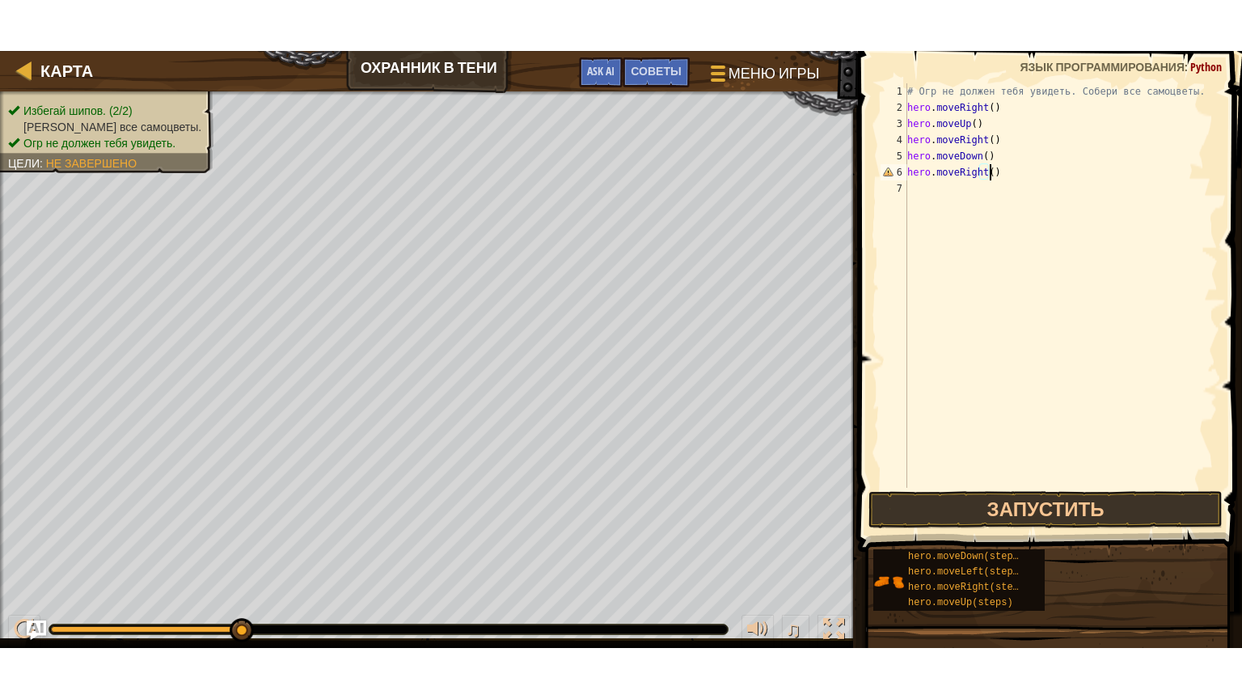
scroll to position [7, 0]
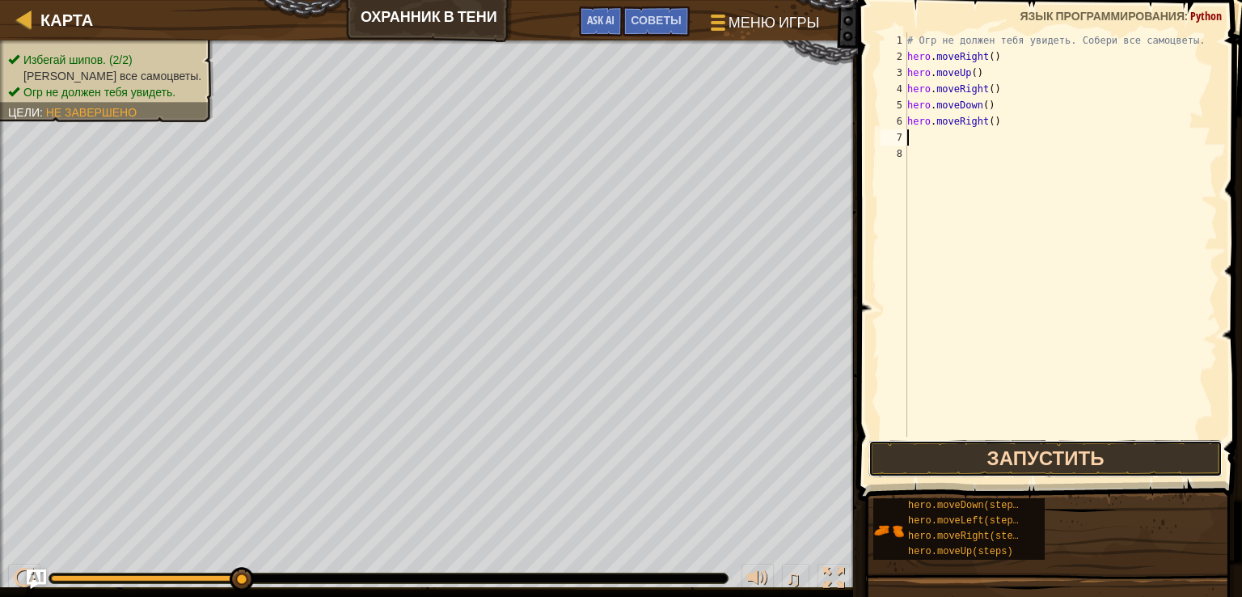
click at [1080, 450] on button "Запустить" at bounding box center [1045, 458] width 354 height 37
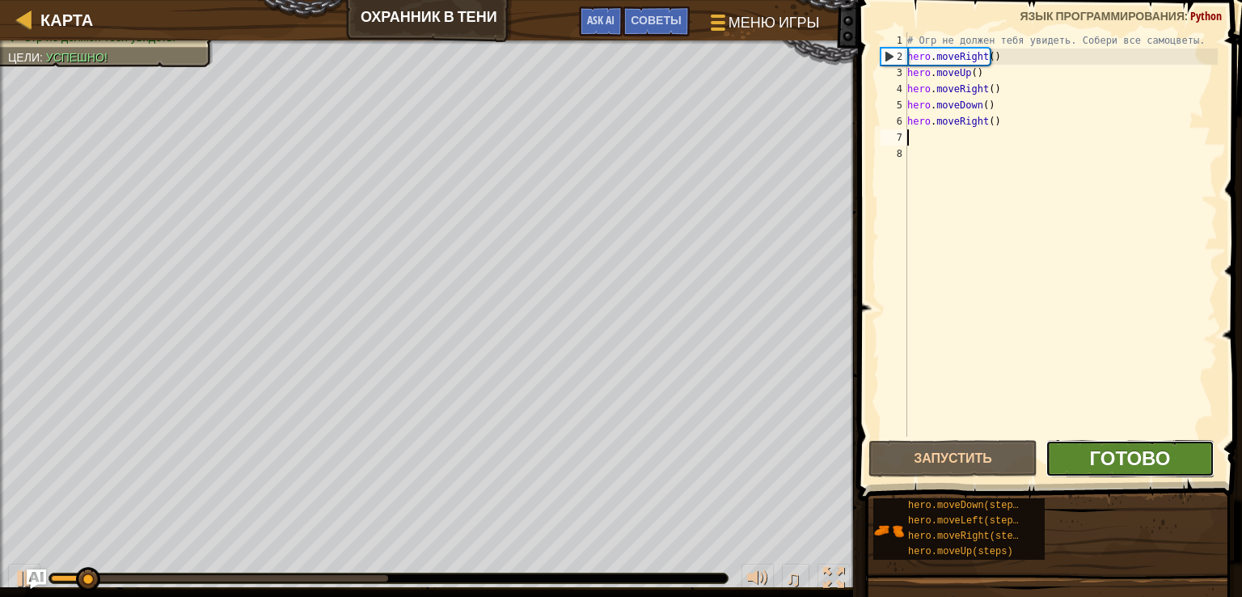
click at [1141, 463] on span "Готово" at bounding box center [1129, 458] width 81 height 26
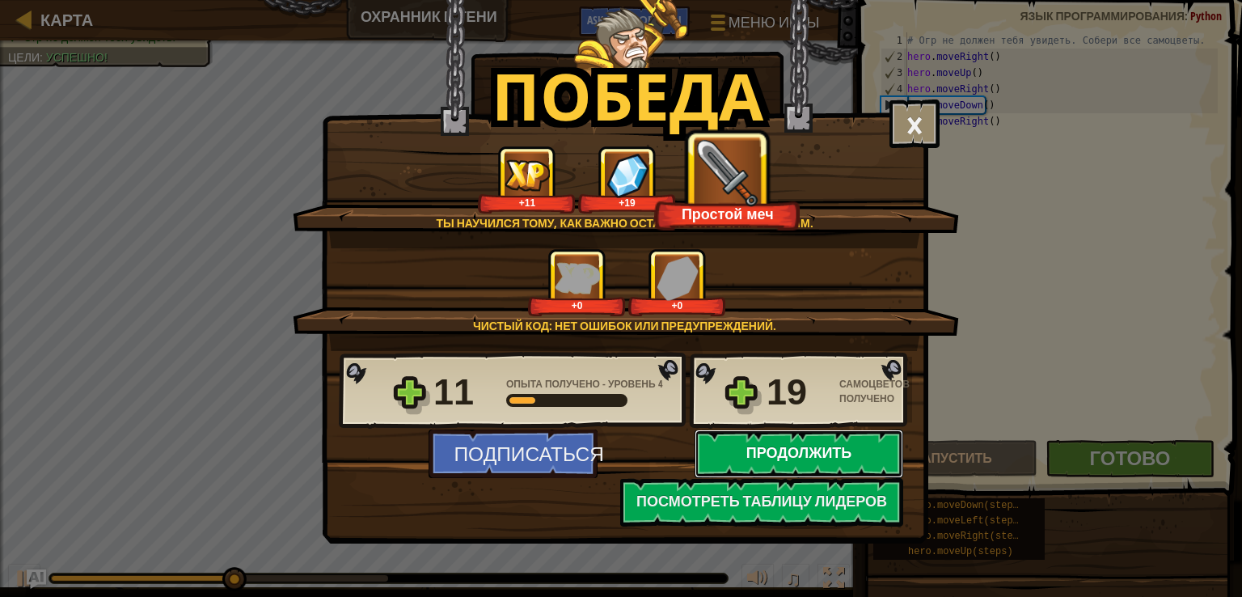
click at [820, 447] on button "Продолжить" at bounding box center [799, 453] width 209 height 49
select select "ru"
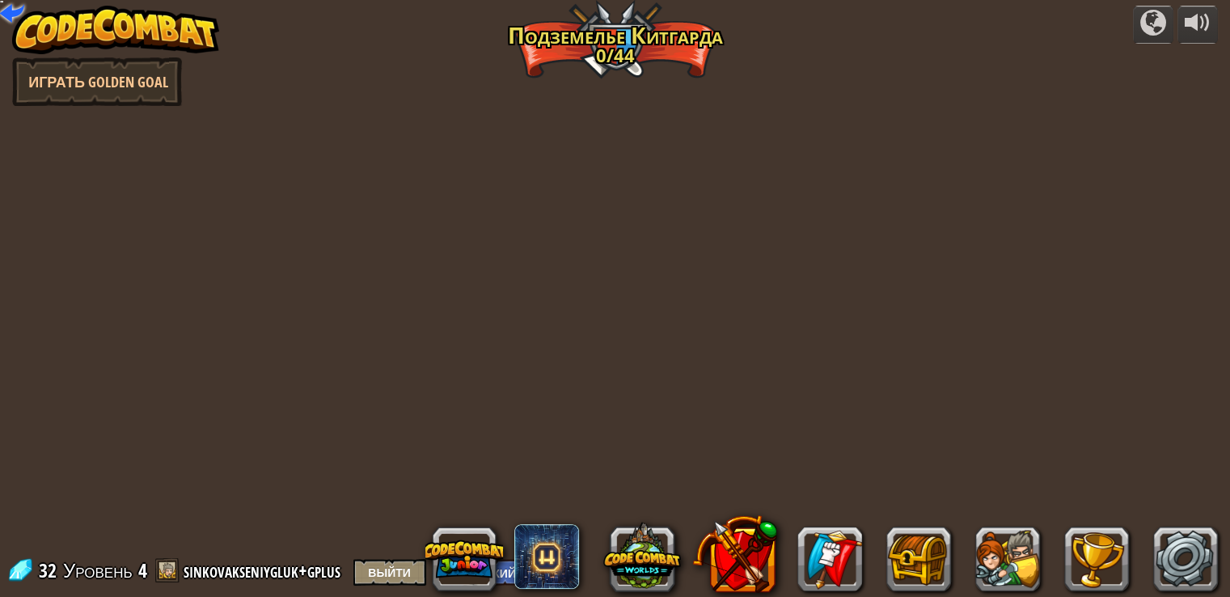
select select "ru"
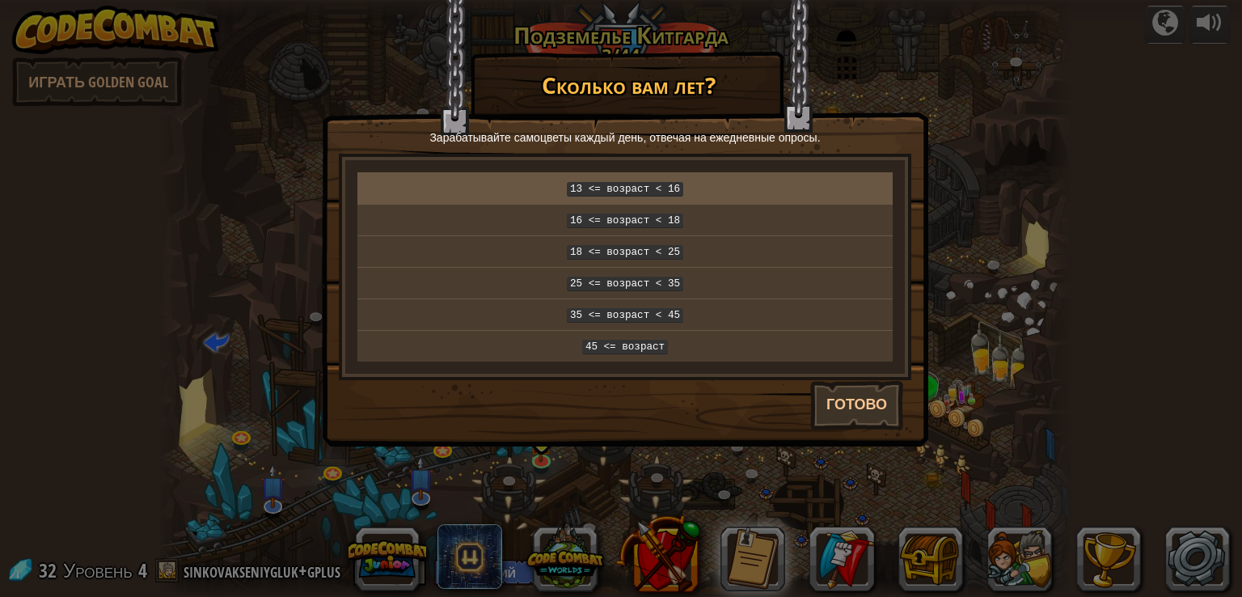
click at [621, 188] on code "13 <= возраст < 16" at bounding box center [625, 189] width 116 height 15
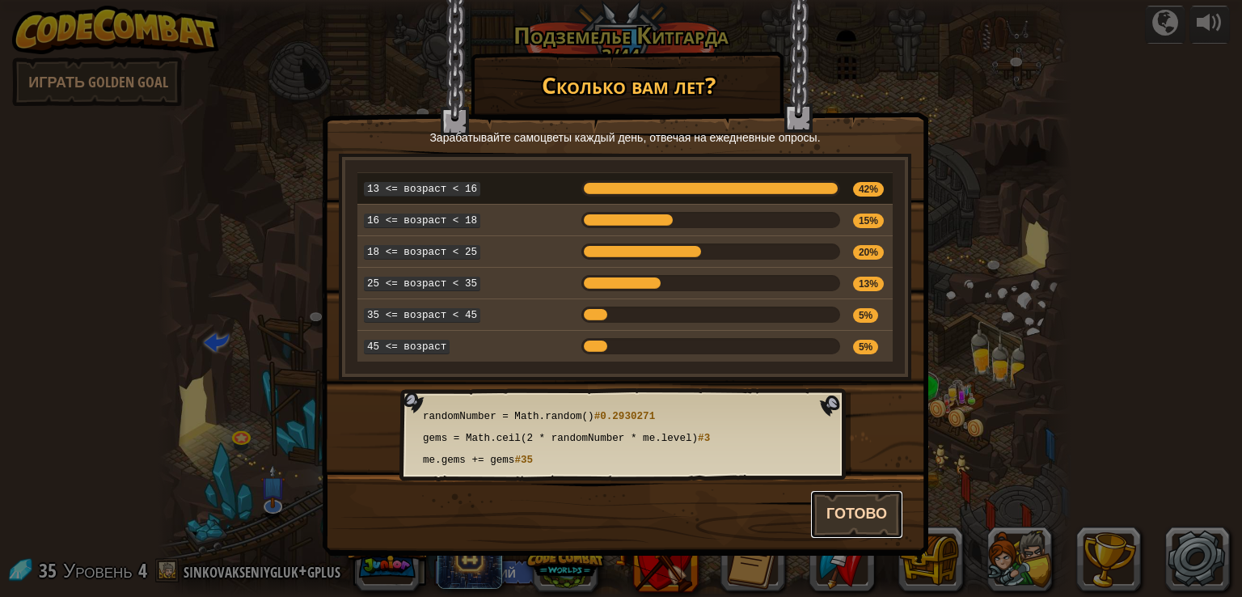
click at [861, 501] on button "Готово" at bounding box center [856, 514] width 93 height 49
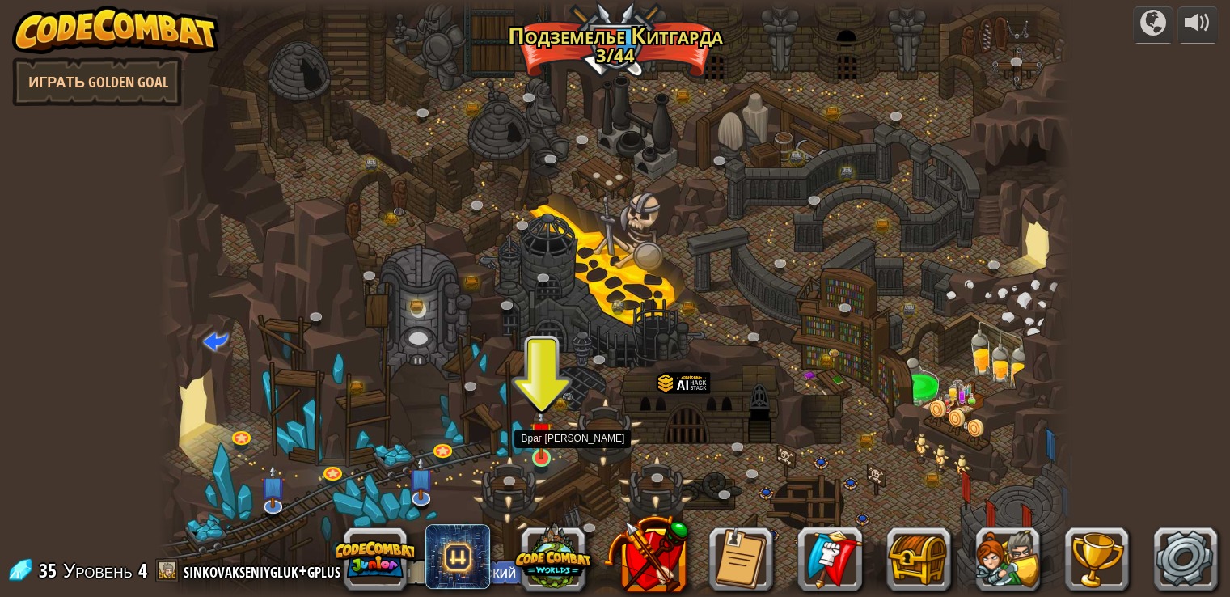
click at [545, 452] on img at bounding box center [541, 433] width 23 height 53
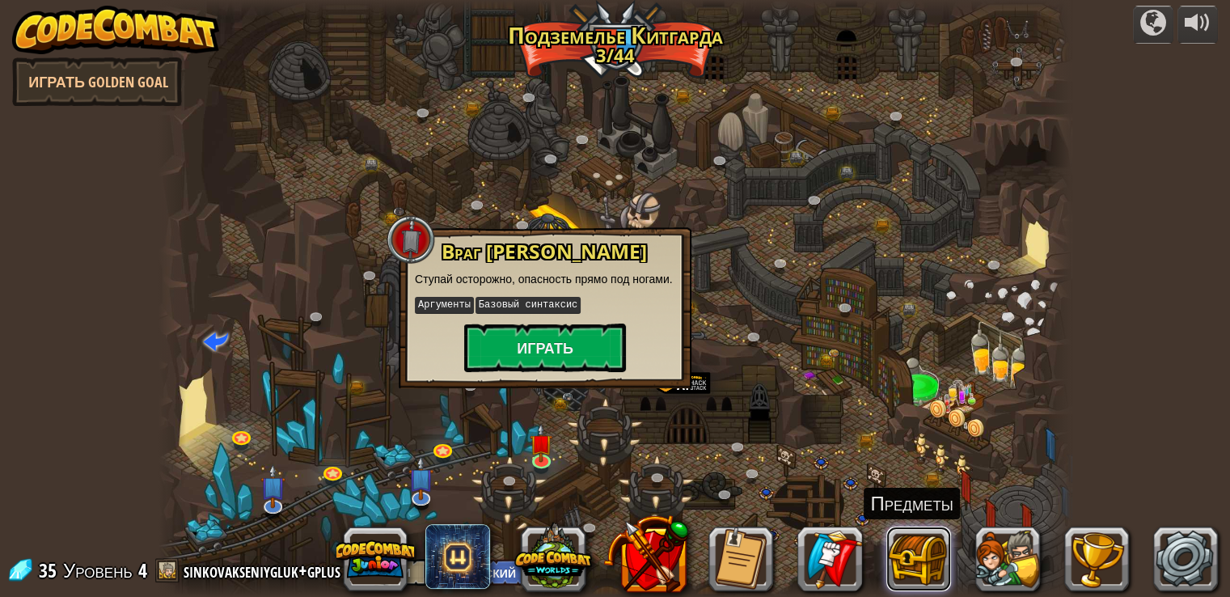
click at [919, 534] on button at bounding box center [918, 558] width 65 height 65
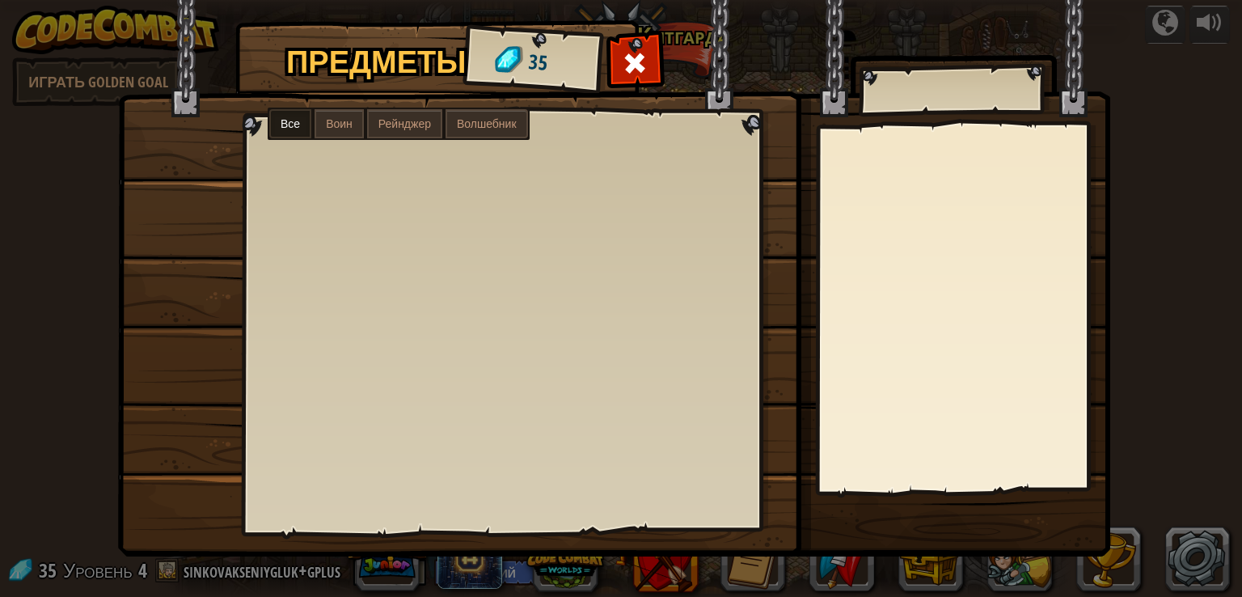
click at [346, 123] on span "Воин" at bounding box center [339, 123] width 27 height 13
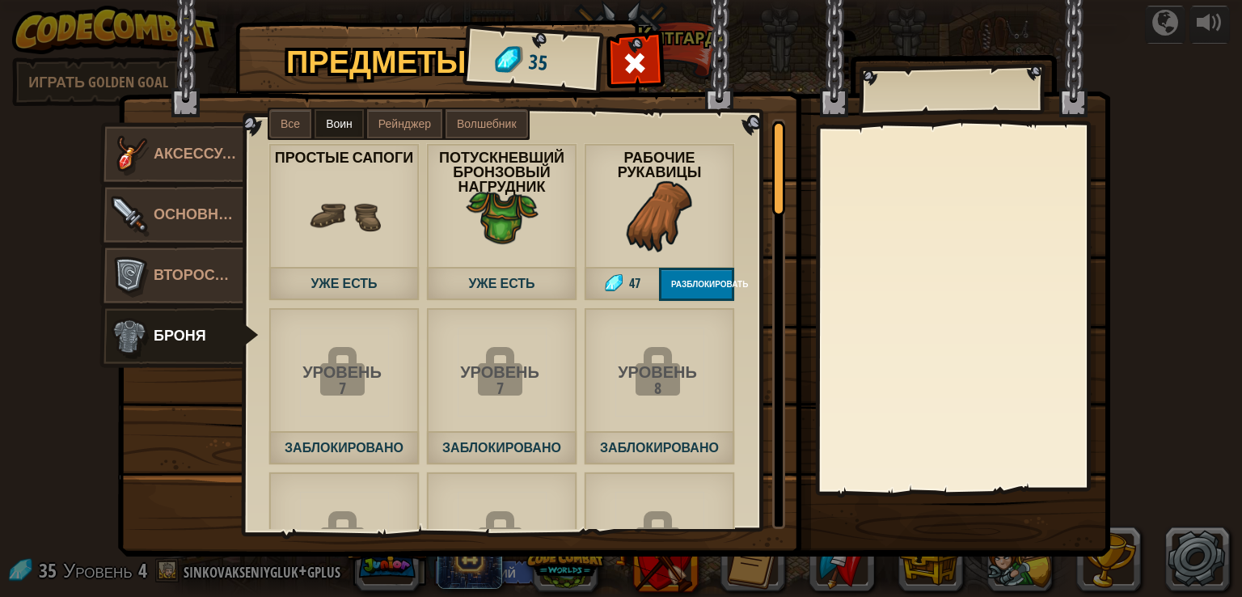
click at [394, 129] on span "Рейнджер" at bounding box center [404, 123] width 53 height 13
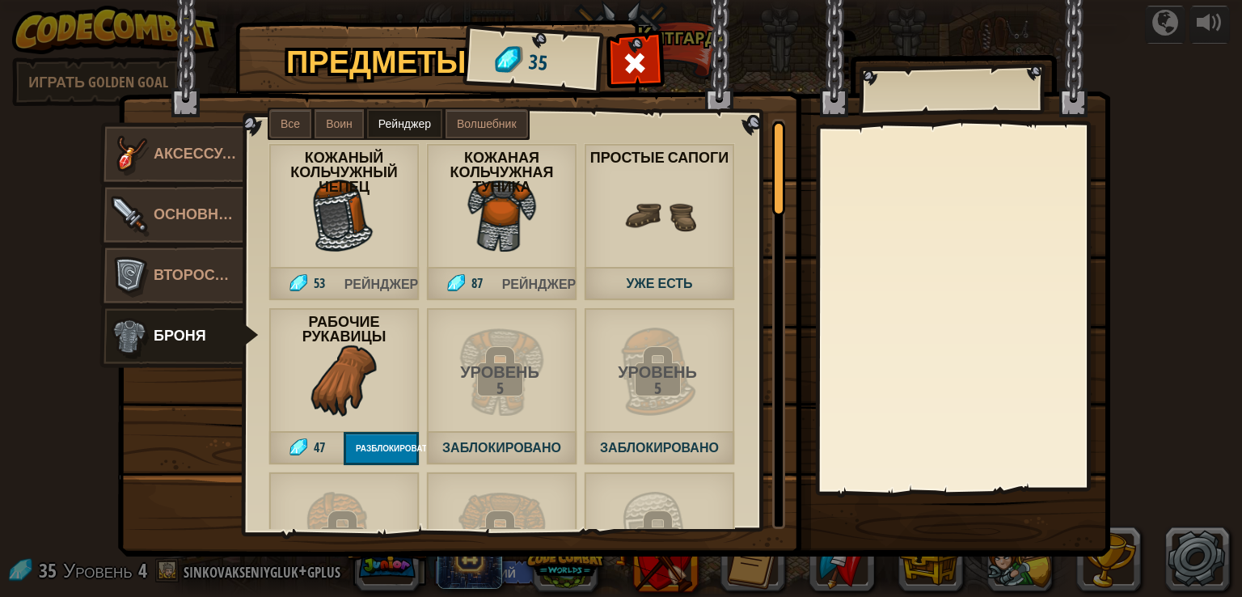
click at [323, 130] on label "Воин" at bounding box center [339, 123] width 49 height 29
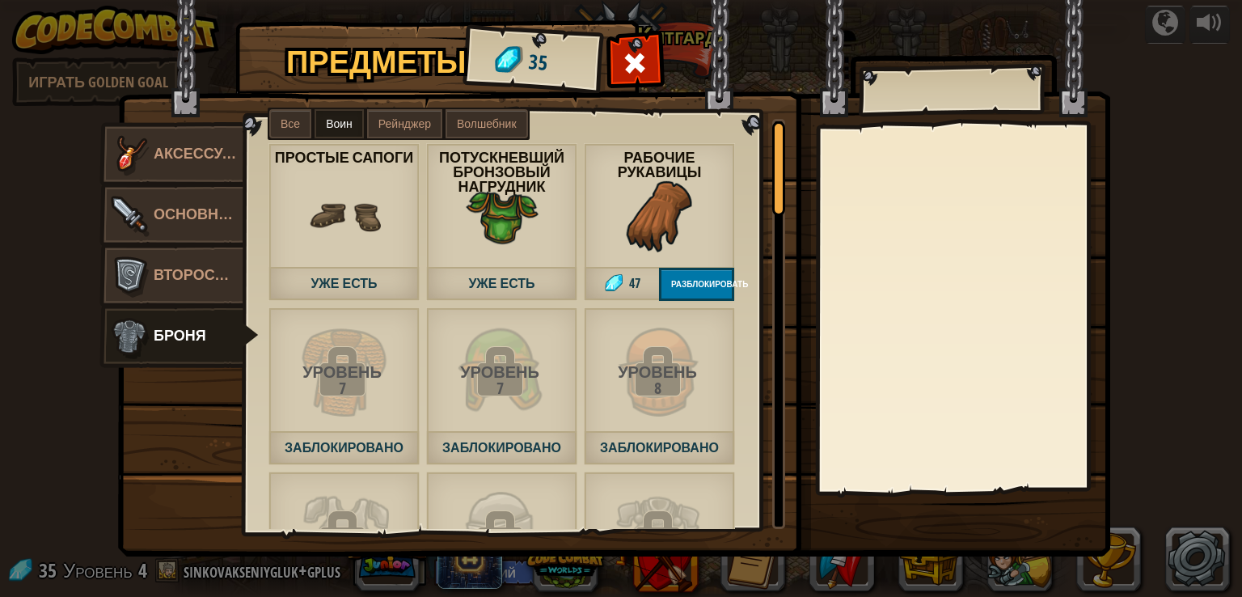
click at [414, 124] on span "Рейнджер" at bounding box center [404, 123] width 53 height 13
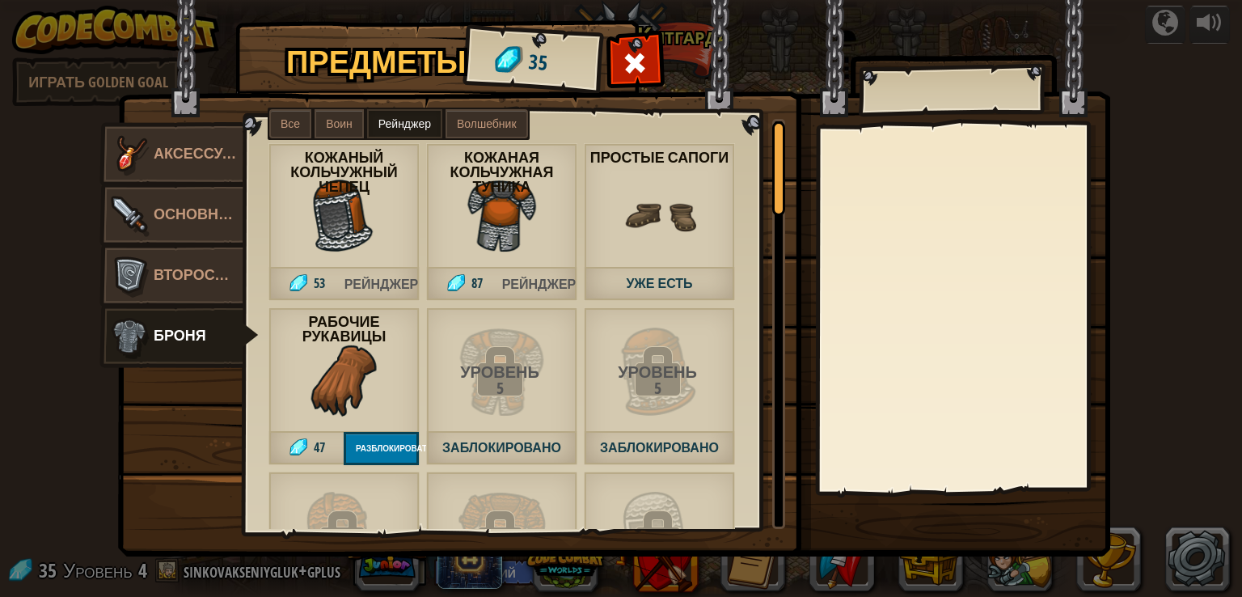
click at [465, 117] on span "Волшебник" at bounding box center [487, 123] width 60 height 13
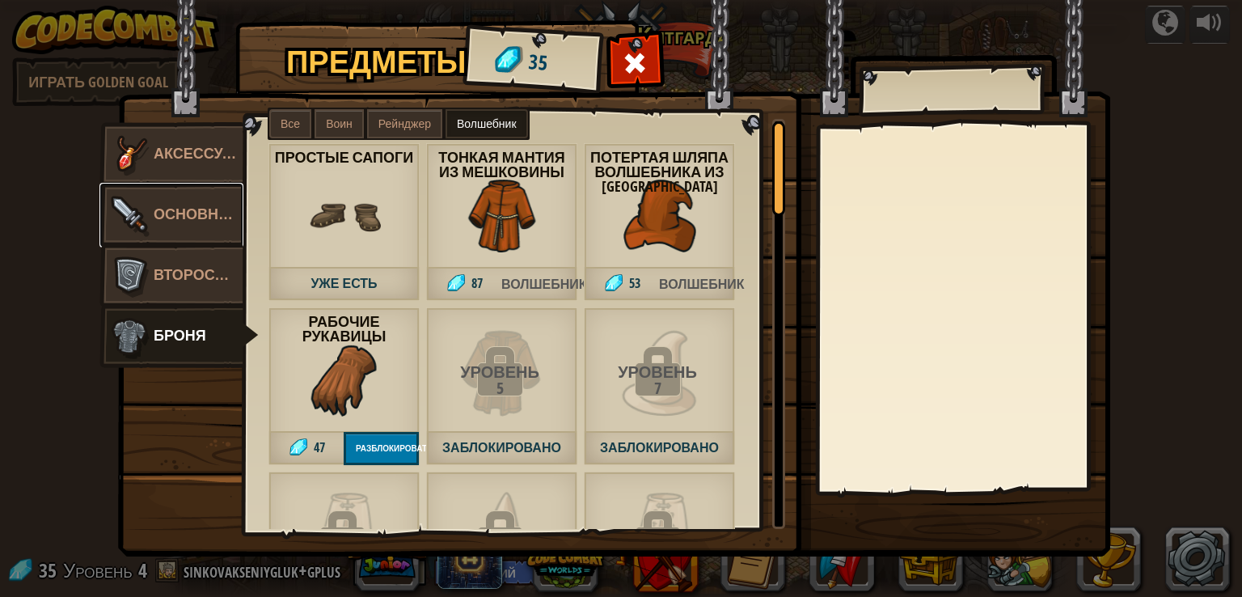
click at [158, 196] on link "Основное" at bounding box center [171, 215] width 144 height 65
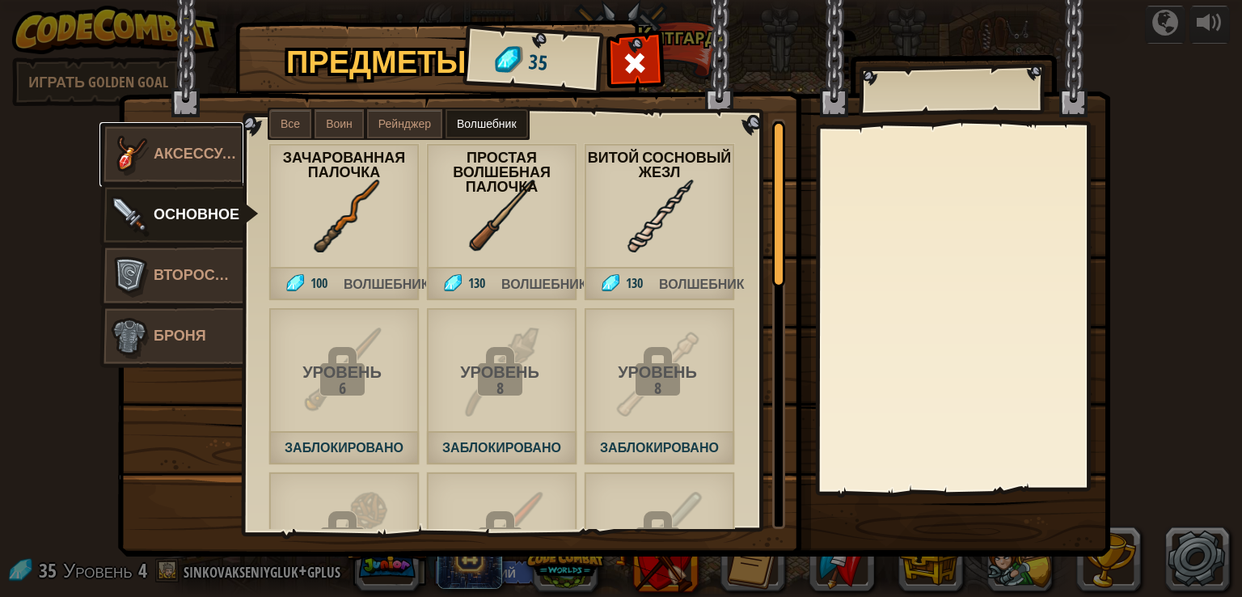
click at [172, 163] on span "Аксессуары" at bounding box center [205, 153] width 103 height 20
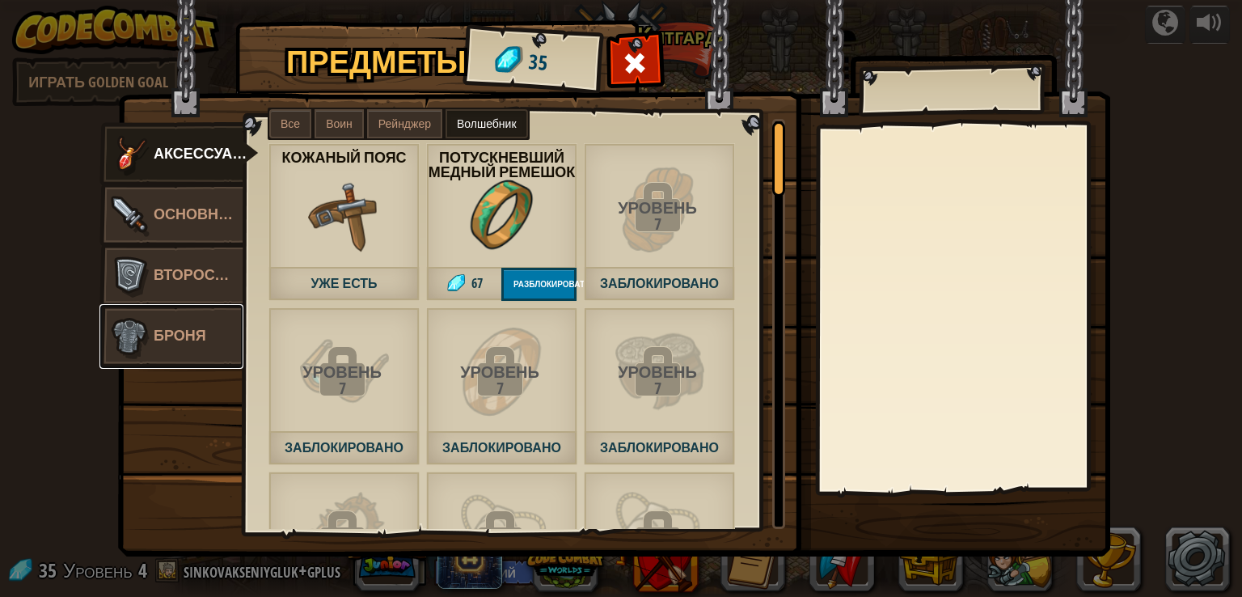
click at [184, 329] on span "Броня" at bounding box center [180, 335] width 53 height 20
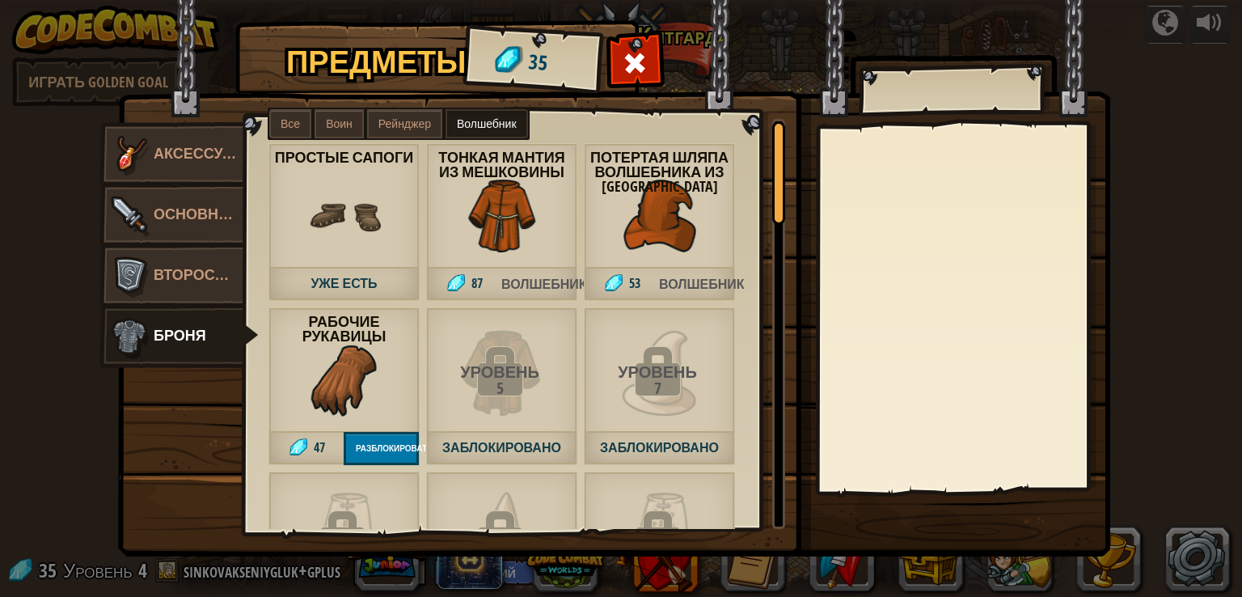
click at [635, 52] on span at bounding box center [636, 63] width 26 height 26
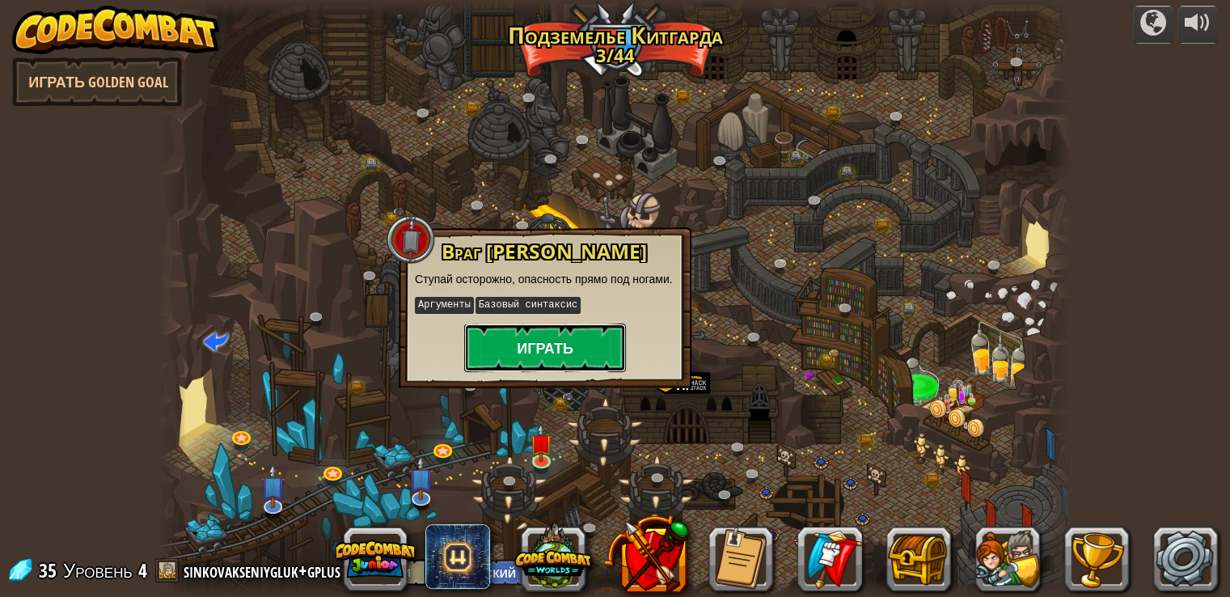
click at [566, 362] on button "Играть" at bounding box center [545, 347] width 162 height 49
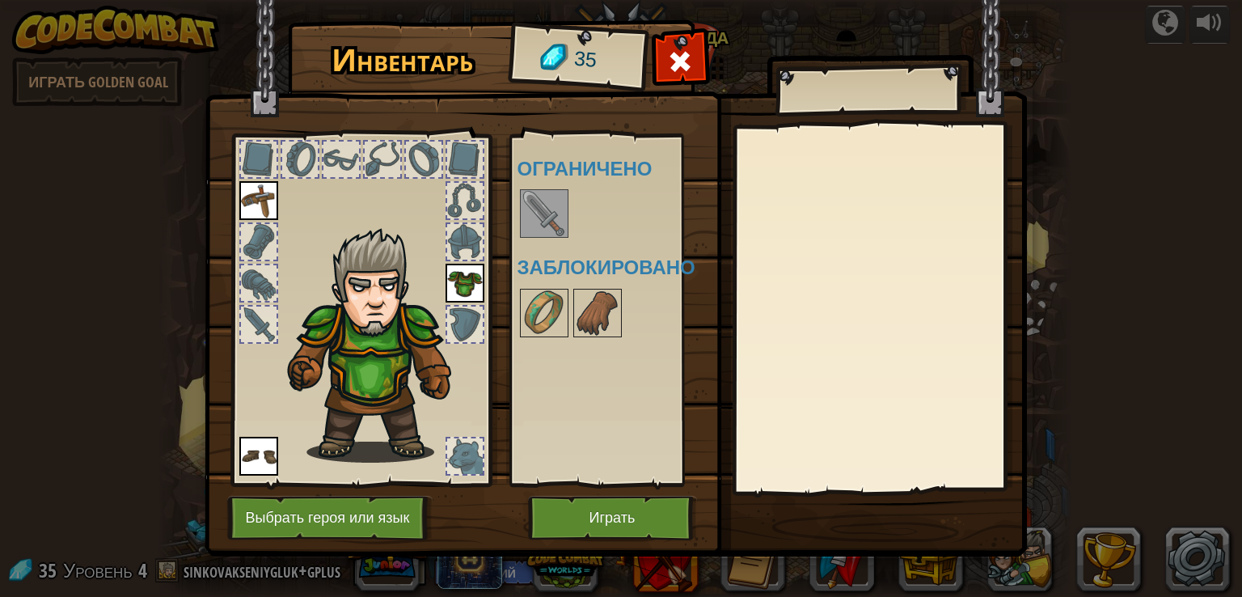
click at [537, 221] on img at bounding box center [544, 213] width 45 height 45
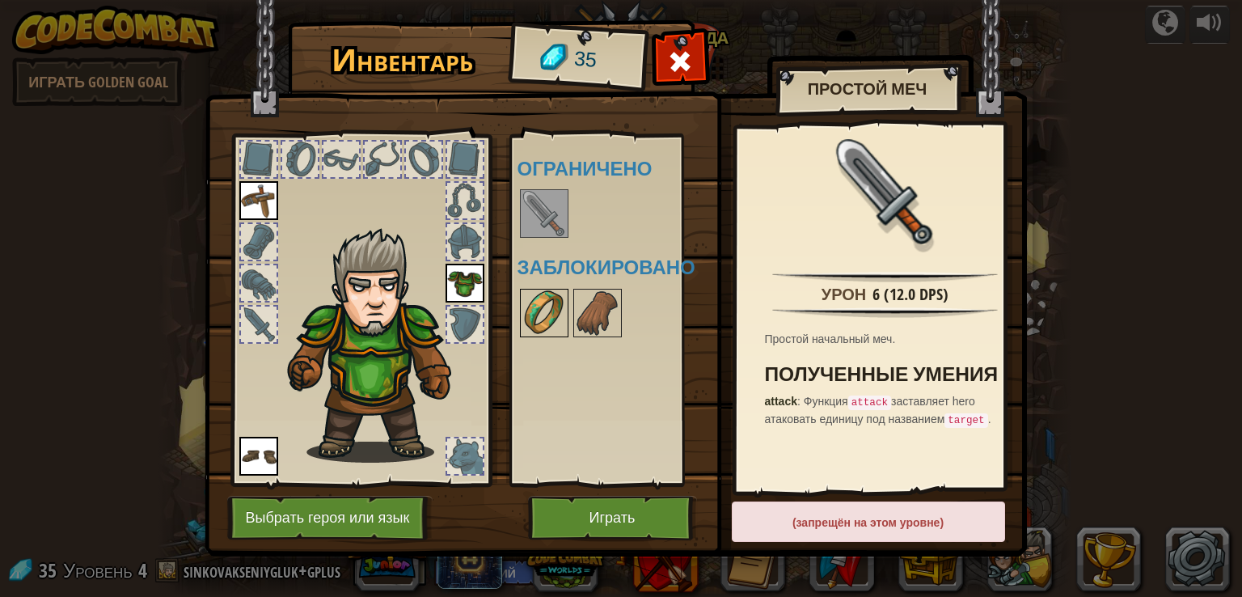
click at [545, 304] on img at bounding box center [544, 312] width 45 height 45
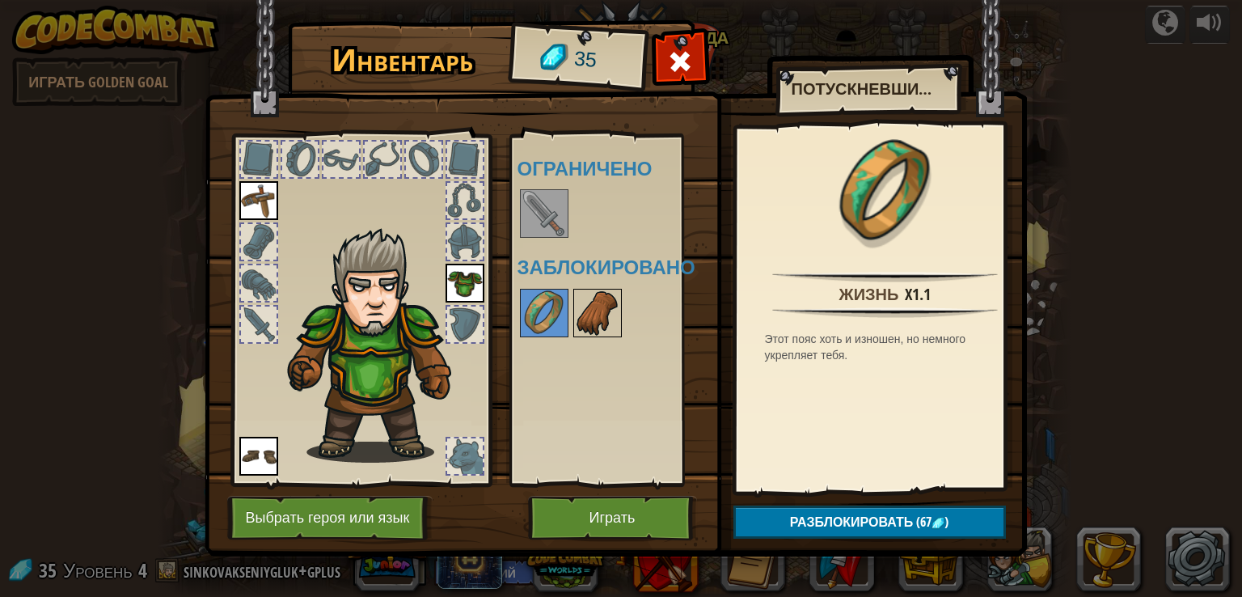
click at [602, 321] on img at bounding box center [597, 312] width 45 height 45
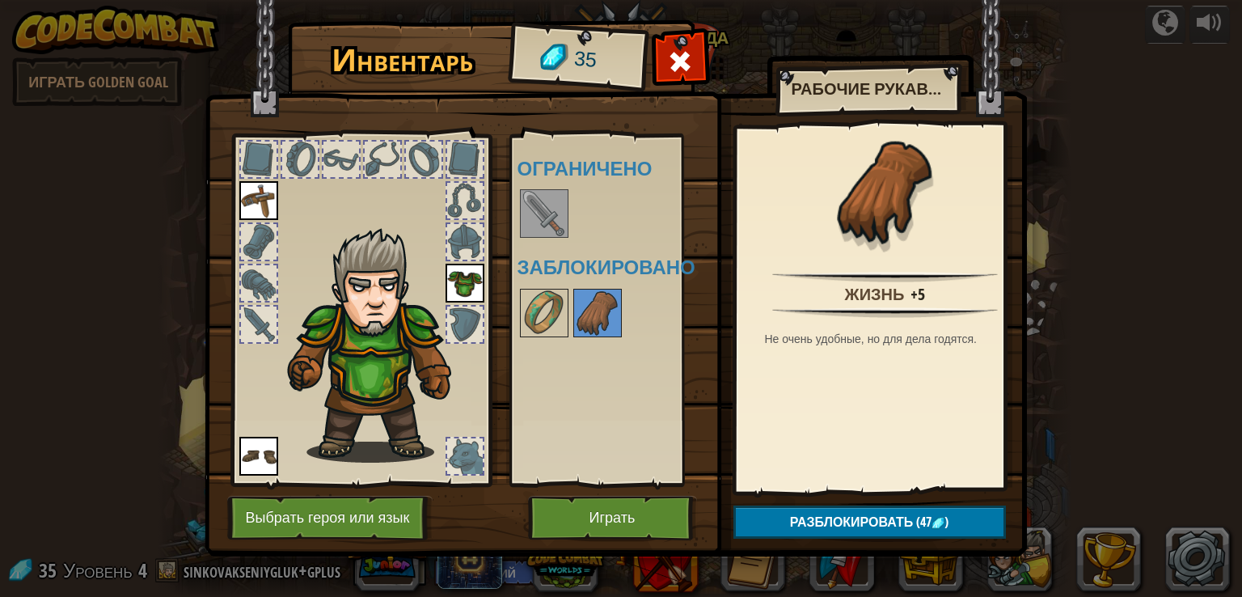
click at [472, 279] on img at bounding box center [465, 283] width 39 height 39
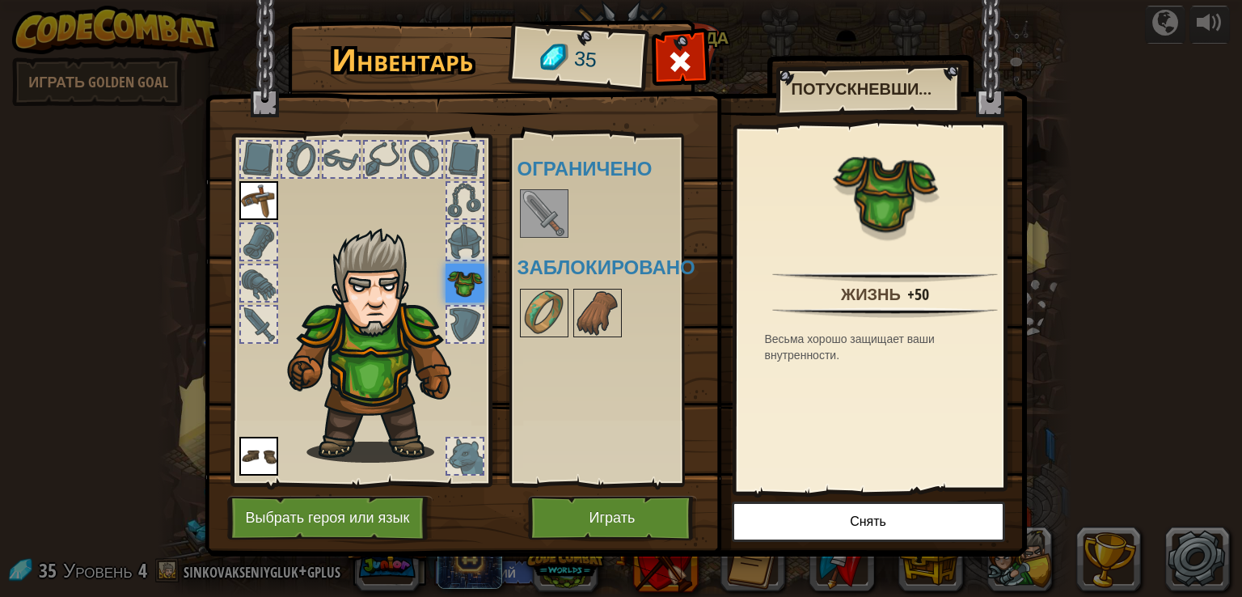
click at [260, 454] on img at bounding box center [258, 456] width 39 height 39
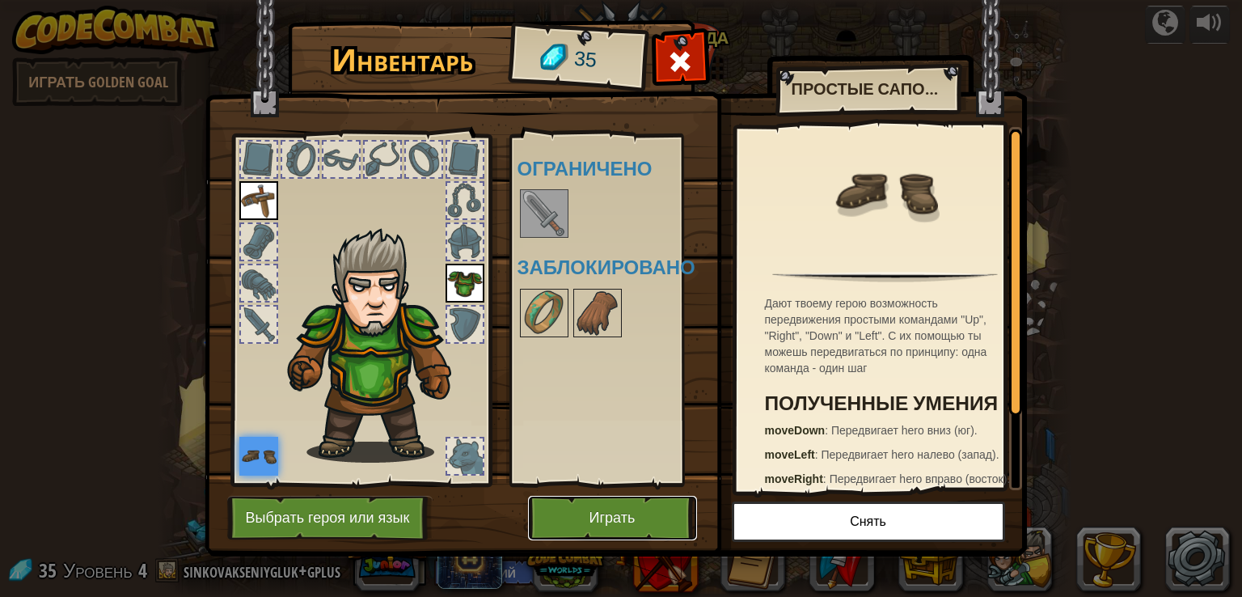
click at [610, 510] on button "Играть" at bounding box center [612, 518] width 169 height 44
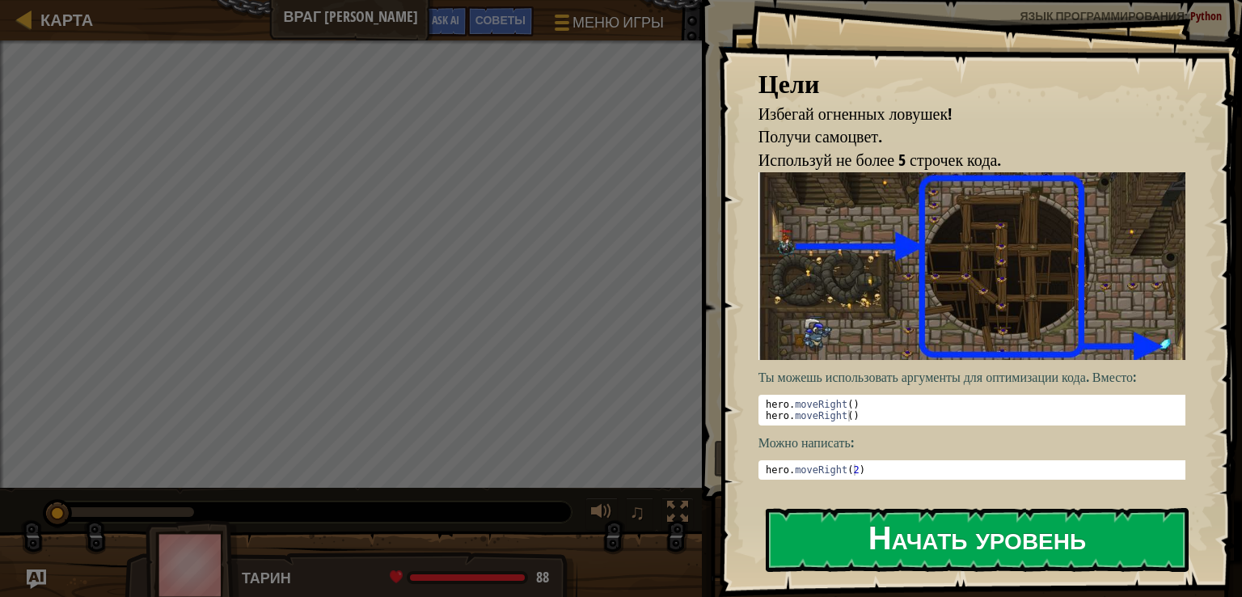
click at [883, 534] on button "Начать уровень" at bounding box center [977, 540] width 423 height 64
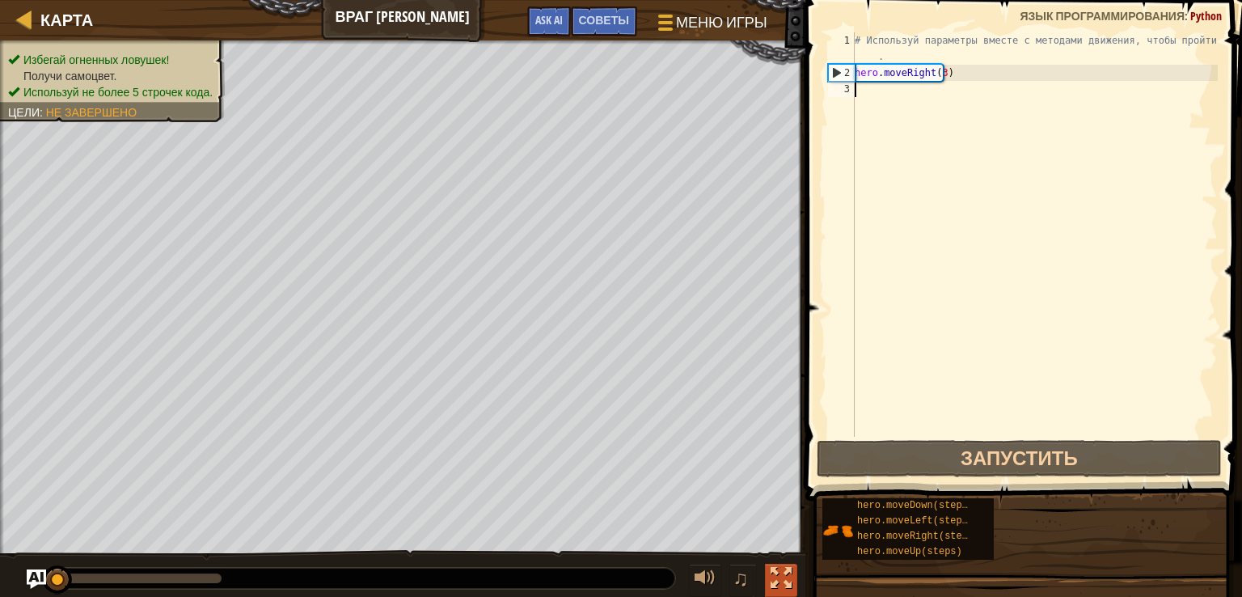
click at [779, 580] on div at bounding box center [781, 578] width 21 height 21
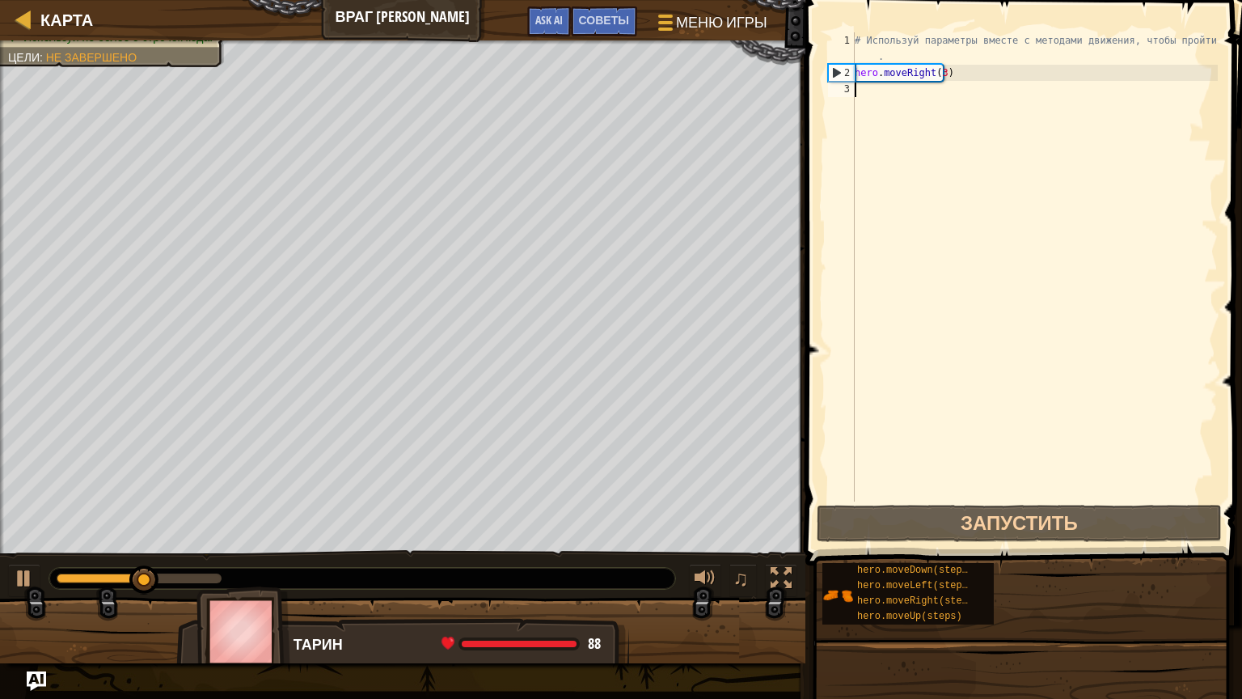
click at [983, 171] on div "# Используй параметры вместе с методами движения, чтобы пройти дальше . hero . …" at bounding box center [1034, 290] width 366 height 517
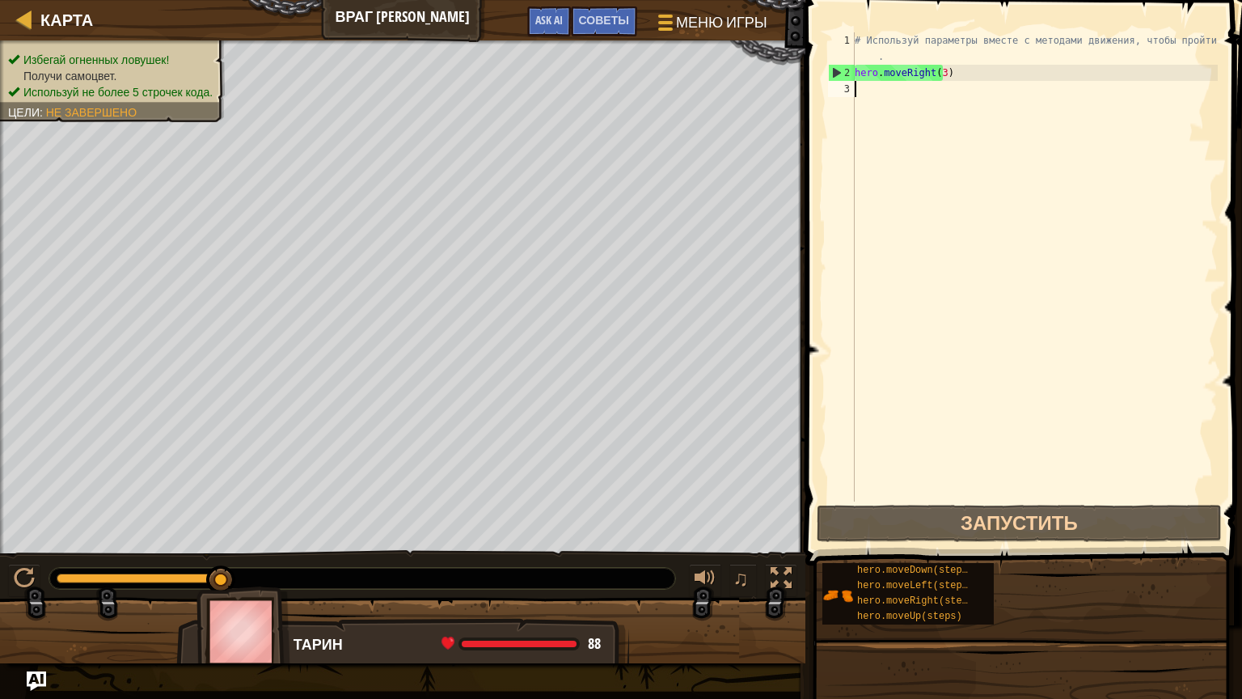
click at [1045, 168] on div "# Используй параметры вместе с методами движения, чтобы пройти дальше . hero . …" at bounding box center [1034, 290] width 366 height 517
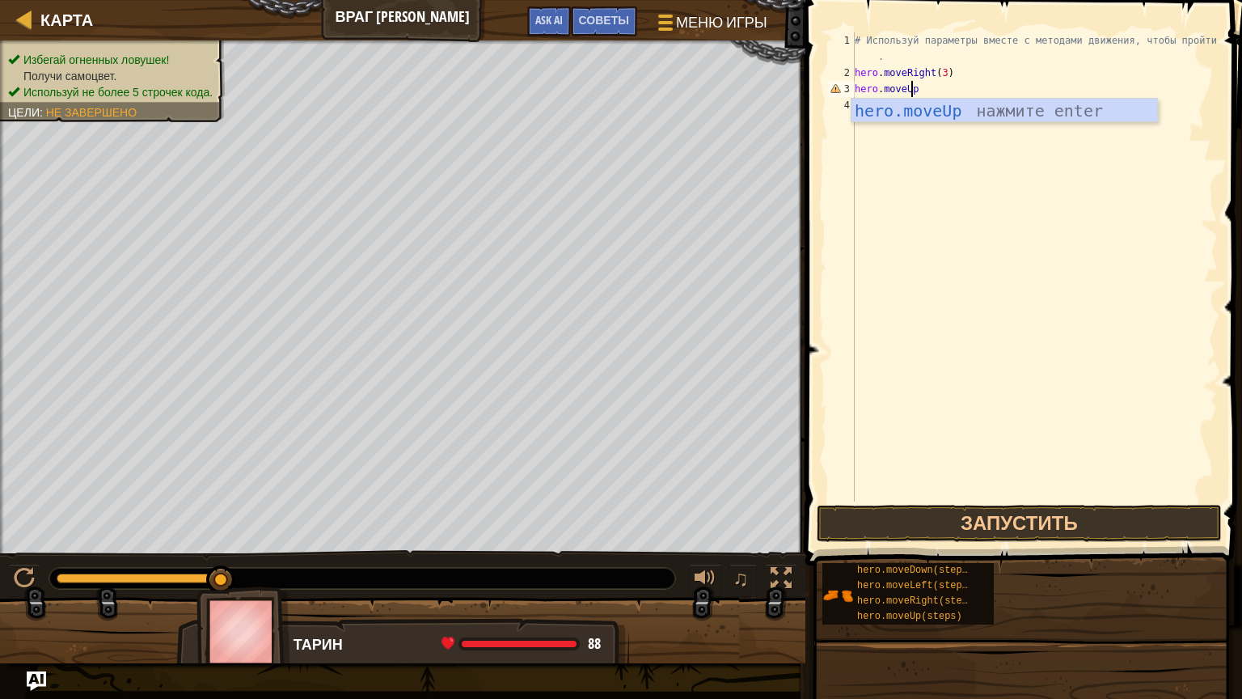
scroll to position [7, 6]
type textarea "hero.moveUp()"
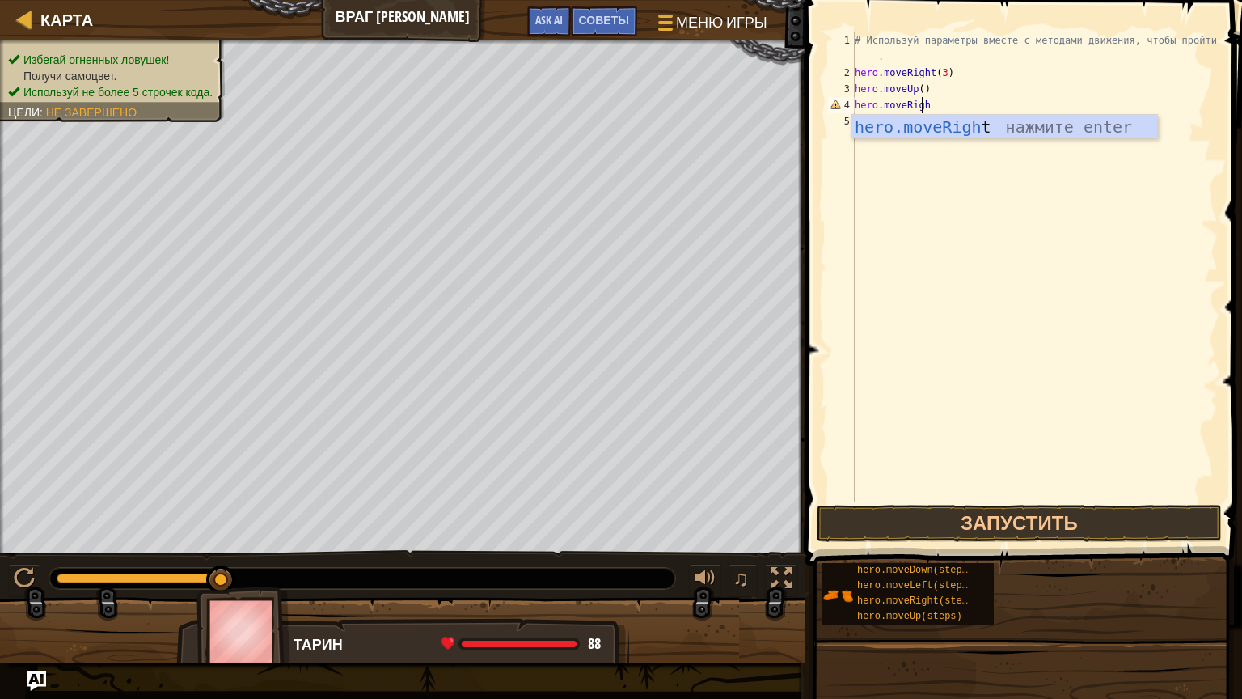
scroll to position [7, 7]
type textarea "hero.moveRight()"
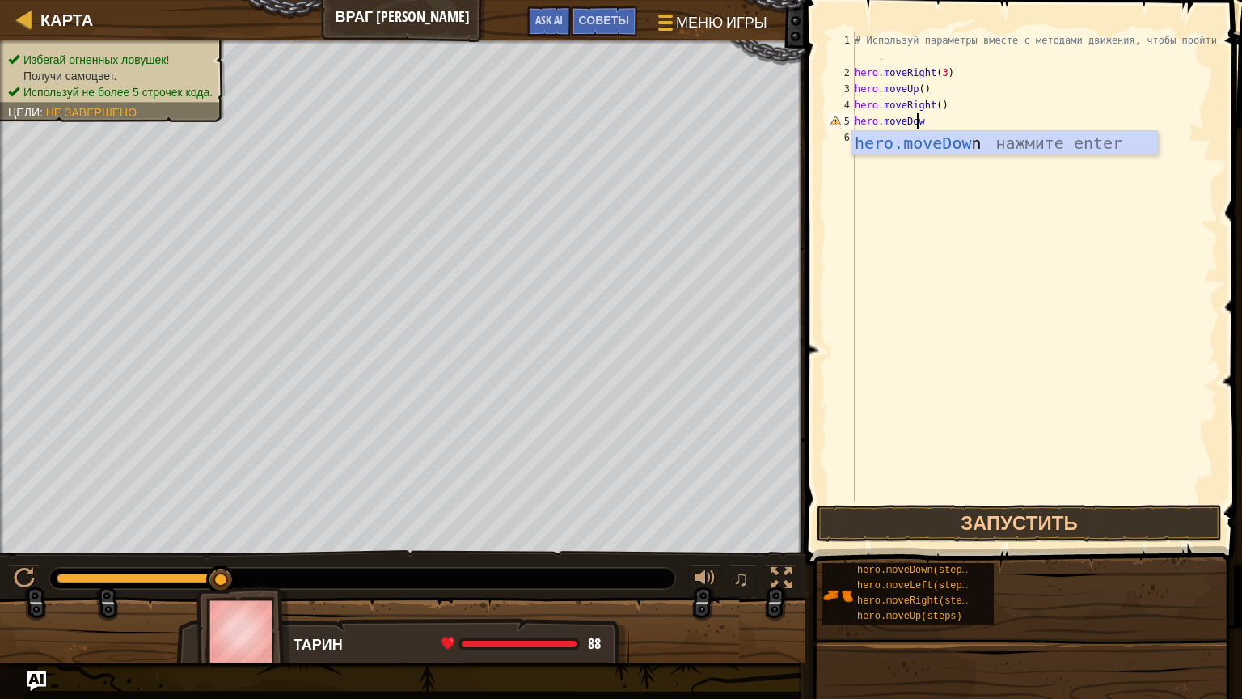
scroll to position [7, 6]
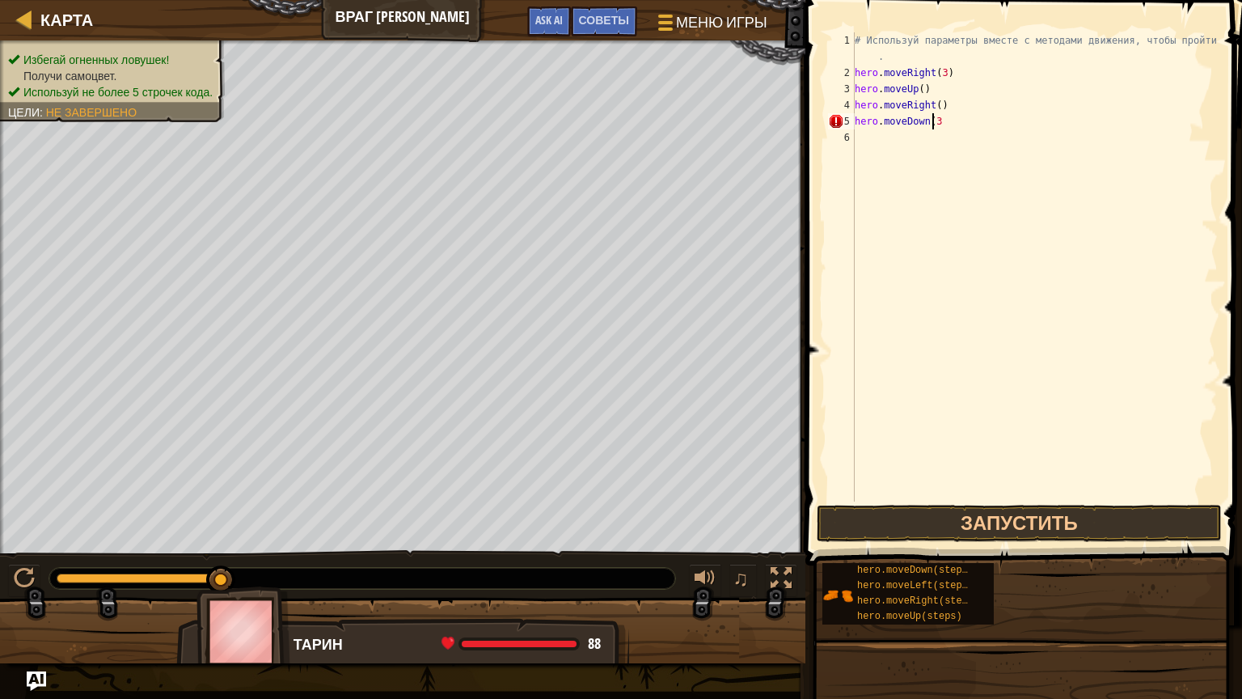
type textarea "hero.moveDown(3)"
type textarea "hero.moveRight(2)"
drag, startPoint x: 1021, startPoint y: 504, endPoint x: 1021, endPoint y: 515, distance: 11.3
click at [1021, 511] on div "hero.moveRight(2) 1 2 3 4 5 6 7 # Используй параметры вместе с методами движени…" at bounding box center [1020, 314] width 441 height 613
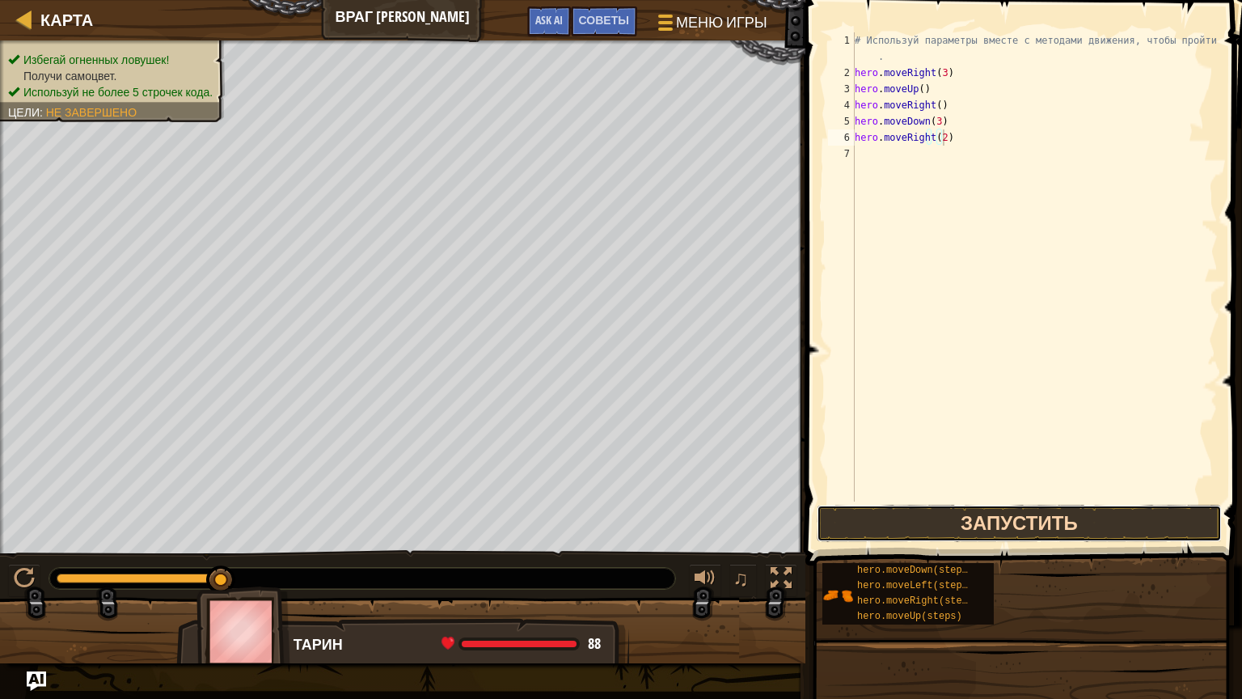
click at [1021, 522] on button "Запустить" at bounding box center [1019, 523] width 405 height 37
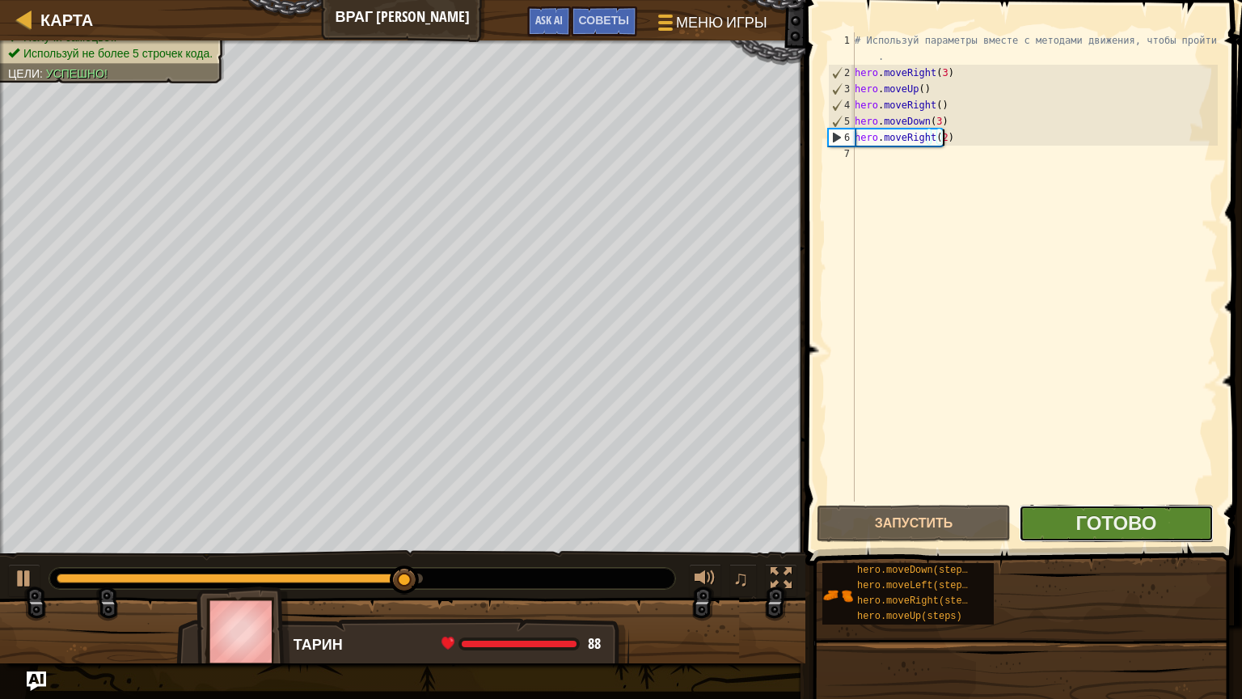
click at [1074, 520] on button "Готово" at bounding box center [1116, 523] width 194 height 37
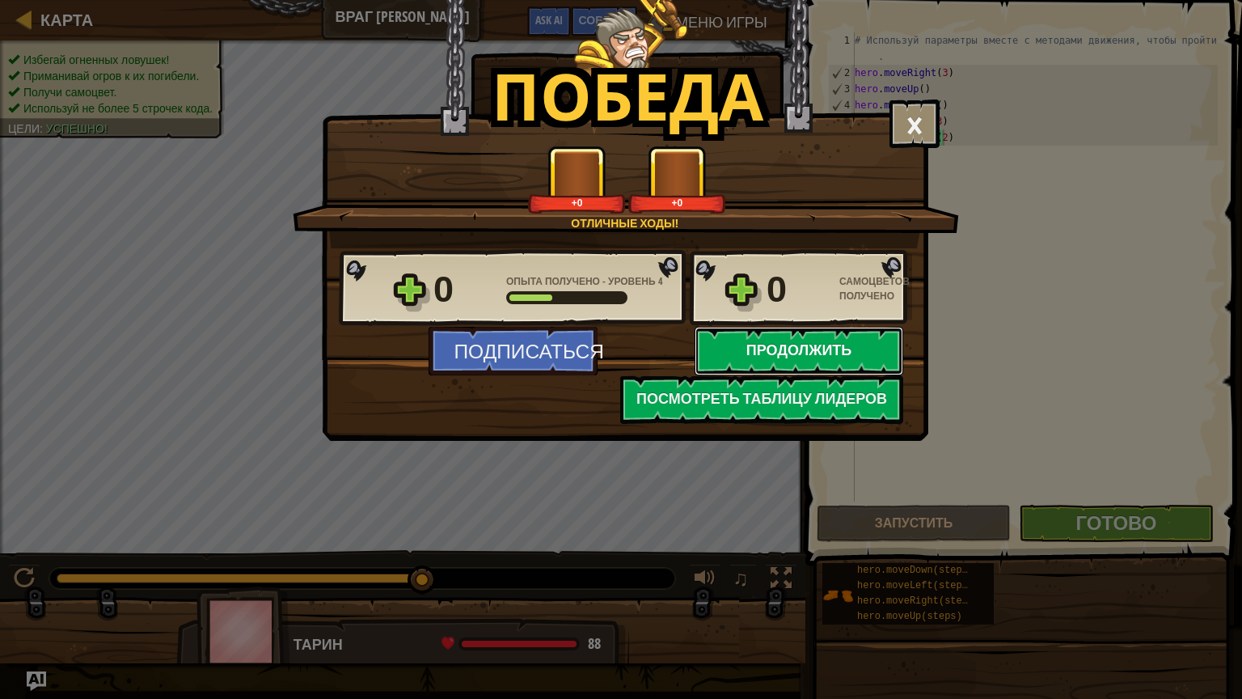
click at [793, 353] on button "Продолжить" at bounding box center [799, 351] width 209 height 49
select select "ru"
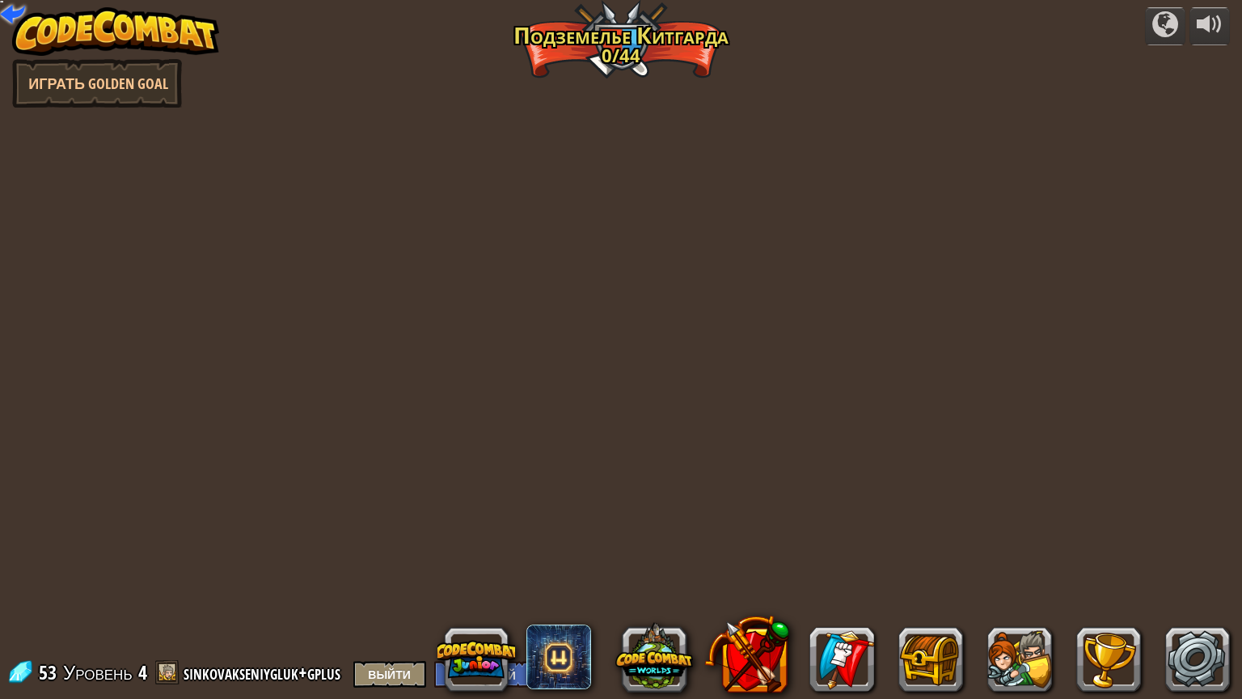
select select "ru"
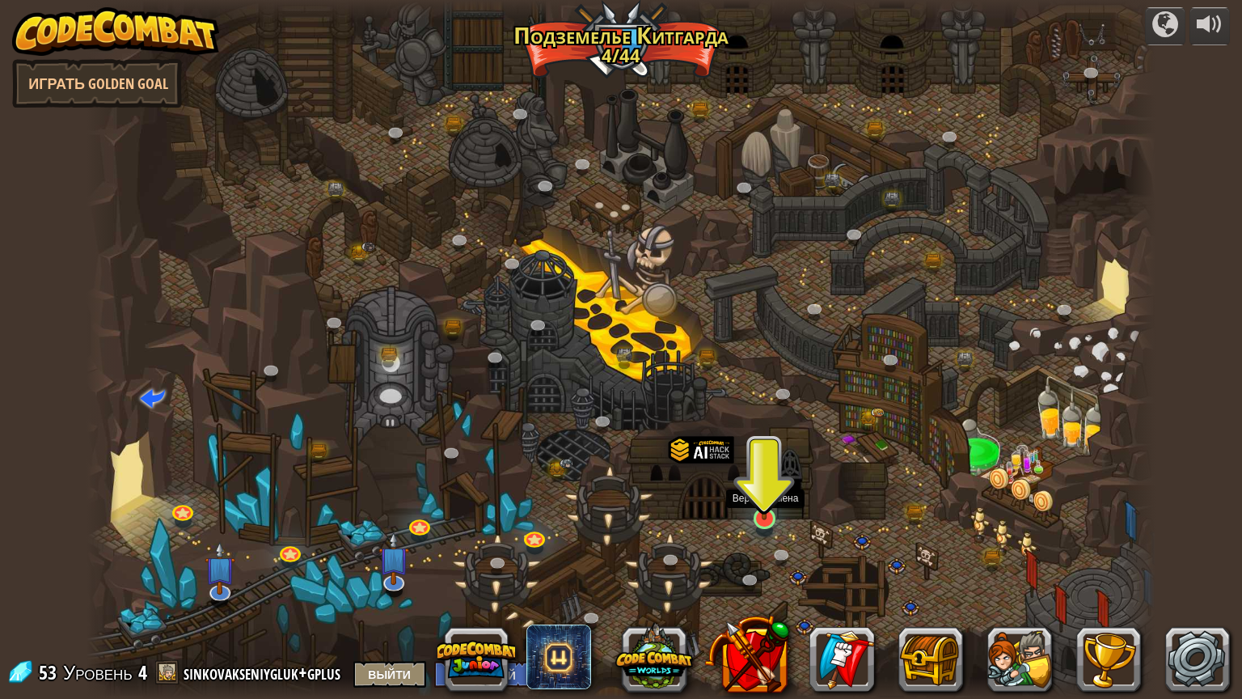
click at [765, 517] on img at bounding box center [764, 488] width 28 height 65
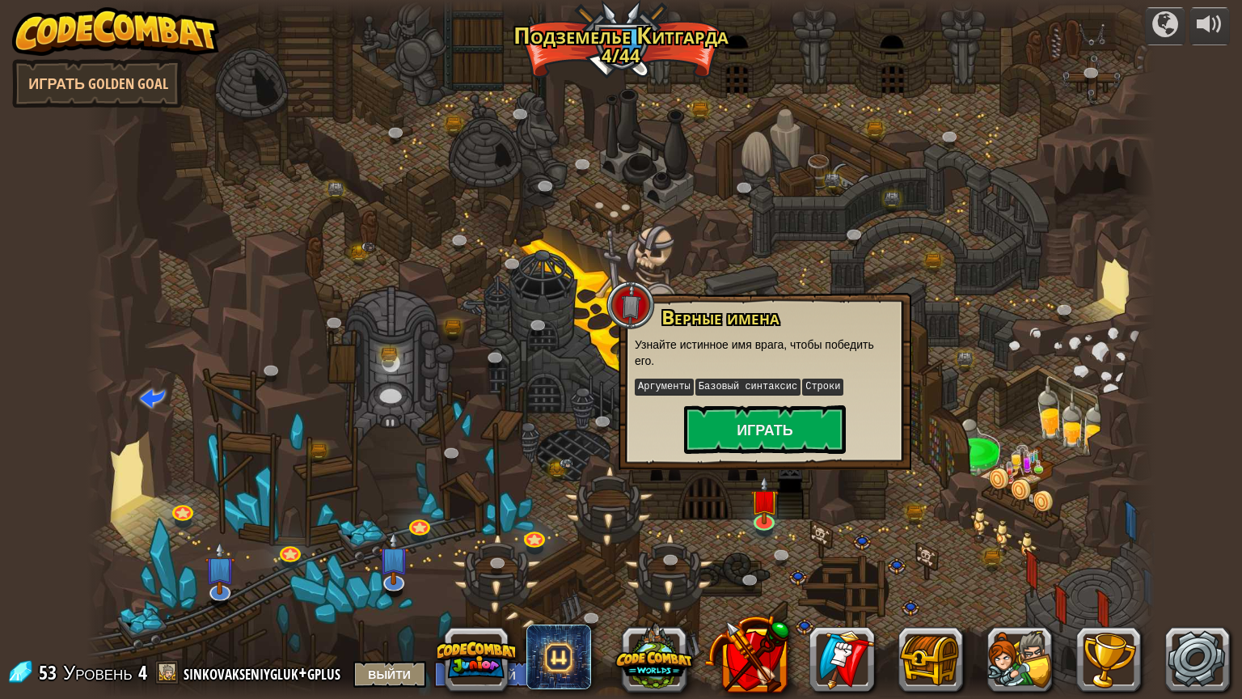
click at [762, 456] on div "Верные имена Узнайте истинное имя врага, чтобы победить его. Аргументы Базовый …" at bounding box center [765, 381] width 293 height 177
click at [758, 421] on button "Играть" at bounding box center [765, 429] width 162 height 49
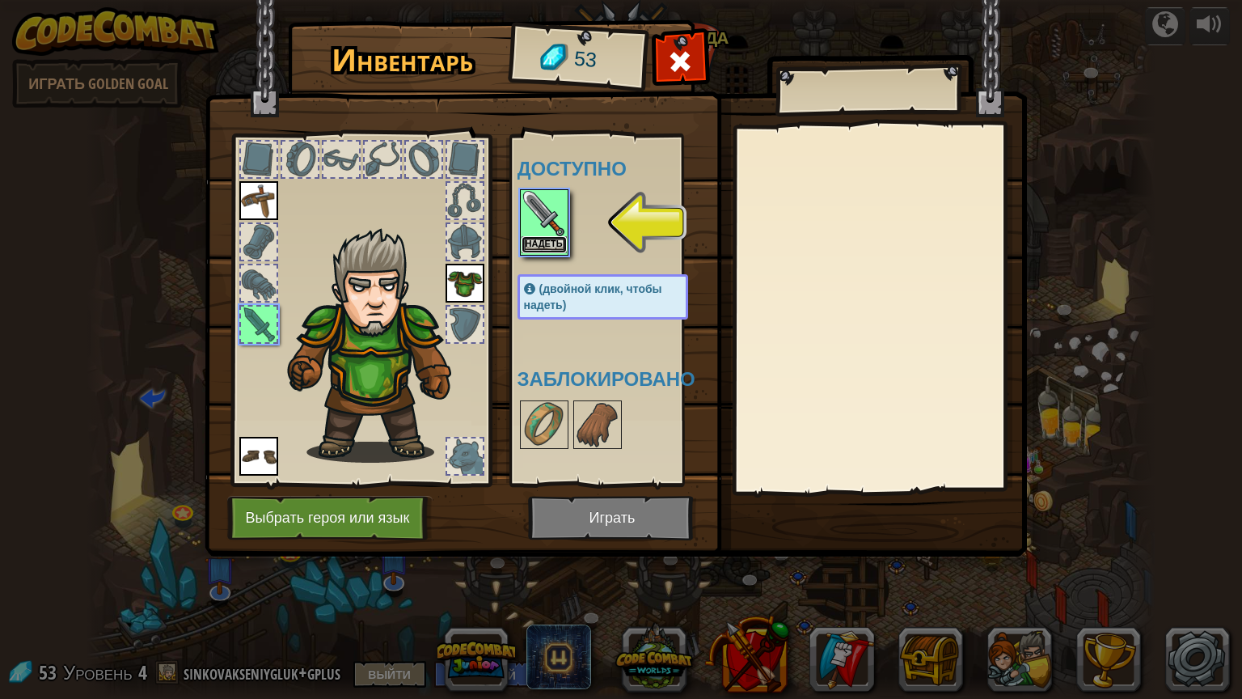
drag, startPoint x: 527, startPoint y: 243, endPoint x: 627, endPoint y: 292, distance: 111.4
click at [527, 244] on button "Надеть" at bounding box center [544, 244] width 45 height 17
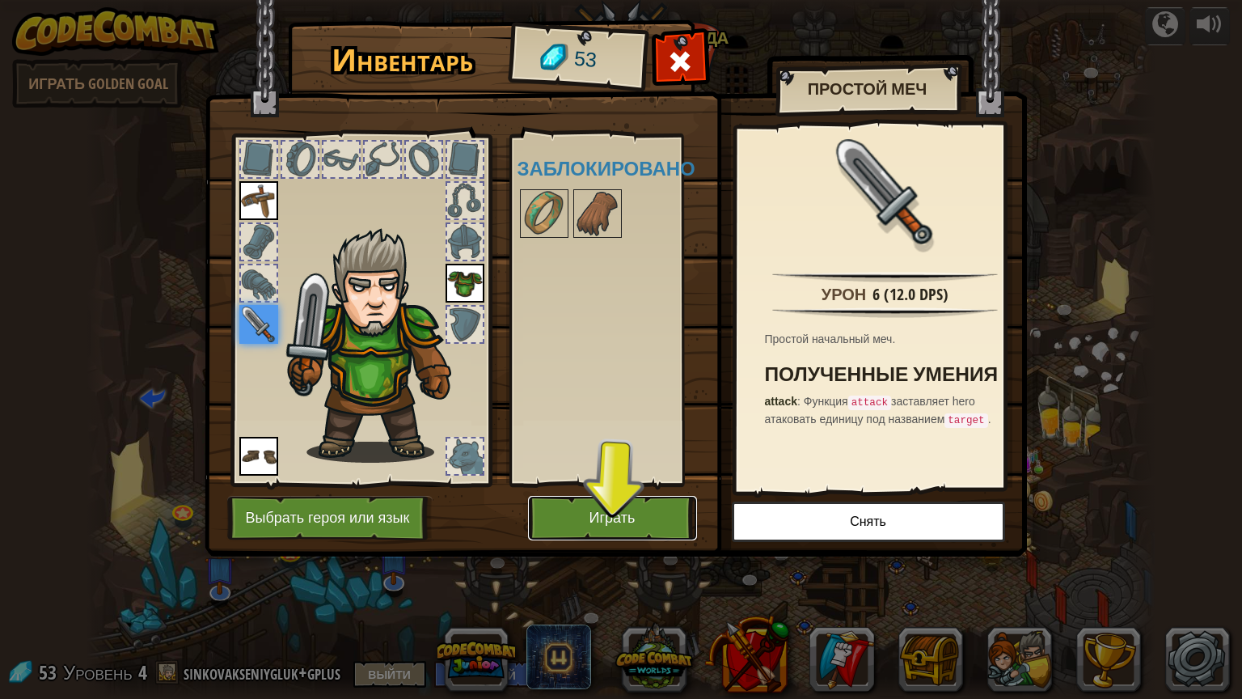
click at [610, 511] on button "Играть" at bounding box center [612, 518] width 169 height 44
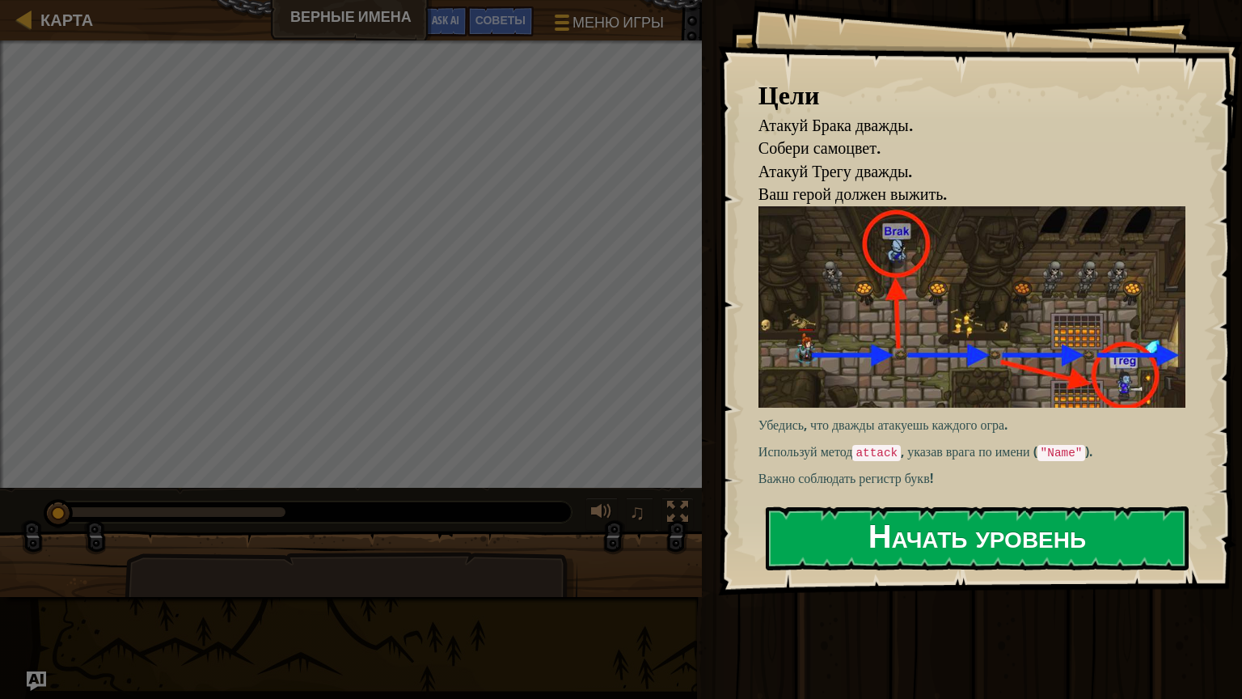
click at [910, 532] on button "Начать уровень" at bounding box center [977, 538] width 423 height 64
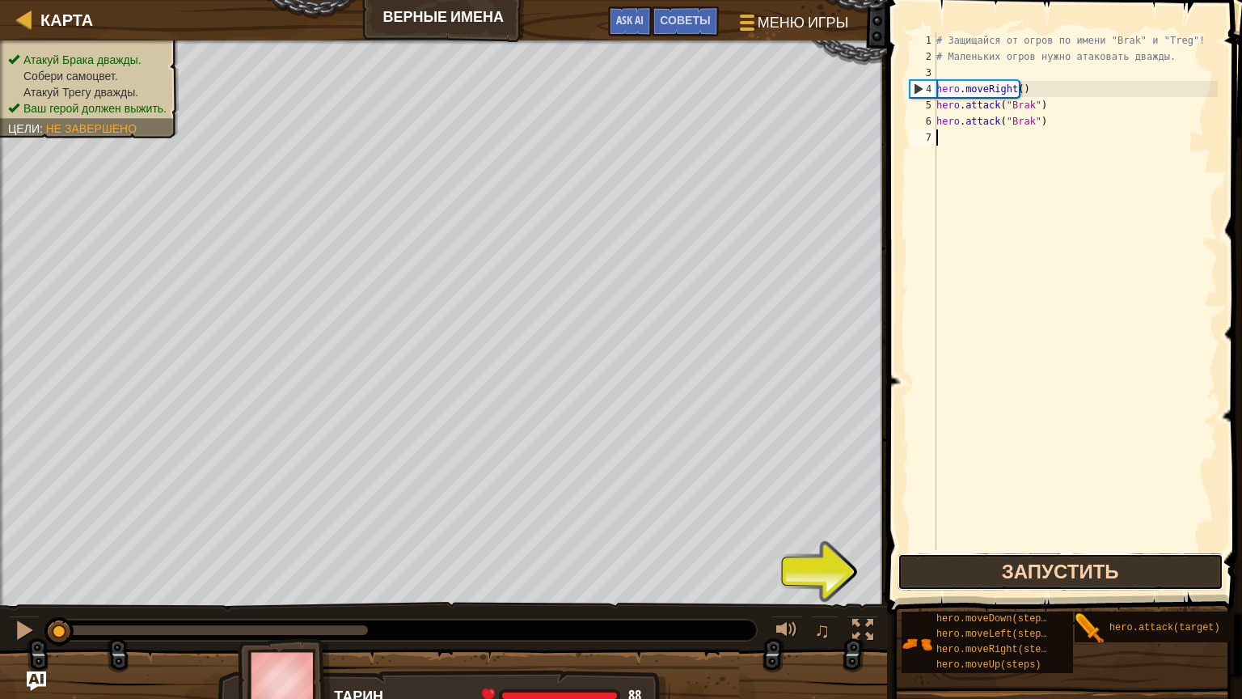
click at [971, 576] on button "Запустить" at bounding box center [1061, 571] width 326 height 37
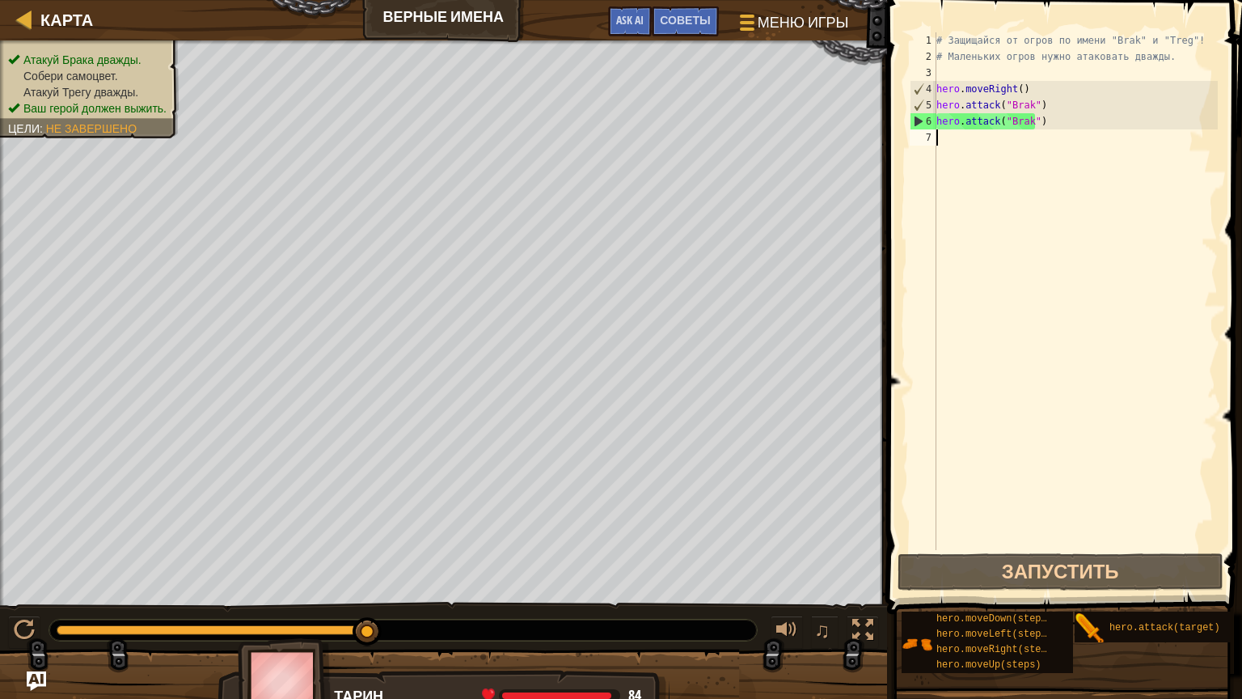
click at [957, 150] on div "# Защищайся от огров по имени "Brak" и "Treg"! # Маленьких огров нужно атаковат…" at bounding box center [1075, 307] width 285 height 550
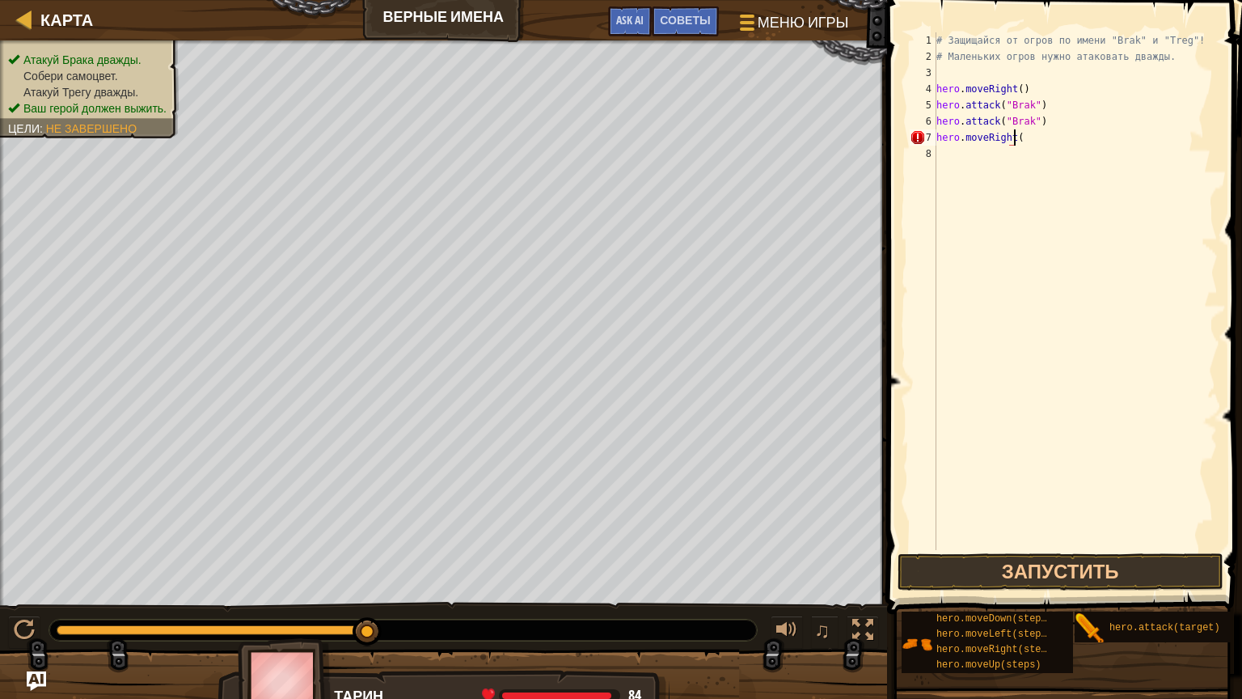
scroll to position [7, 9]
type textarea "hero.moveRight(1)"
type textarea "hero.attack("treg")"
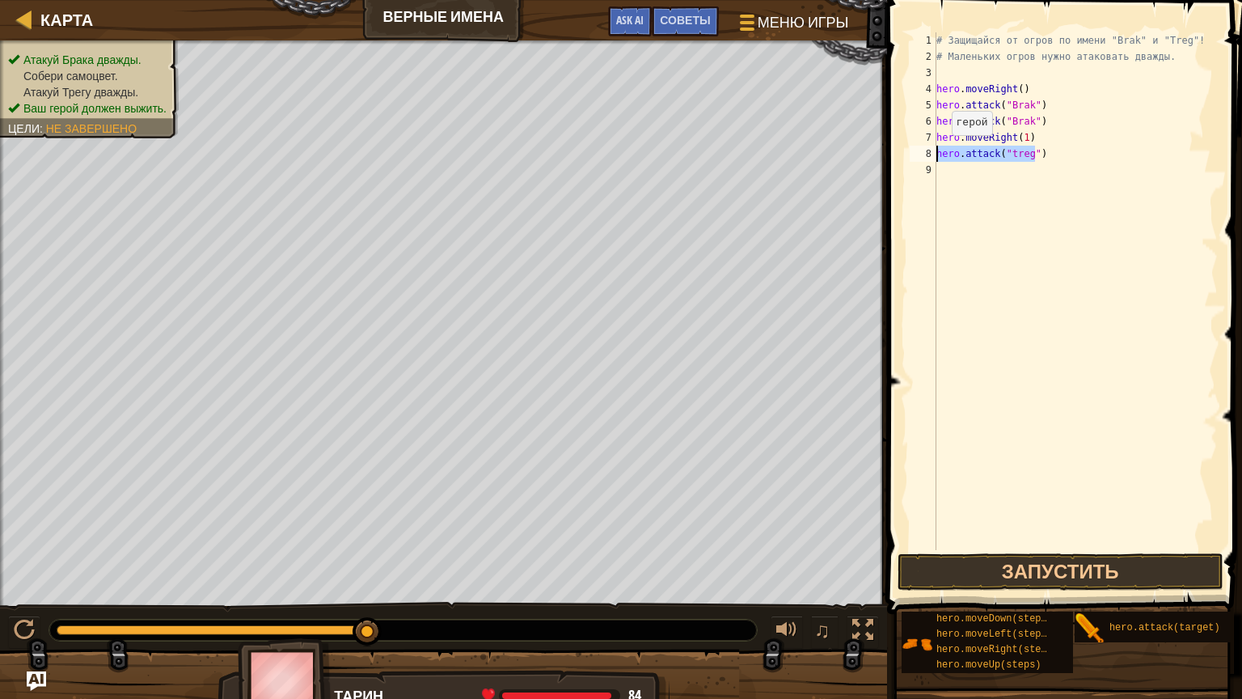
drag, startPoint x: 1041, startPoint y: 151, endPoint x: 938, endPoint y: 151, distance: 103.5
click at [938, 151] on div "# Защищайся от огров по имени "Brak" и "Treg"! # Маленьких огров нужно атаковат…" at bounding box center [1075, 307] width 285 height 550
click at [947, 181] on div "# Защищайся от огров по имени "Brak" и "Treg"! # Маленьких огров нужно атаковат…" at bounding box center [1075, 307] width 285 height 550
paste textarea "hero.attack("treg")"
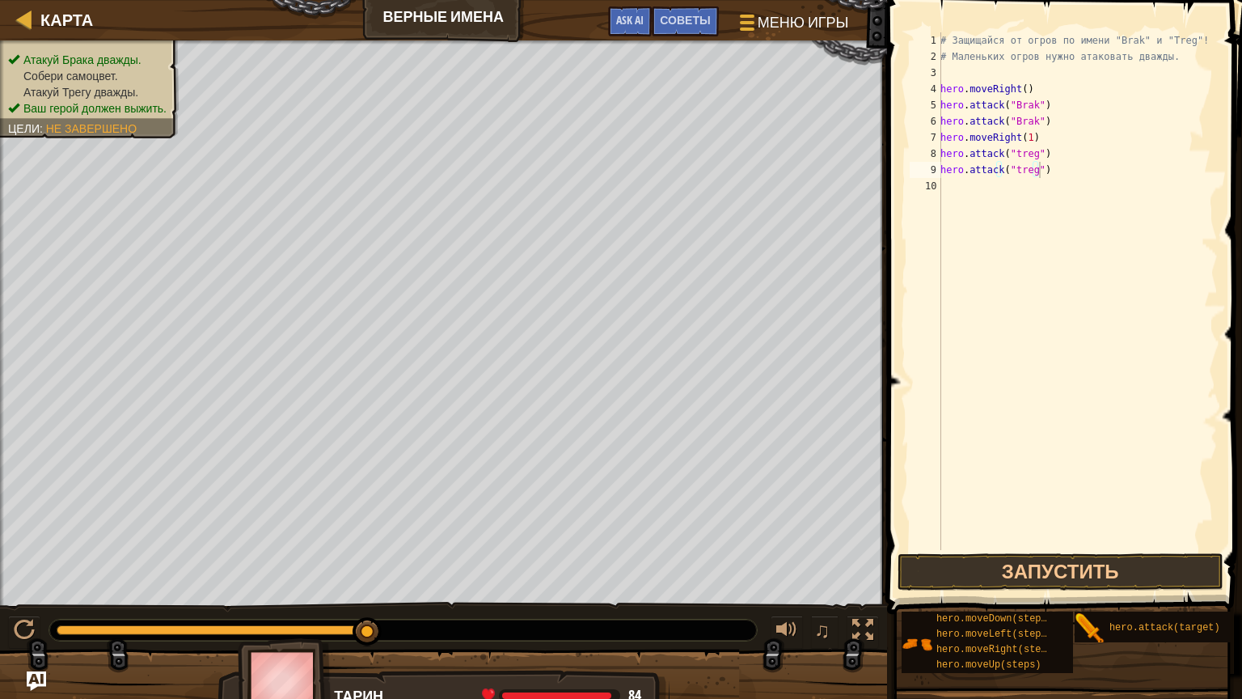
click at [1099, 551] on span at bounding box center [1066, 283] width 368 height 661
click at [1097, 568] on button "Запустить" at bounding box center [1061, 571] width 326 height 37
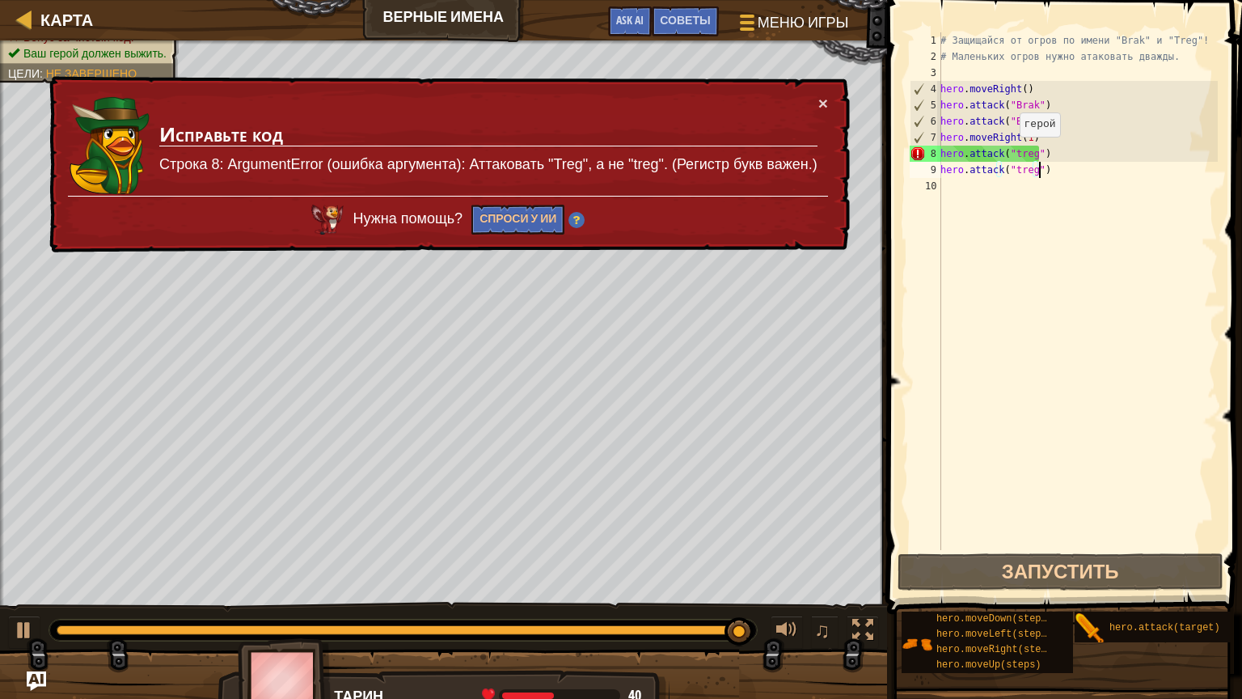
click at [1009, 150] on div "# Защищайся от огров по имени "Brak" и "Treg"! # Маленьких огров нужно атаковат…" at bounding box center [1077, 307] width 281 height 550
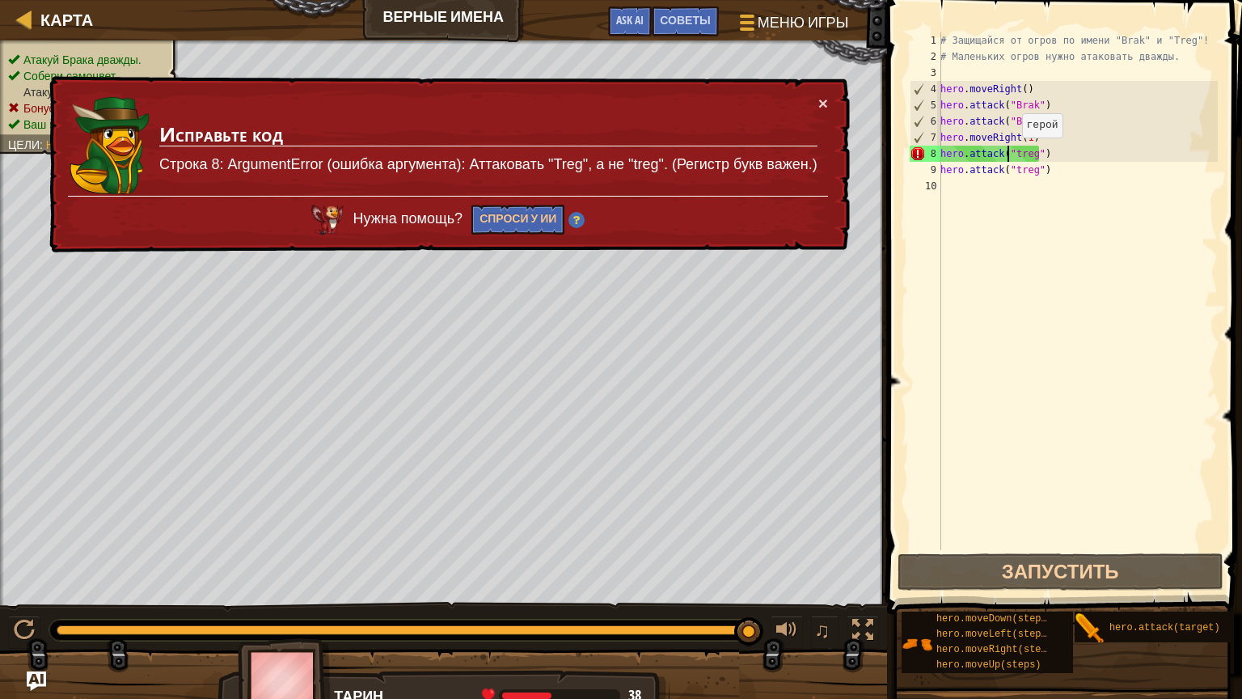
click at [1012, 154] on div "# Защищайся от огров по имени "Brak" и "Treg"! # Маленьких огров нужно атаковат…" at bounding box center [1077, 307] width 281 height 550
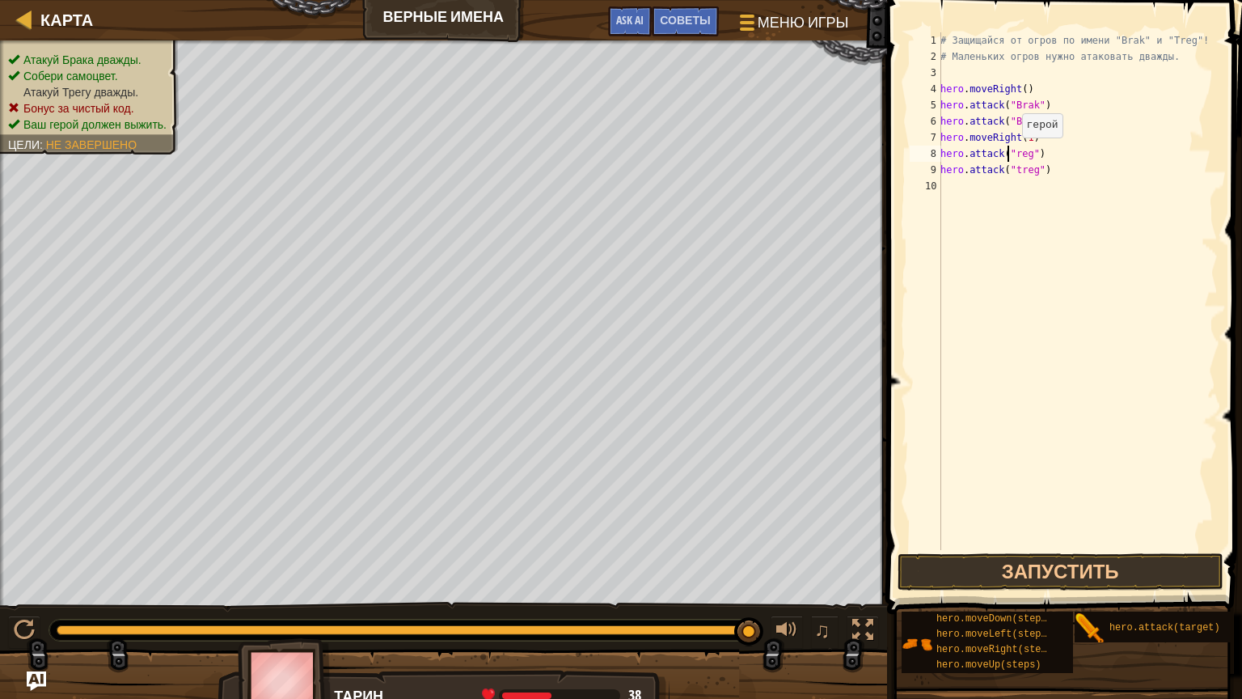
scroll to position [7, 9]
click at [1012, 173] on div "# Защищайся от огров по имени "Brak" и "Treg"! # Маленьких огров нужно атаковат…" at bounding box center [1077, 307] width 281 height 550
type textarea "hero.attack("Treg")"
click at [1071, 561] on button "Запустить" at bounding box center [1061, 571] width 326 height 37
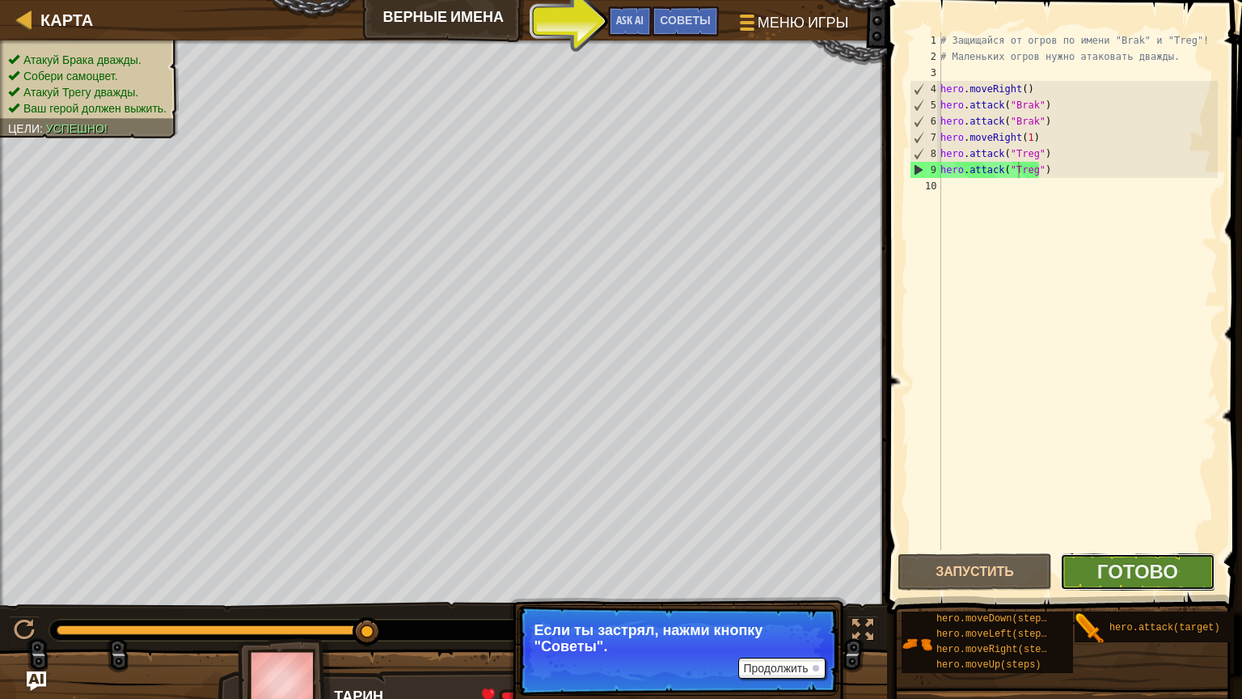
click at [1098, 585] on button "Готово" at bounding box center [1137, 571] width 154 height 37
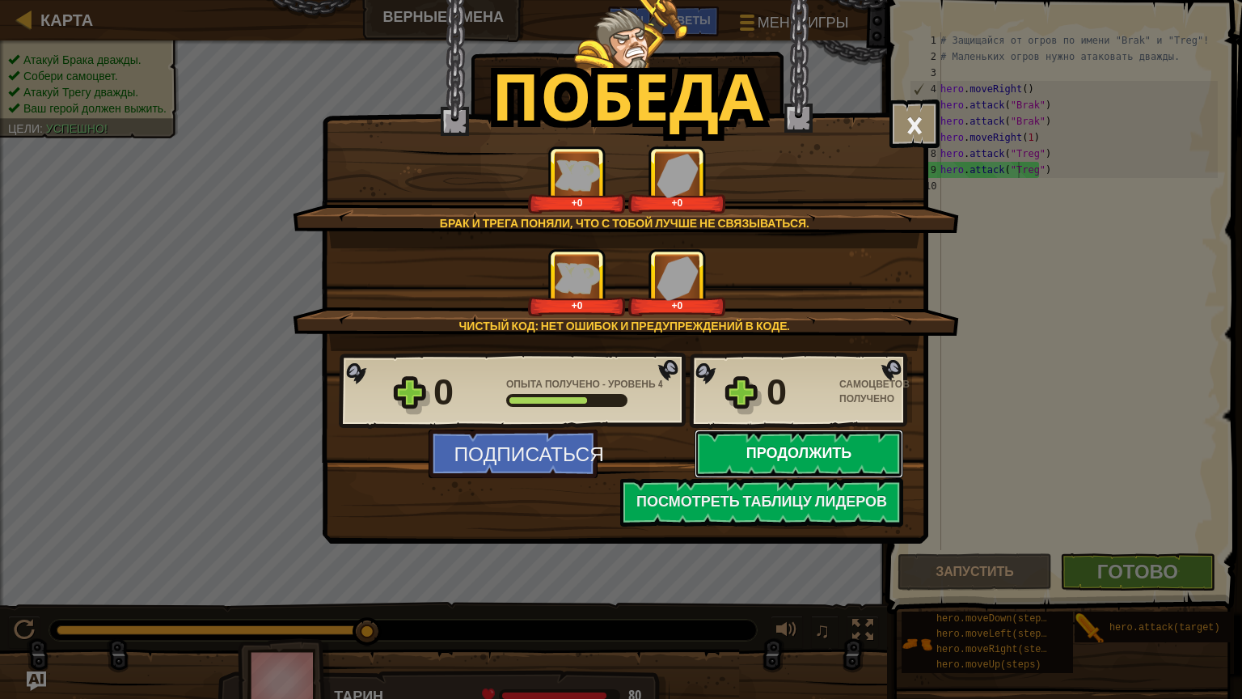
click at [752, 456] on button "Продолжить" at bounding box center [799, 453] width 209 height 49
select select "ru"
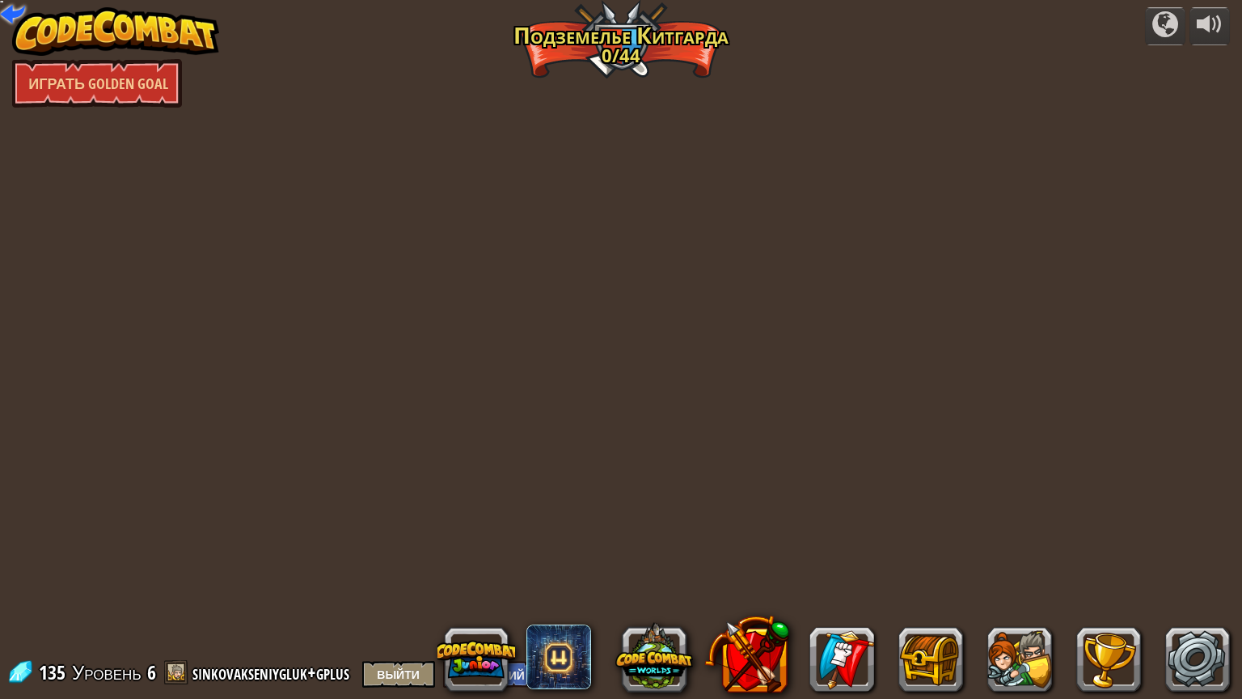
select select "ru"
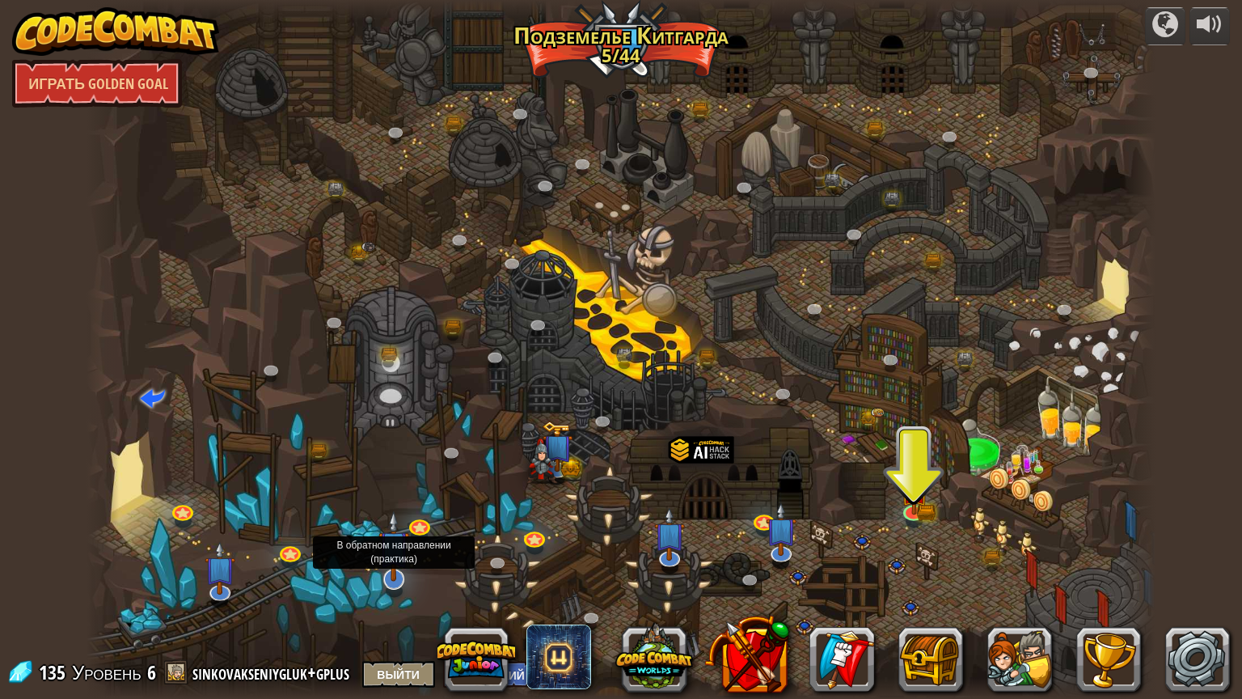
click at [395, 577] on img at bounding box center [393, 545] width 31 height 71
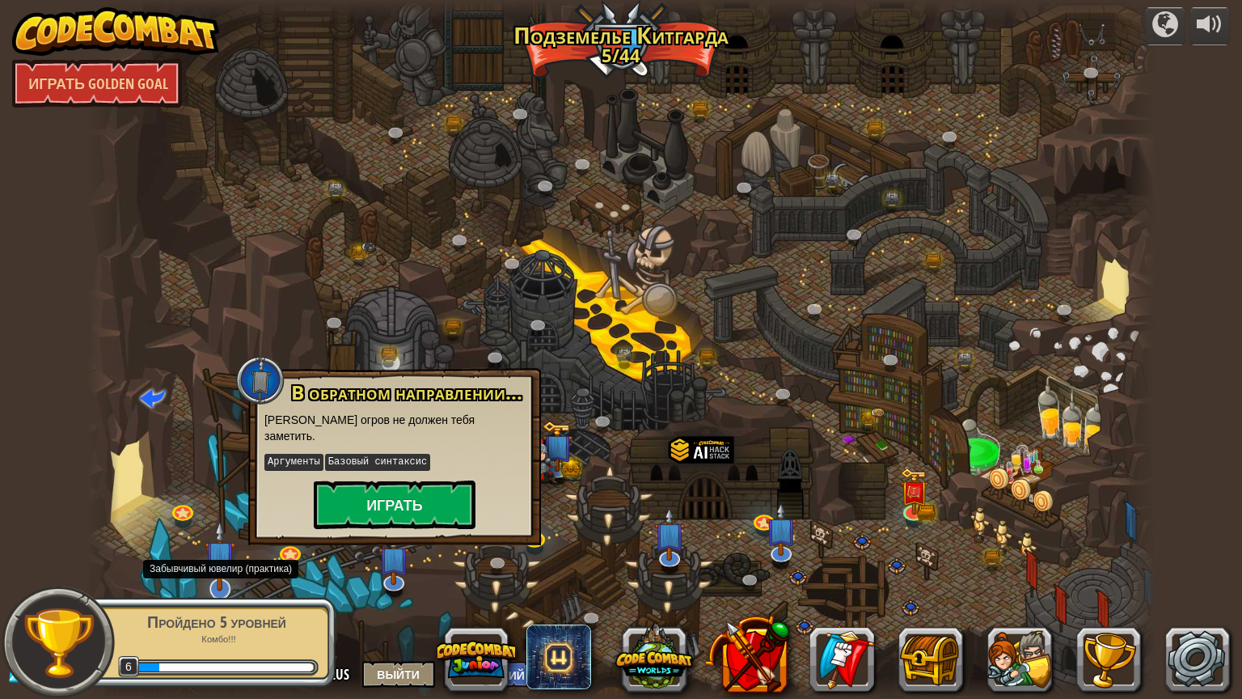
click at [206, 581] on img at bounding box center [220, 555] width 31 height 71
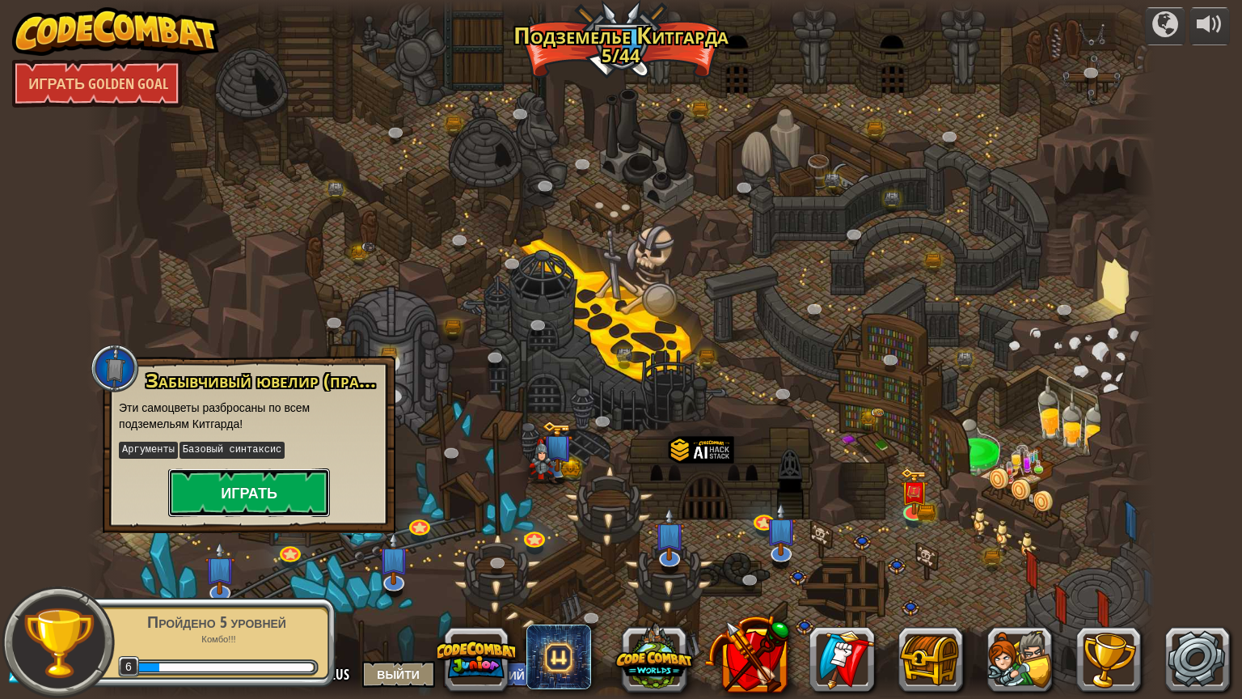
click at [240, 499] on button "Играть" at bounding box center [249, 492] width 162 height 49
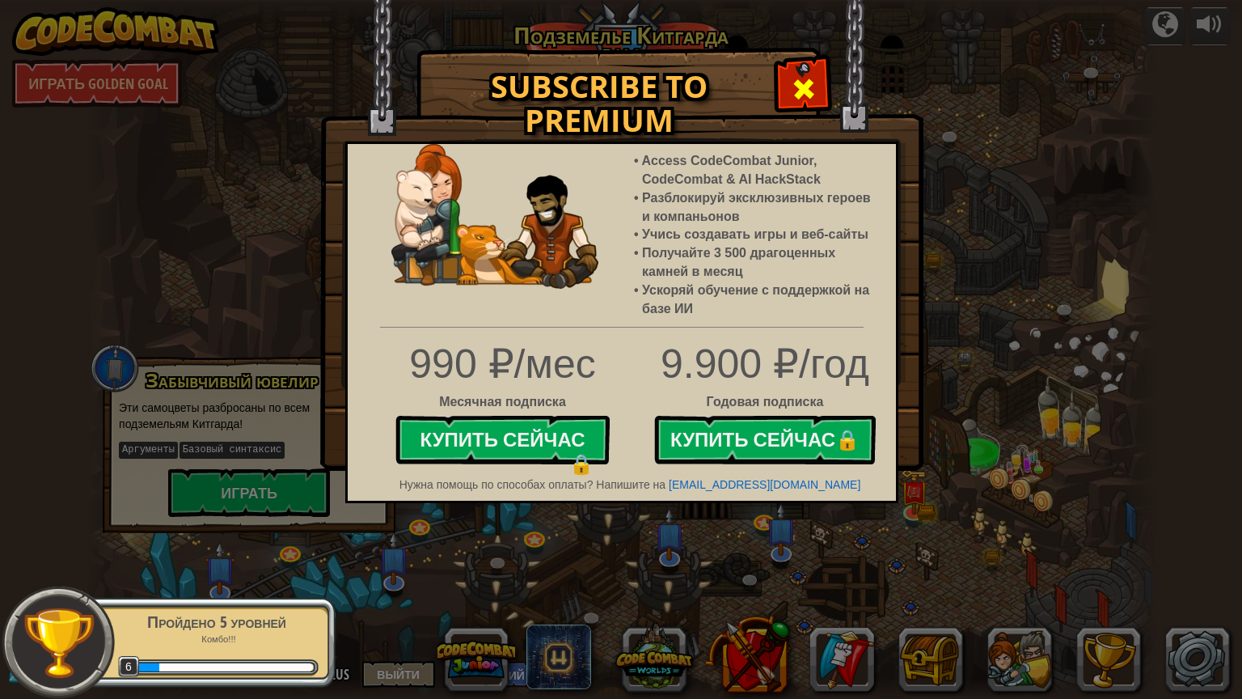
click at [815, 84] on span at bounding box center [804, 89] width 26 height 26
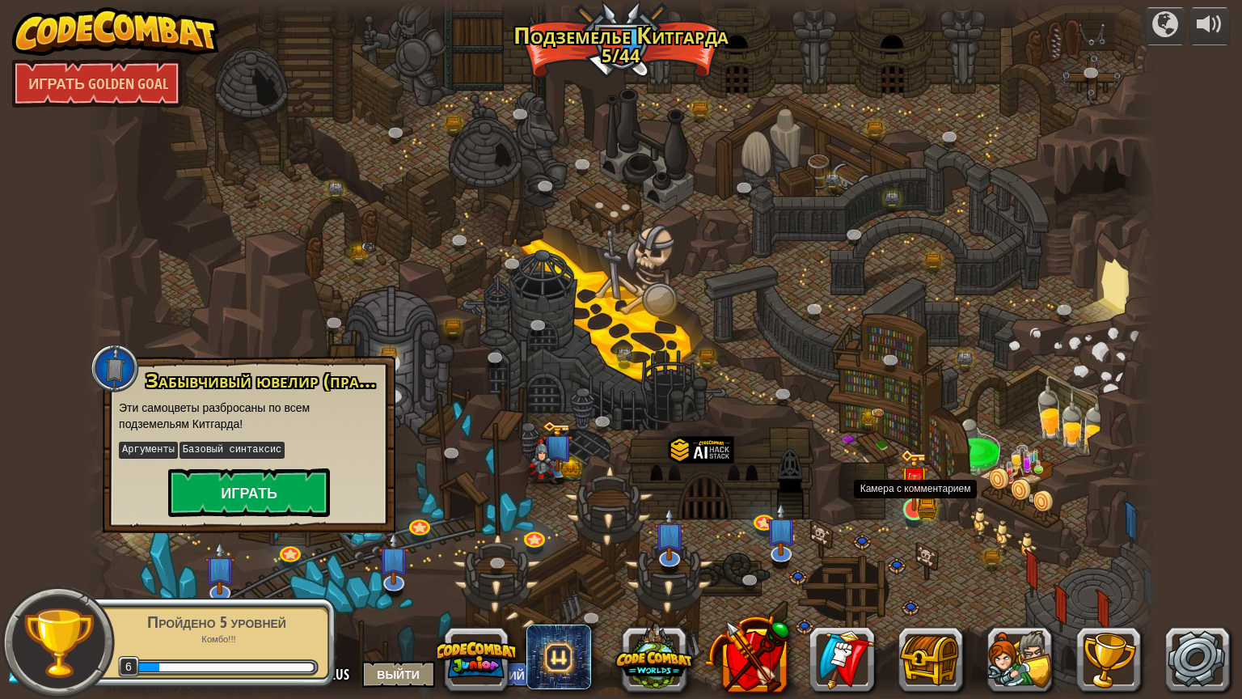
click at [920, 501] on img at bounding box center [914, 479] width 28 height 61
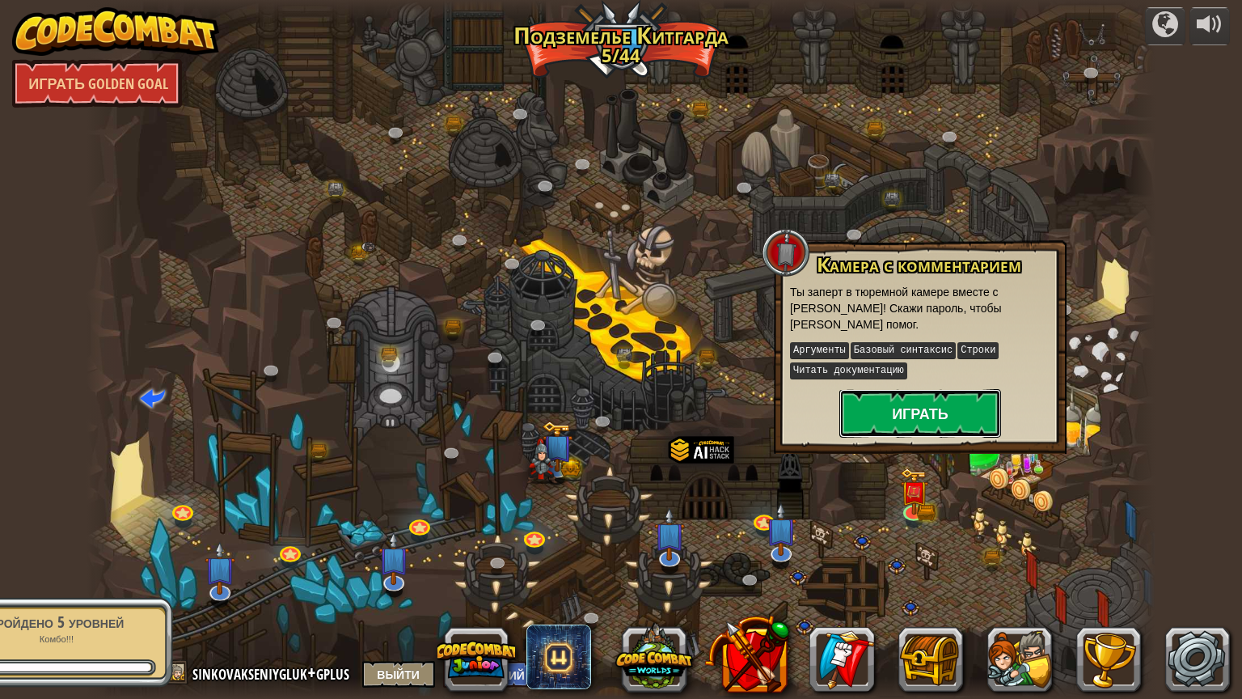
click at [902, 412] on button "Играть" at bounding box center [920, 413] width 162 height 49
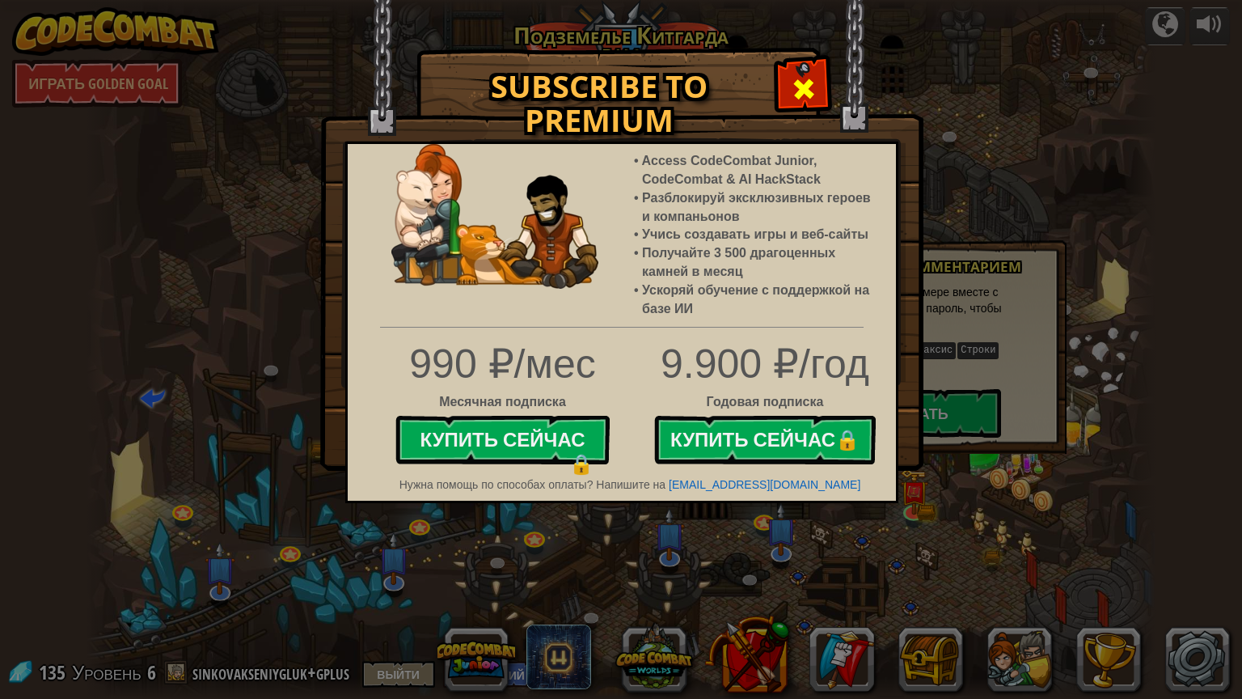
click at [796, 85] on span at bounding box center [804, 89] width 26 height 26
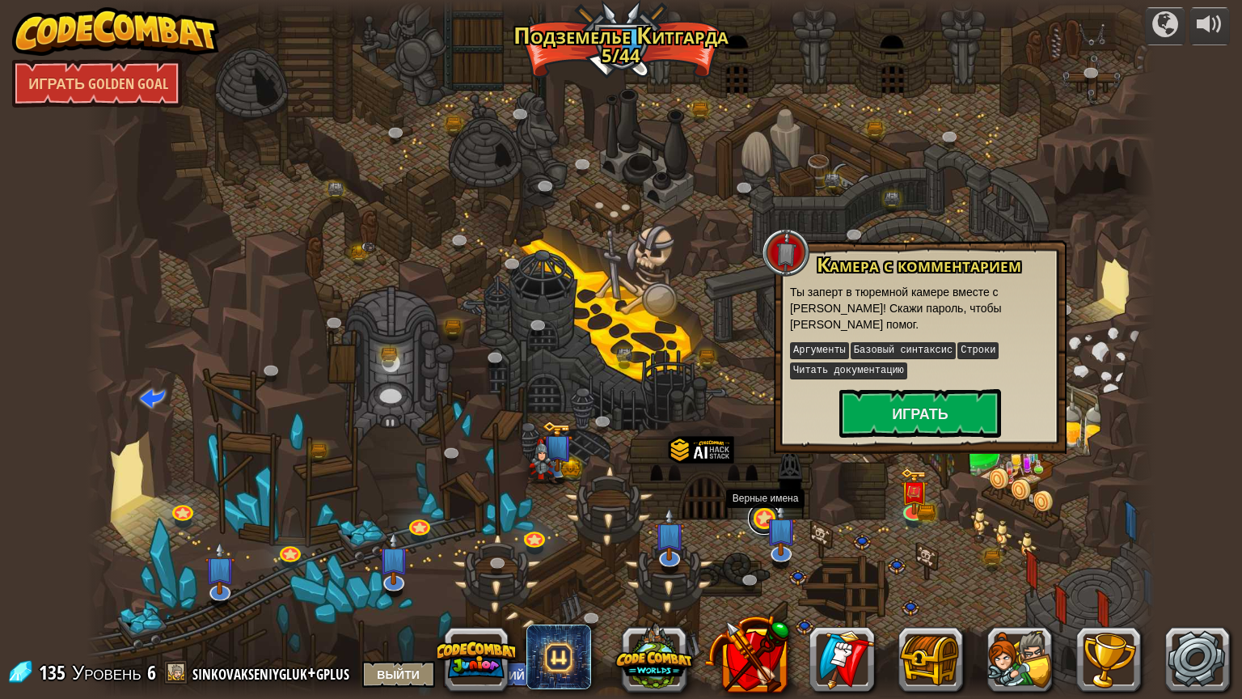
click at [760, 516] on link at bounding box center [764, 518] width 32 height 32
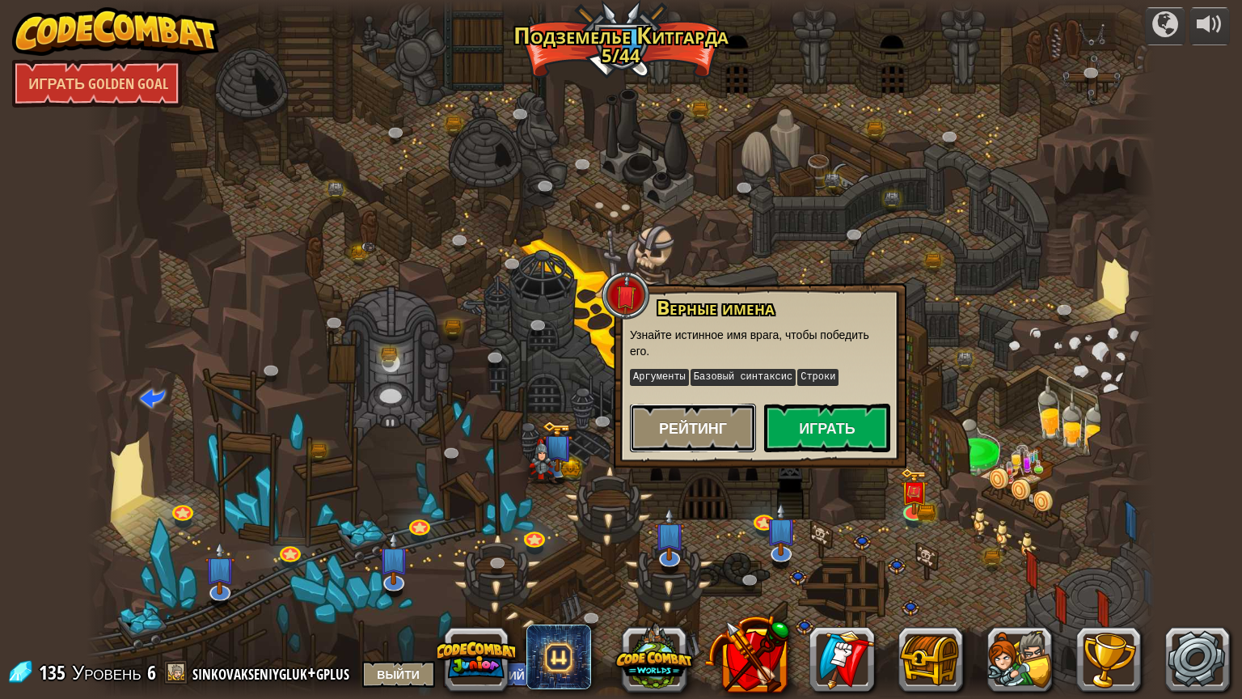
click at [676, 420] on span "Рейтинг" at bounding box center [693, 428] width 68 height 20
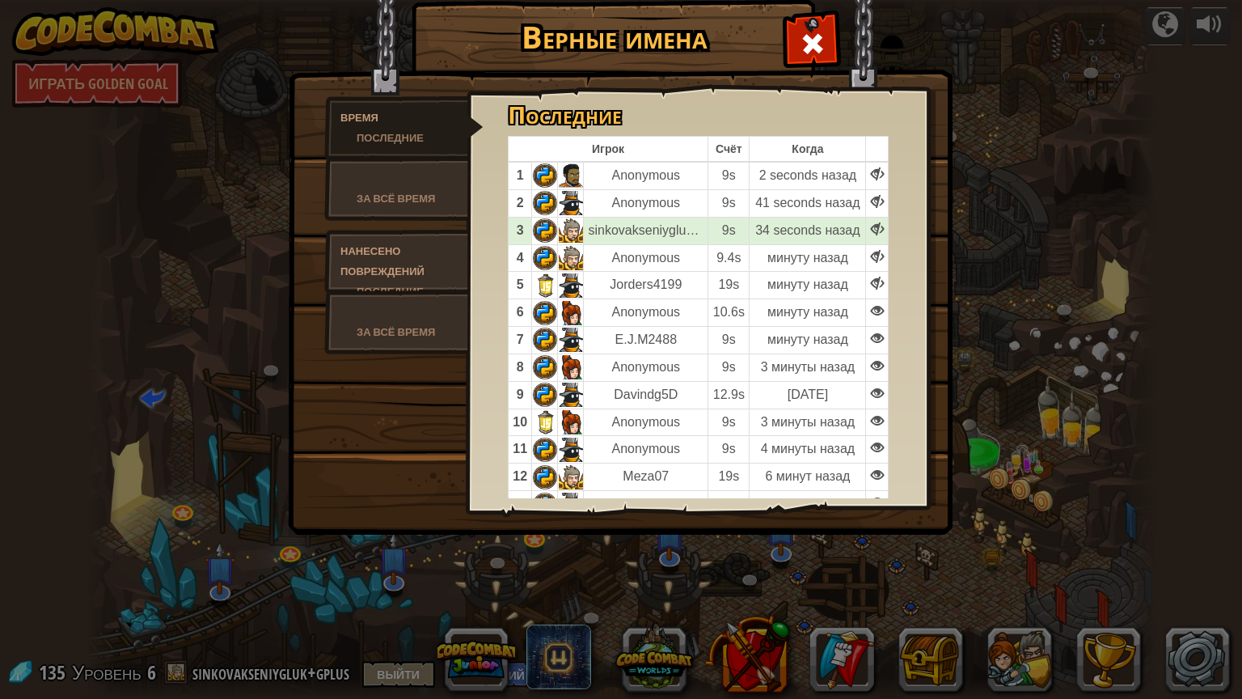
scroll to position [30, 0]
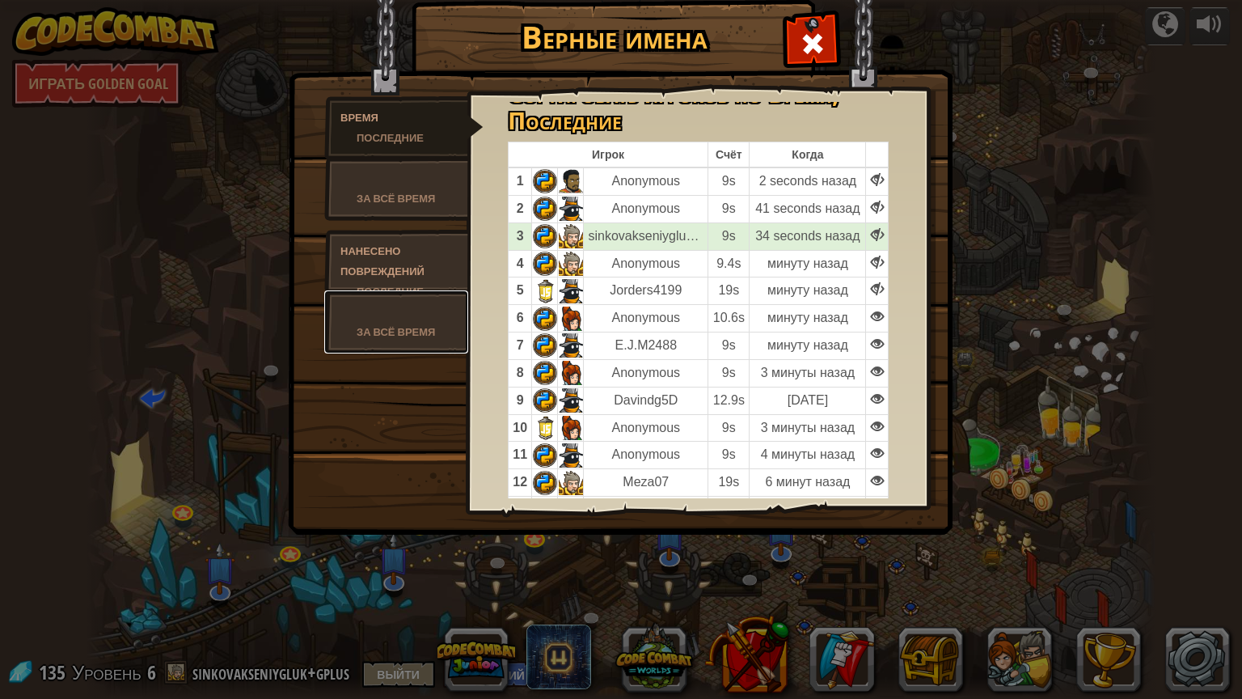
click at [385, 323] on div "За всё время" at bounding box center [404, 332] width 95 height 20
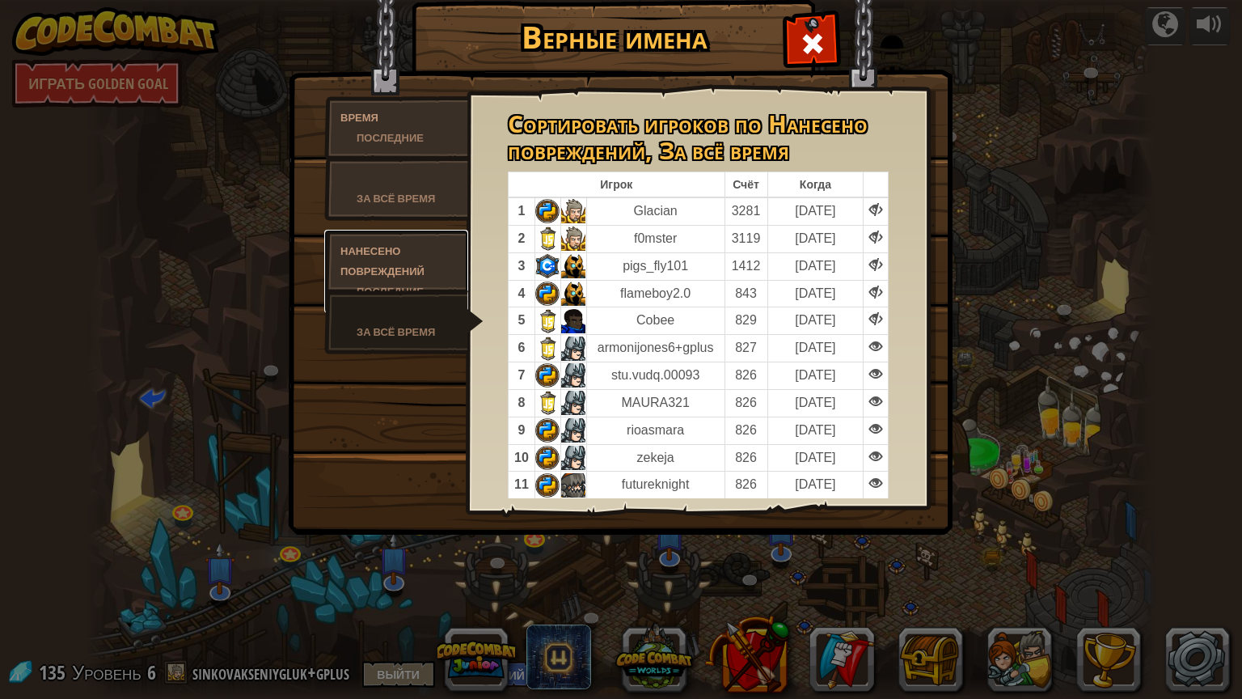
click at [414, 264] on div "Нанесено повреждений" at bounding box center [396, 261] width 112 height 40
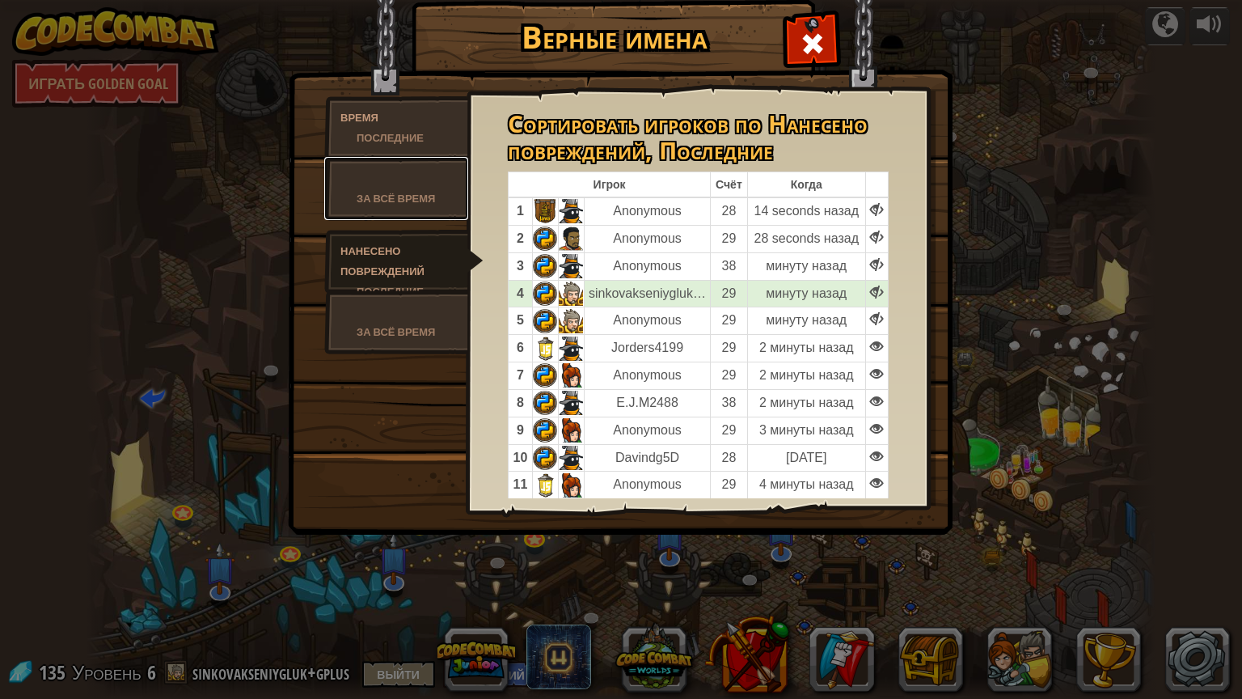
click at [426, 208] on div "За всё время" at bounding box center [404, 198] width 95 height 20
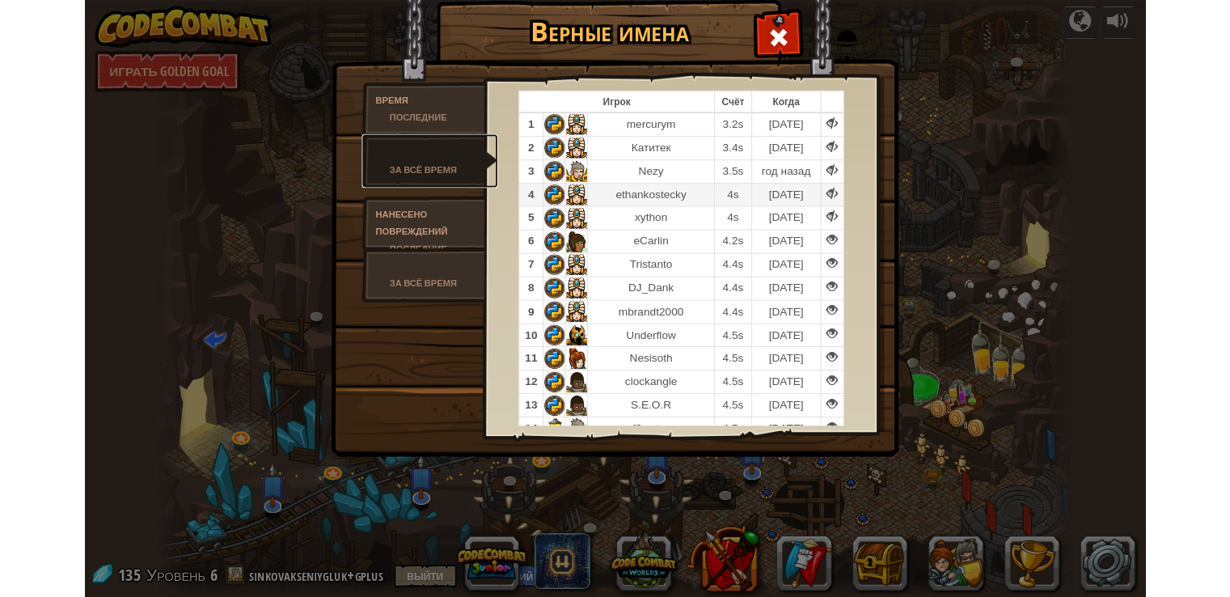
scroll to position [30, 0]
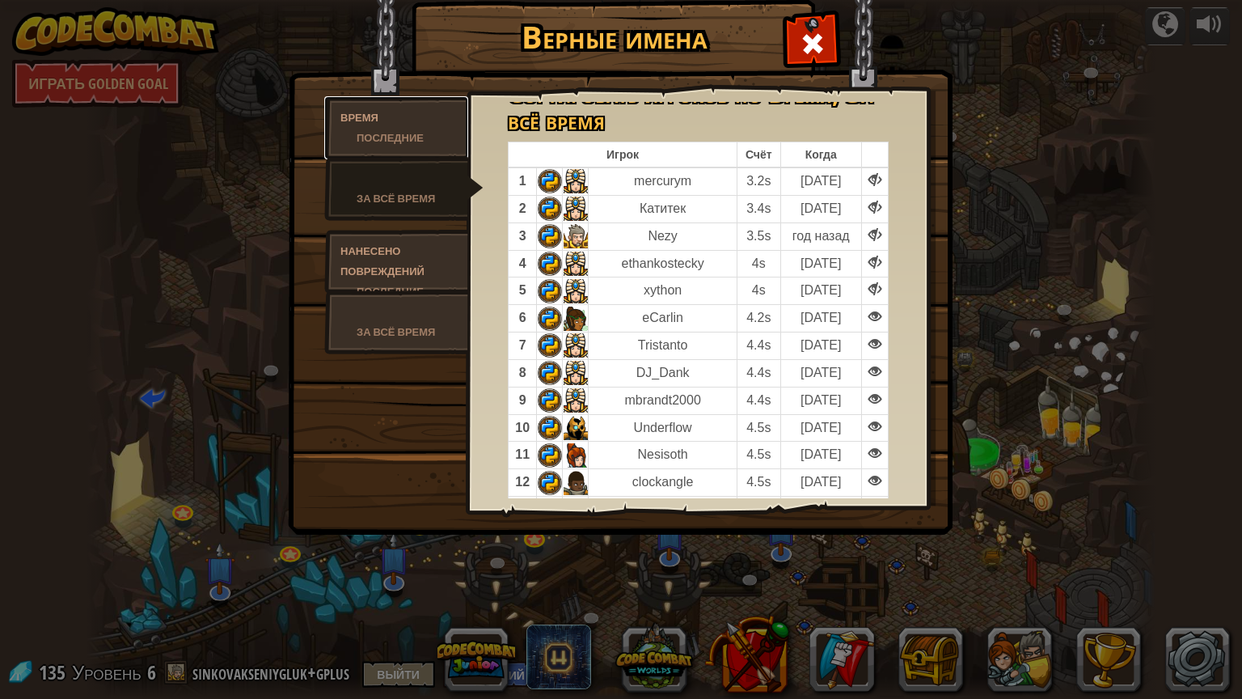
click at [384, 130] on div "Последние" at bounding box center [404, 138] width 95 height 20
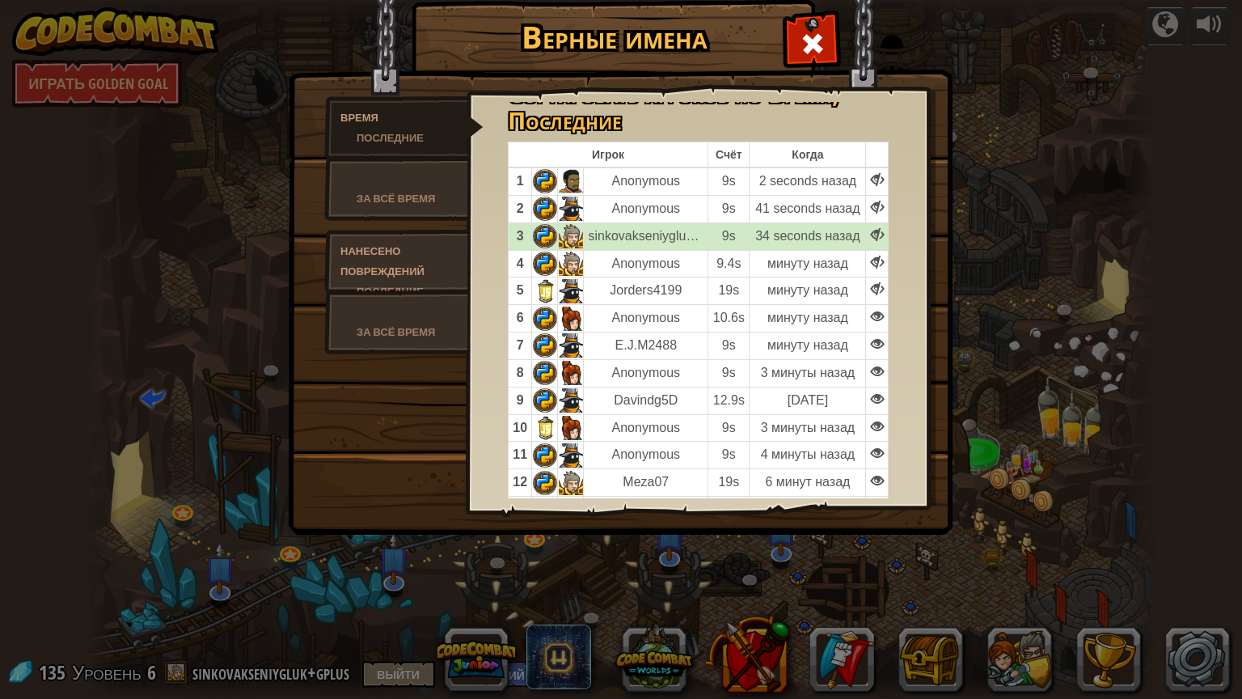
click at [869, 226] on td at bounding box center [877, 235] width 23 height 27
click at [873, 231] on div at bounding box center [877, 235] width 13 height 13
click at [806, 37] on span at bounding box center [813, 44] width 26 height 26
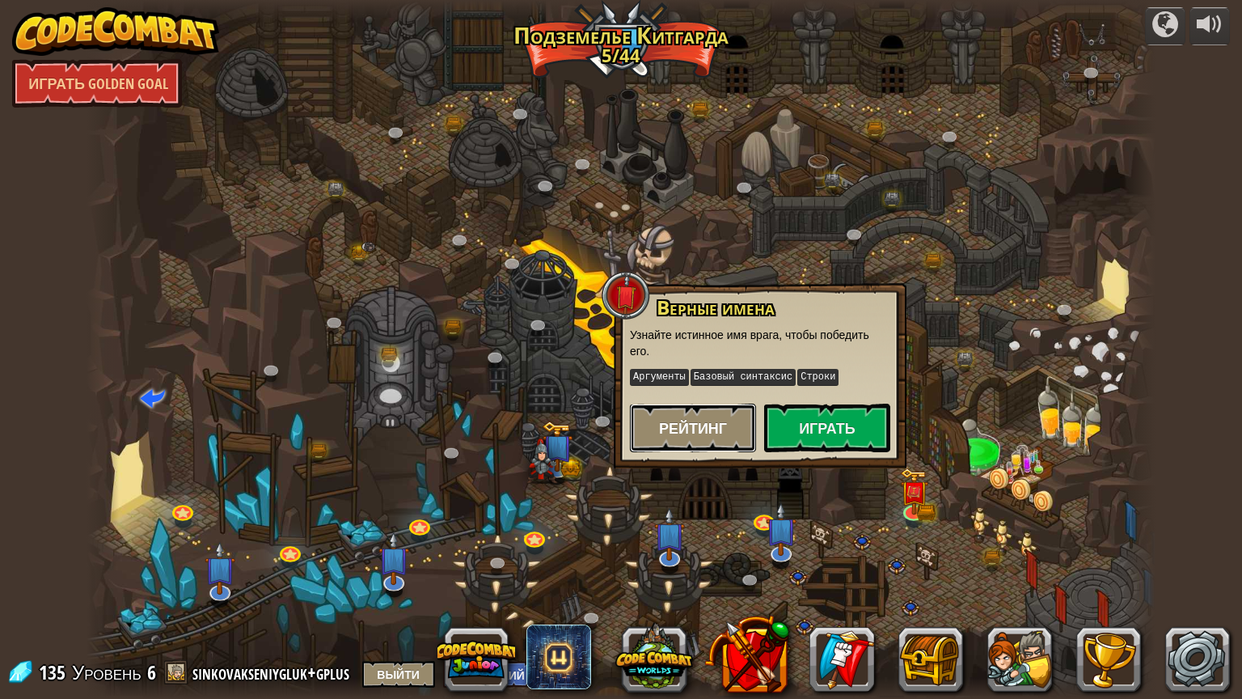
click at [699, 424] on span "Рейтинг" at bounding box center [693, 428] width 68 height 20
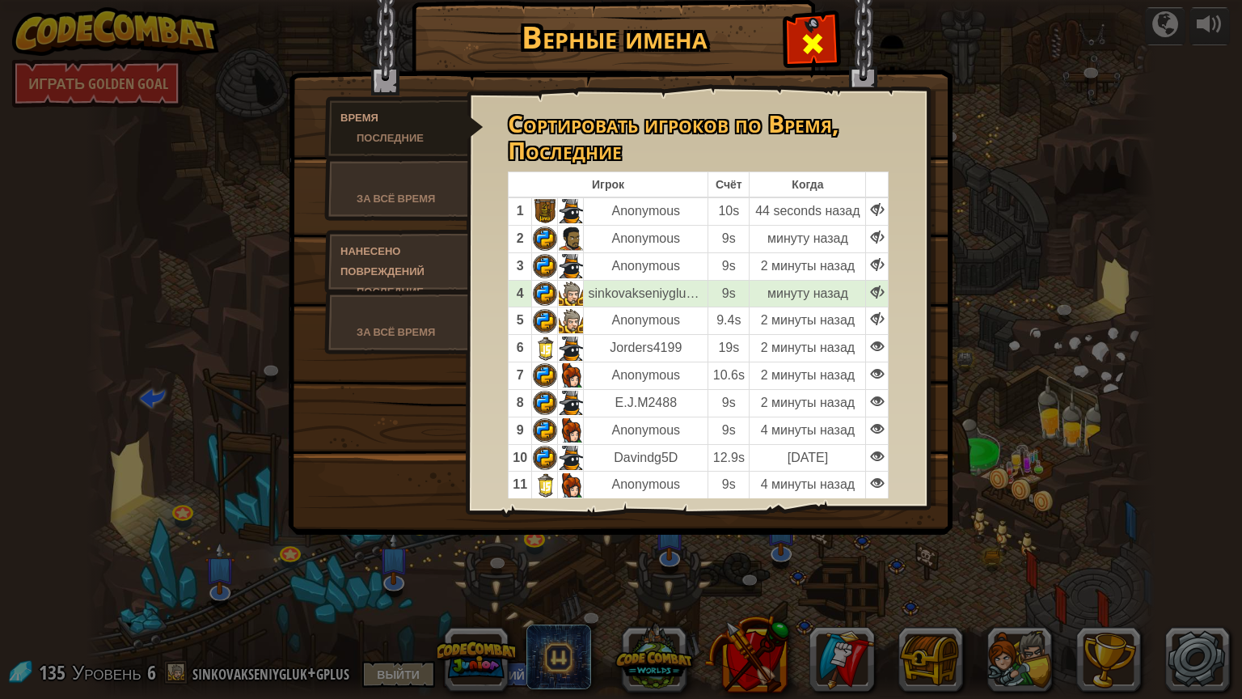
click at [813, 39] on span at bounding box center [813, 44] width 26 height 26
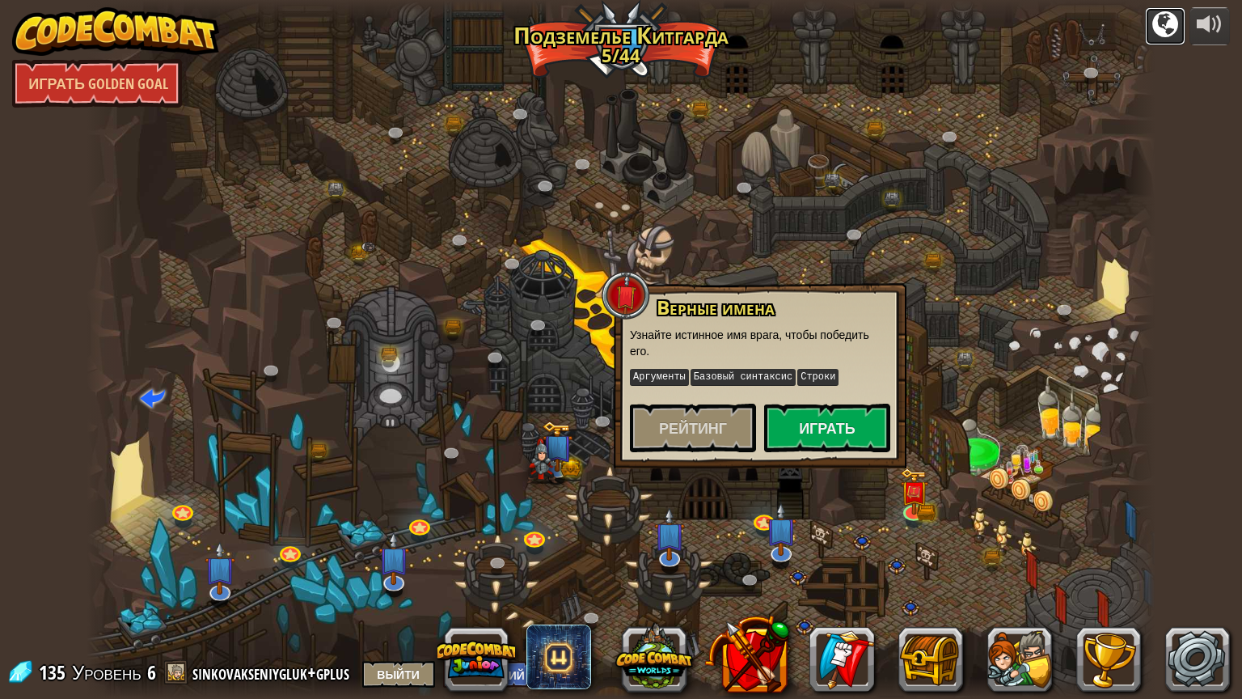
click at [1164, 26] on div at bounding box center [1165, 24] width 26 height 26
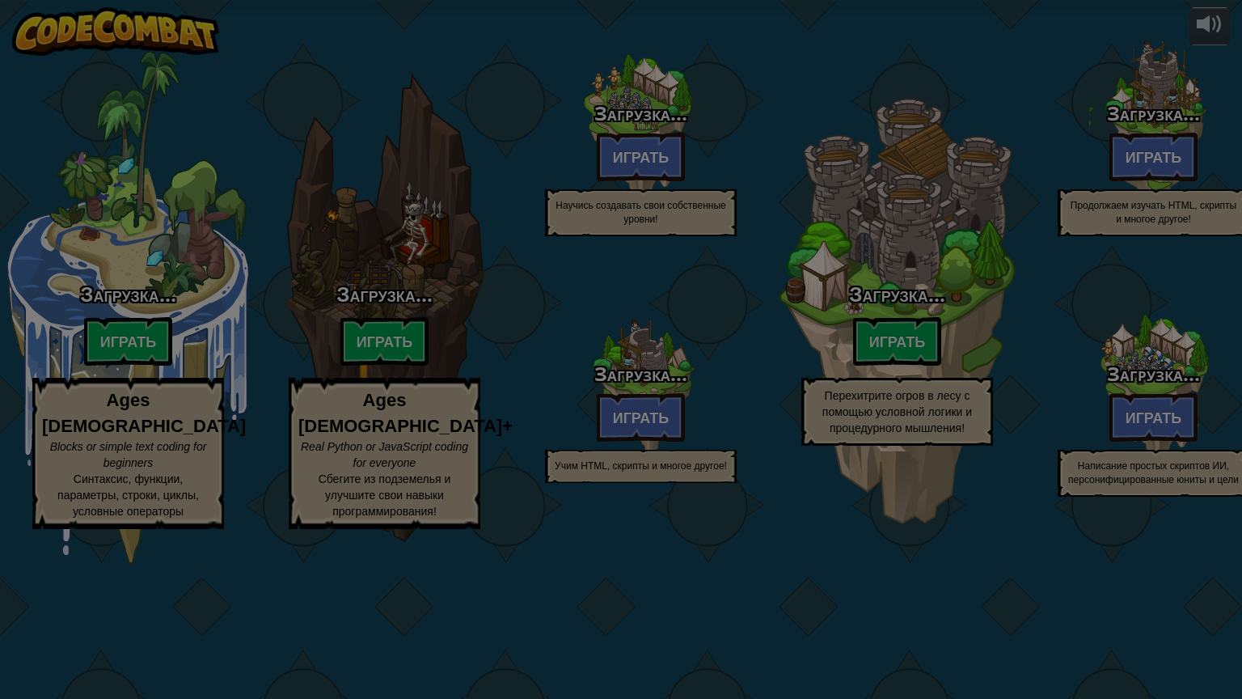
select select "ru"
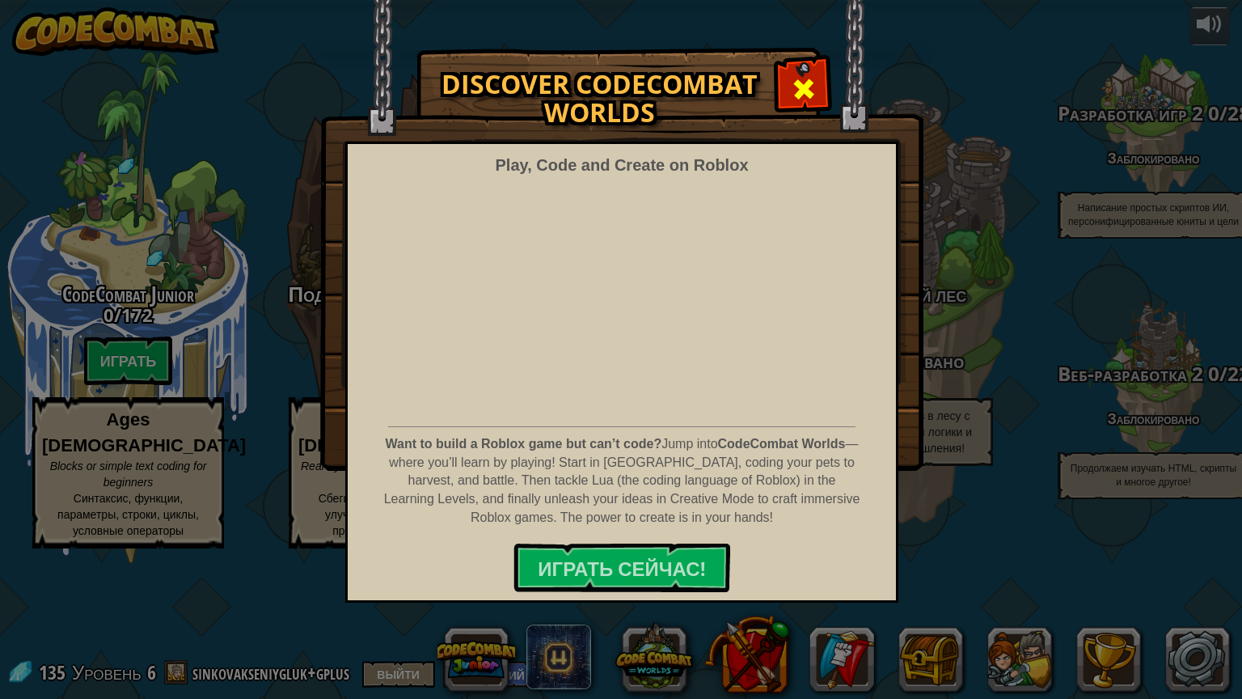
click at [804, 100] on span at bounding box center [804, 89] width 26 height 26
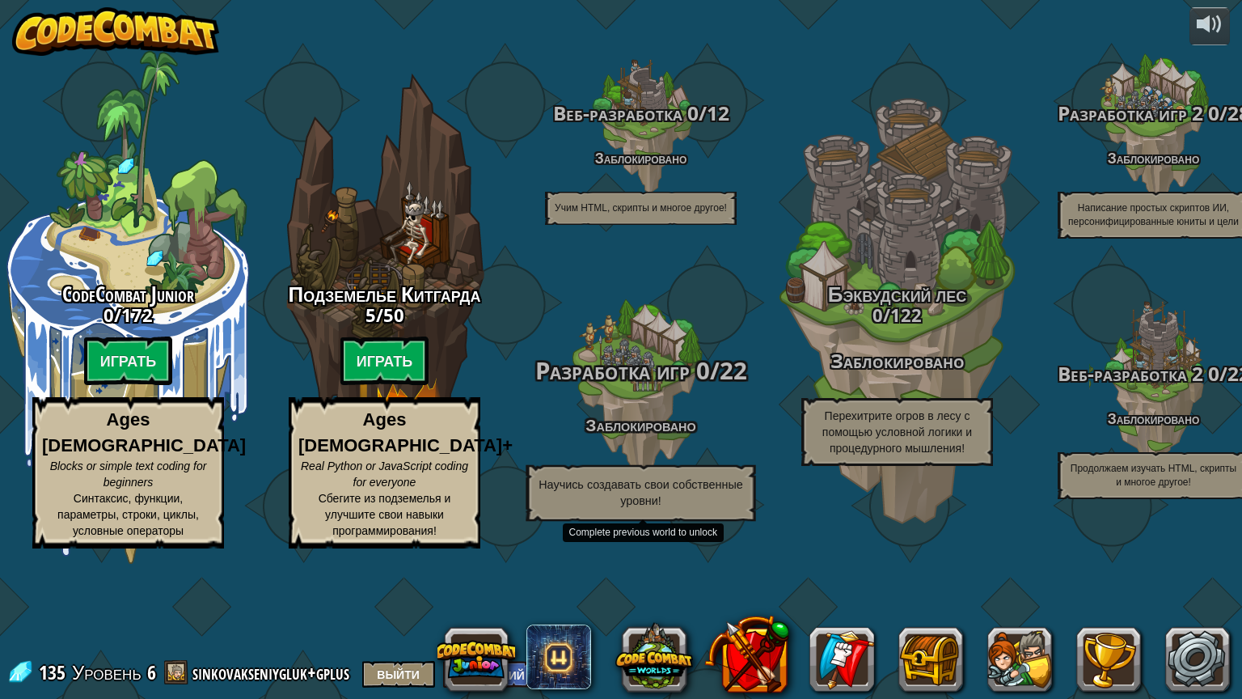
click at [673, 386] on span "Разработка игр" at bounding box center [612, 370] width 155 height 32
